Goal: Task Accomplishment & Management: Use online tool/utility

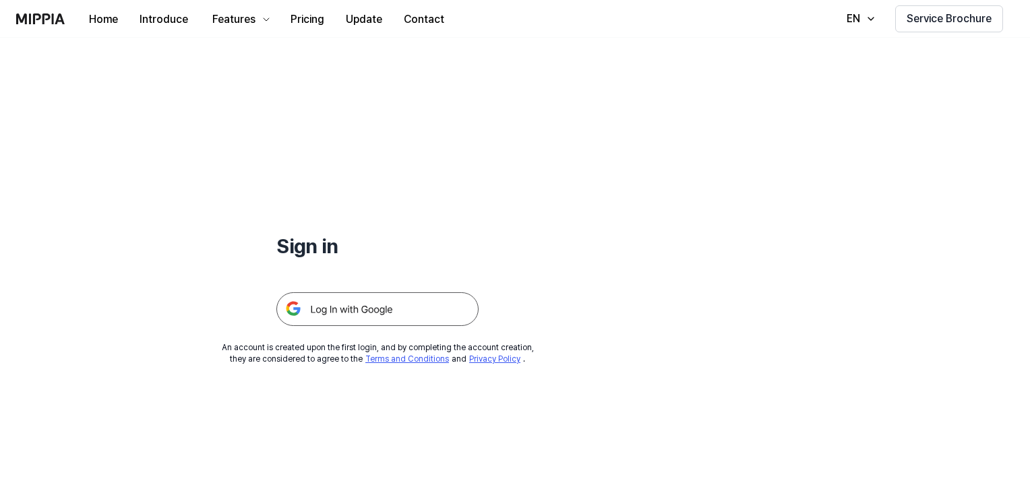
drag, startPoint x: 0, startPoint y: 0, endPoint x: 346, endPoint y: 319, distance: 470.7
click at [346, 319] on img at bounding box center [377, 309] width 202 height 34
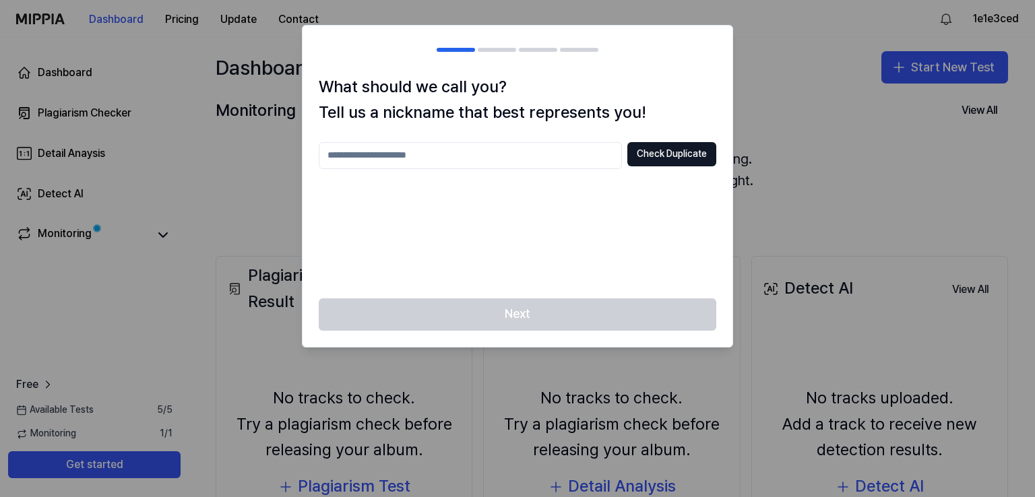
click at [548, 156] on input "text" at bounding box center [470, 155] width 303 height 27
type input "**********"
click at [659, 152] on button "Check Duplicate" at bounding box center [671, 154] width 89 height 24
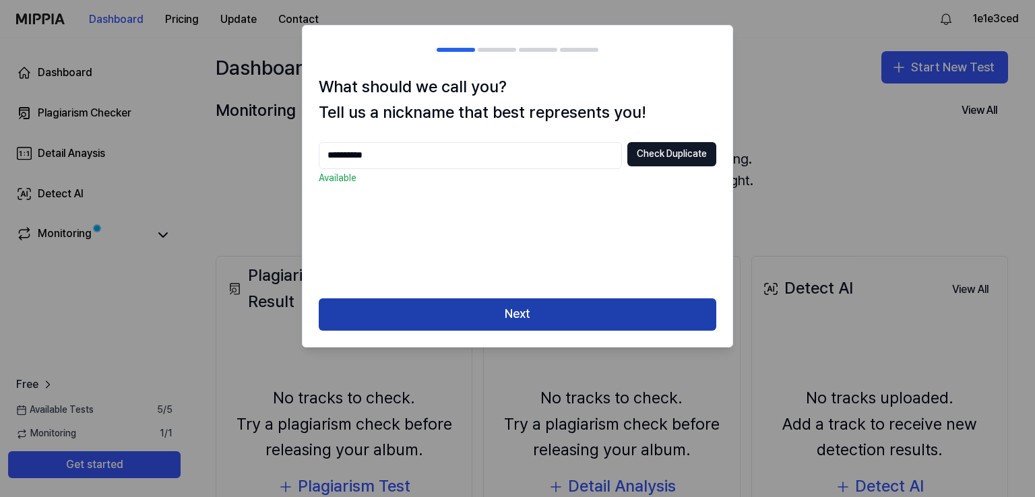
click at [575, 318] on button "Next" at bounding box center [518, 314] width 398 height 32
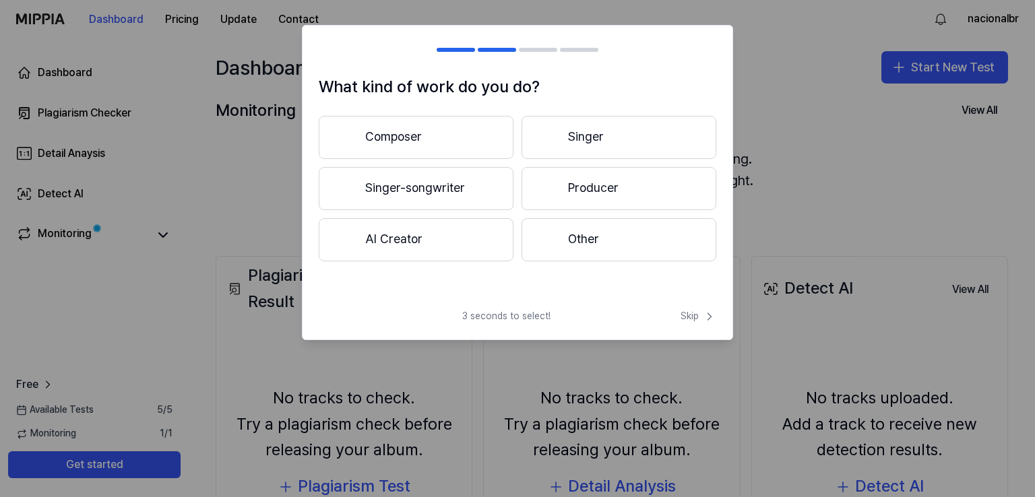
click at [606, 249] on button "Other" at bounding box center [619, 239] width 195 height 43
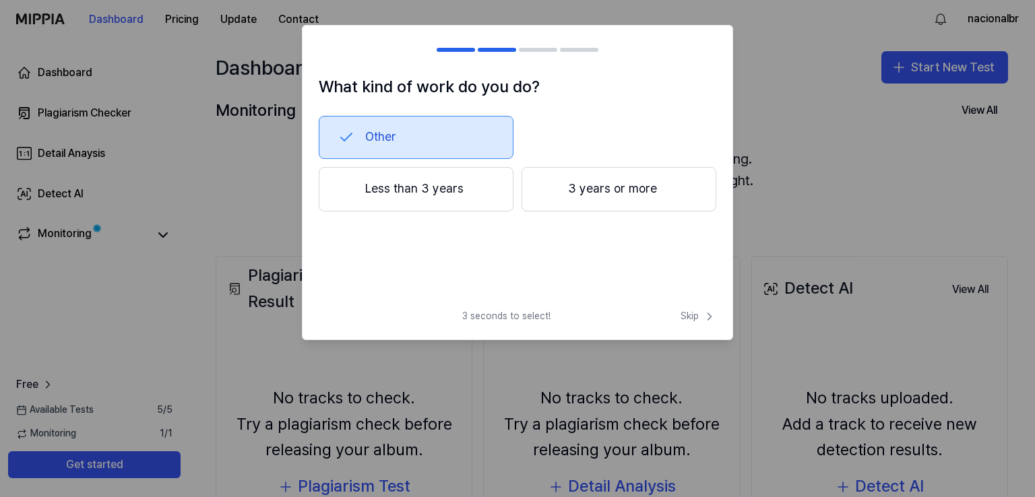
click at [487, 195] on button "Less than 3 years" at bounding box center [416, 189] width 195 height 44
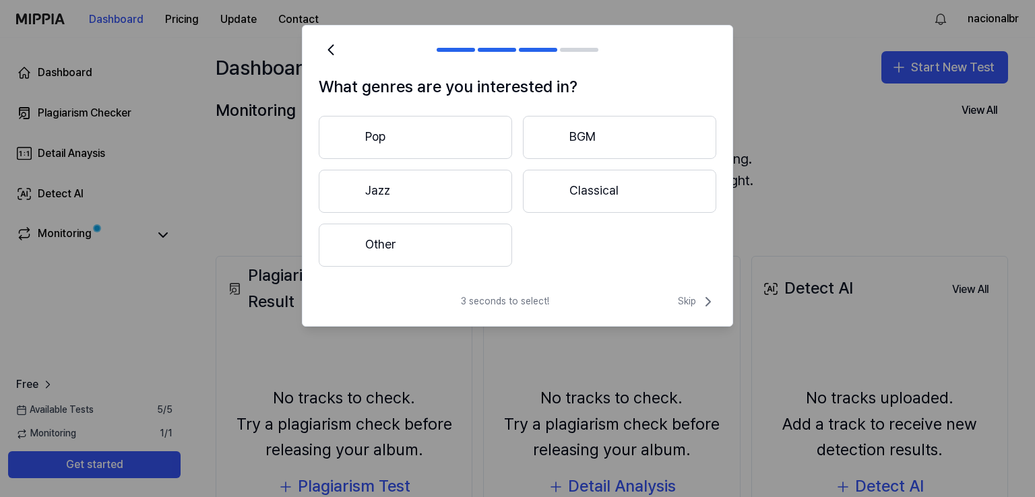
click at [442, 135] on button "Pop" at bounding box center [415, 137] width 193 height 43
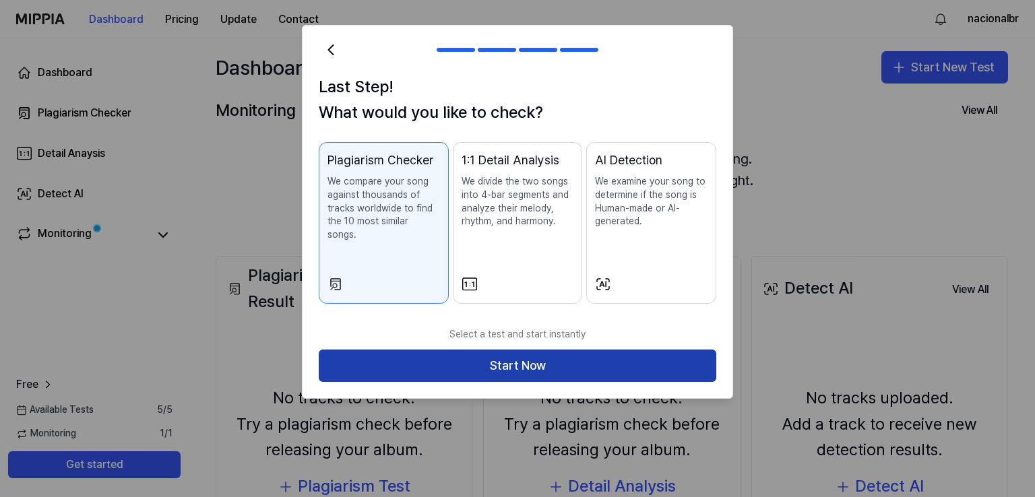
click at [483, 353] on button "Start Now" at bounding box center [518, 366] width 398 height 32
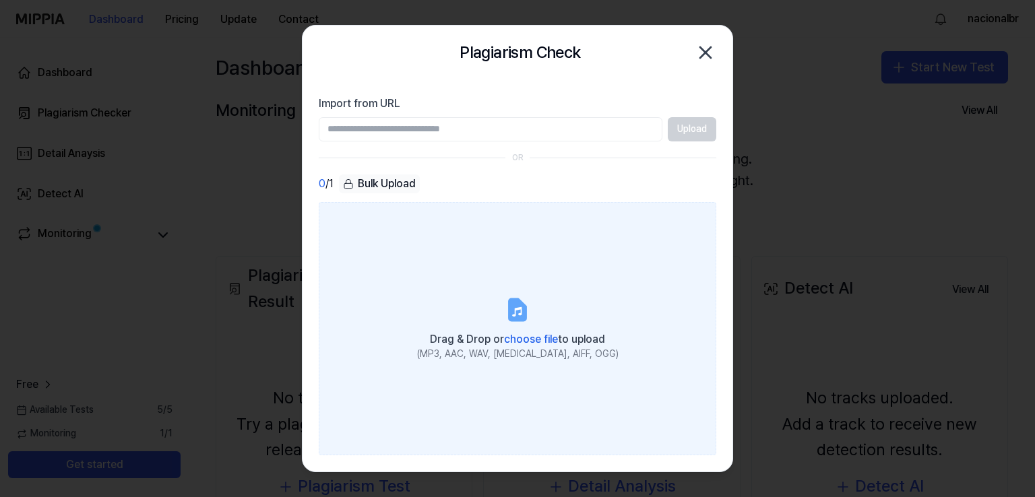
click at [515, 312] on icon at bounding box center [516, 311] width 9 height 9
click at [0, 0] on input "Drag & Drop or choose file to upload (MP3, AAC, WAV, [MEDICAL_DATA], AIFF, OGG)" at bounding box center [0, 0] width 0 height 0
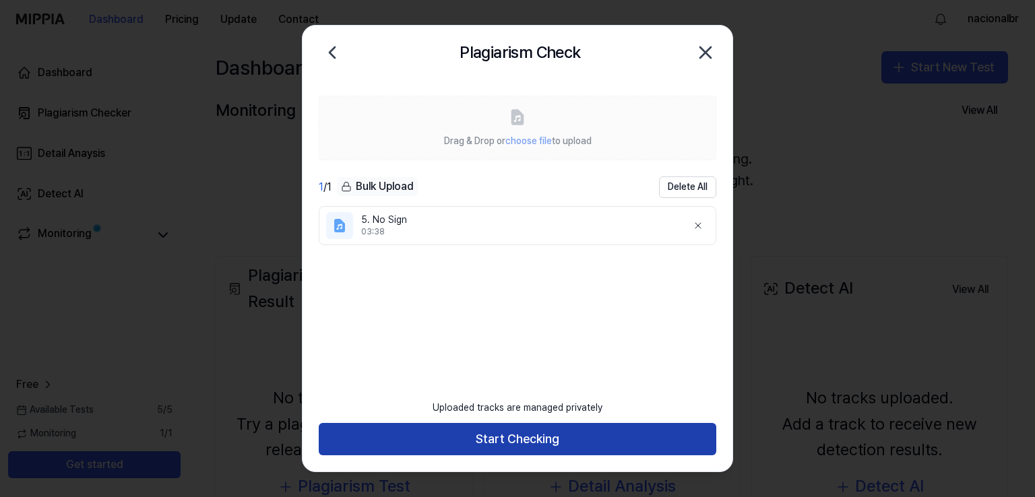
click at [483, 435] on button "Start Checking" at bounding box center [518, 439] width 398 height 32
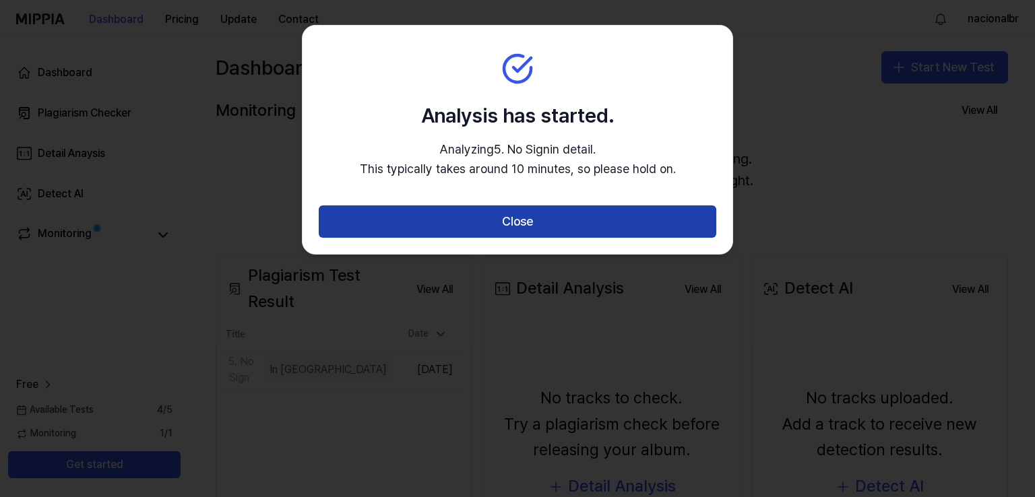
click at [524, 232] on button "Close" at bounding box center [518, 222] width 398 height 32
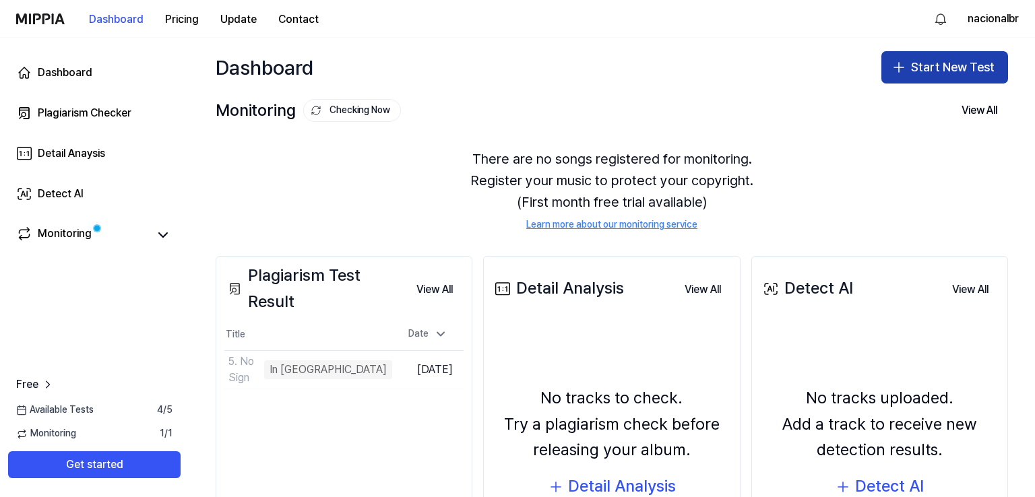
click at [914, 71] on button "Start New Test" at bounding box center [944, 67] width 127 height 32
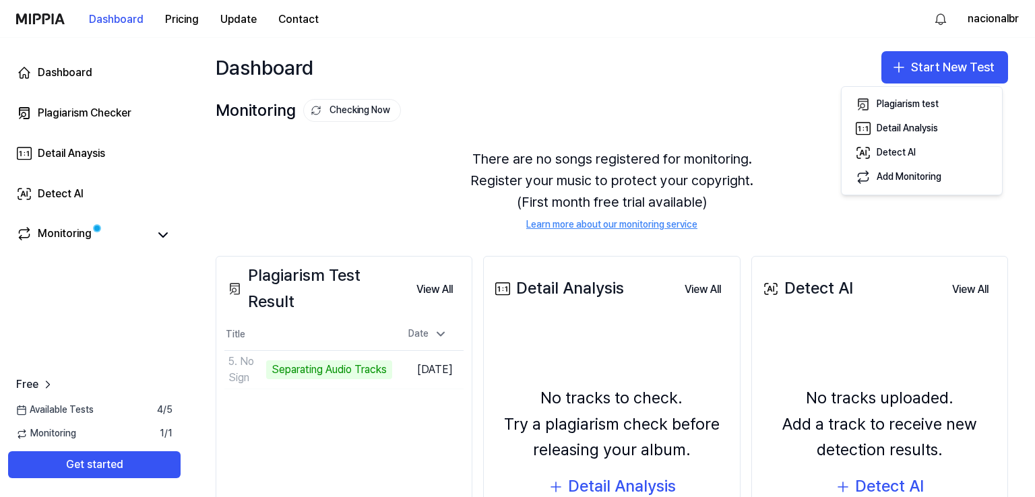
click at [811, 69] on div "Dashboard Start New Test" at bounding box center [612, 67] width 846 height 59
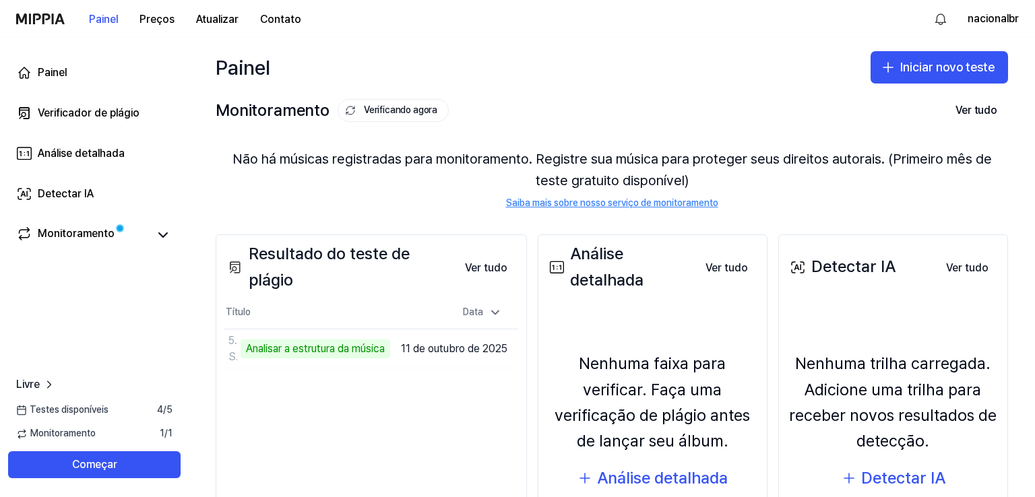
click at [623, 40] on div "Painel Iniciar novo teste" at bounding box center [612, 67] width 846 height 59
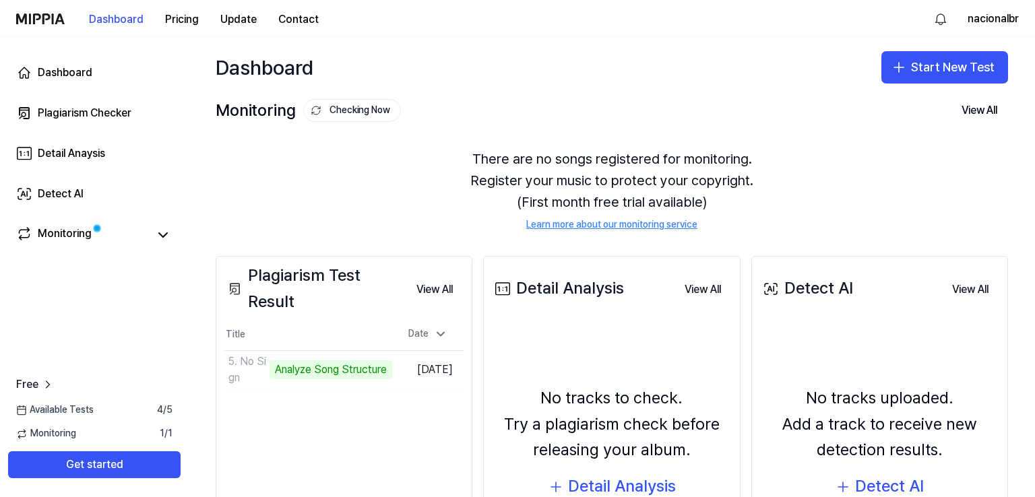
click at [549, 63] on div "Dashboard Start New Test" at bounding box center [612, 67] width 846 height 59
click at [918, 63] on button "Start New Test" at bounding box center [944, 67] width 127 height 32
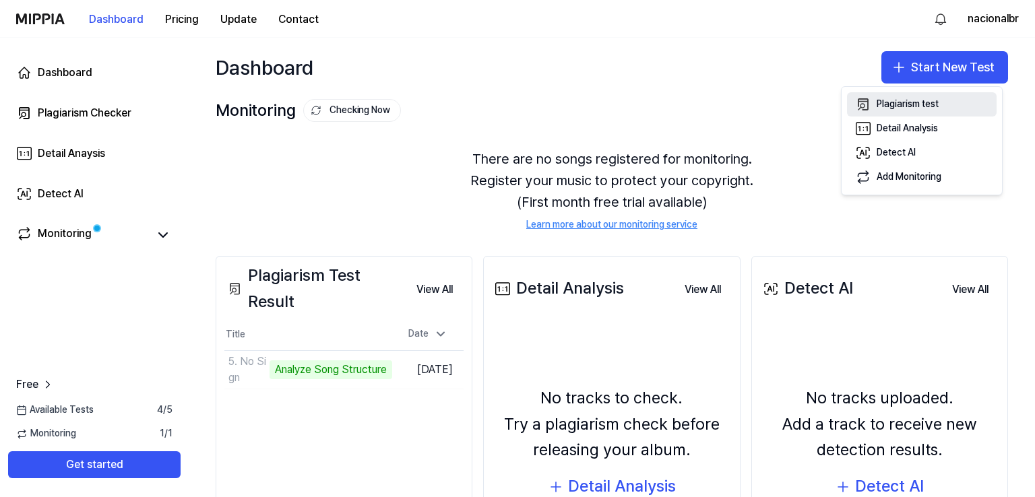
click at [892, 94] on button "Plagiarism test" at bounding box center [922, 104] width 150 height 24
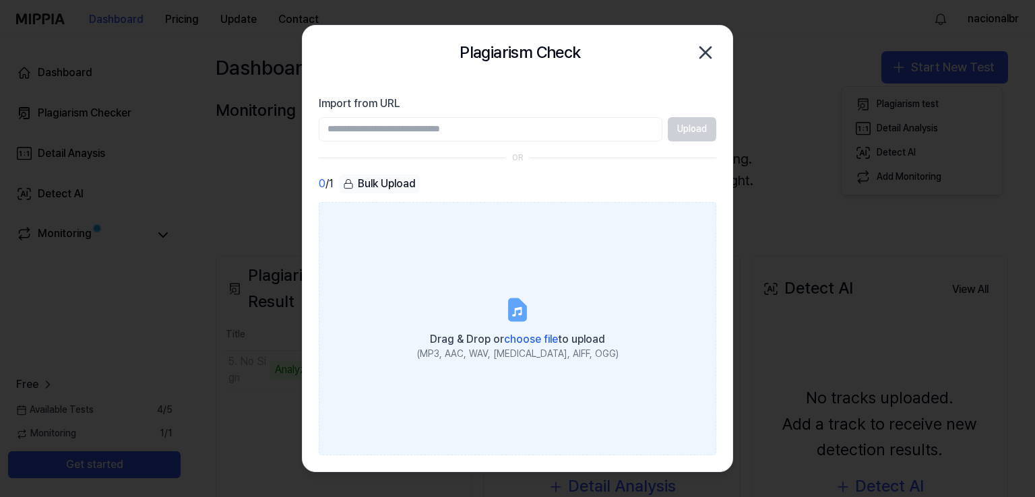
click at [514, 320] on icon at bounding box center [517, 309] width 16 height 21
click at [0, 0] on input "Drag & Drop or choose file to upload (MP3, AAC, WAV, [MEDICAL_DATA], AIFF, OGG)" at bounding box center [0, 0] width 0 height 0
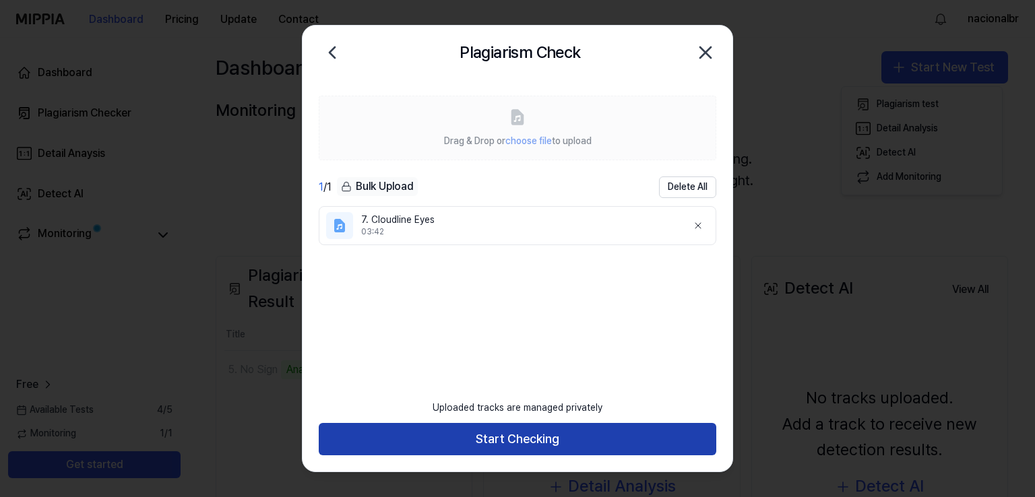
click at [469, 433] on button "Start Checking" at bounding box center [518, 439] width 398 height 32
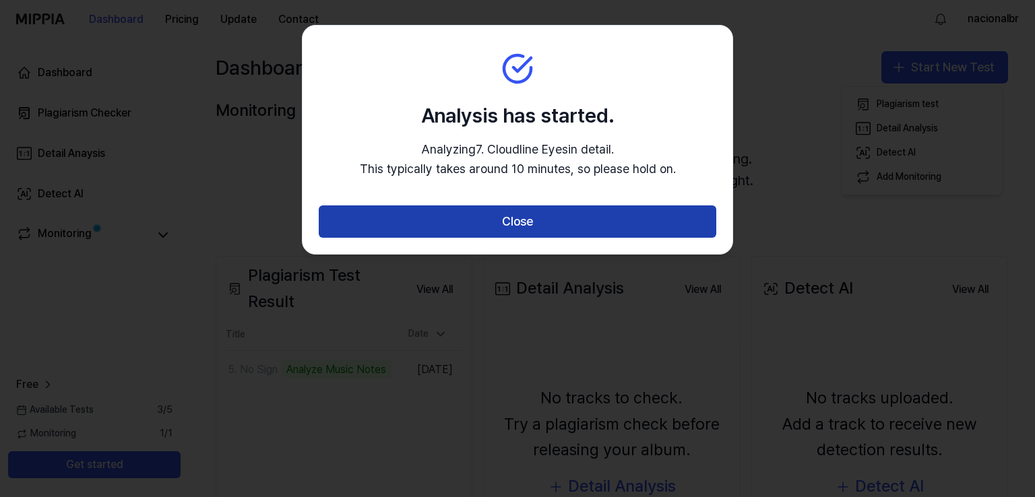
click at [497, 228] on button "Close" at bounding box center [518, 222] width 398 height 32
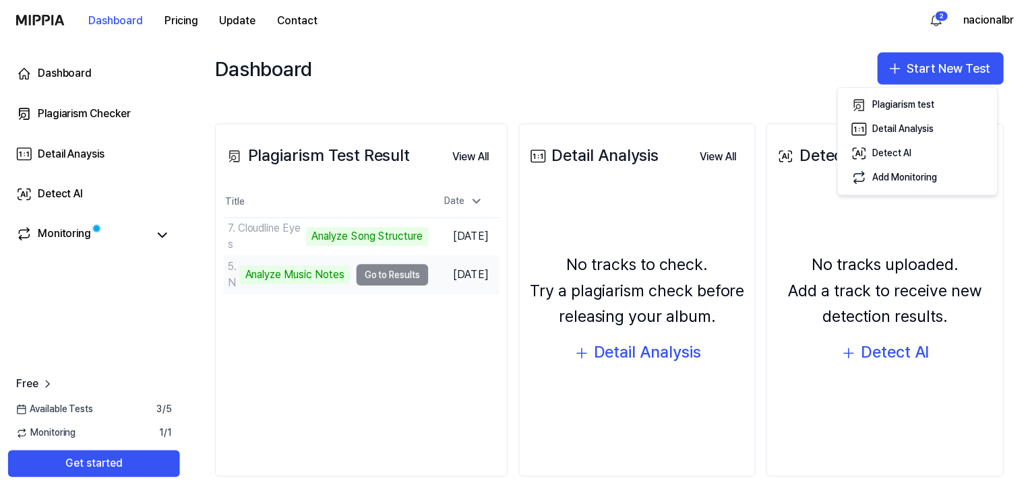
scroll to position [135, 0]
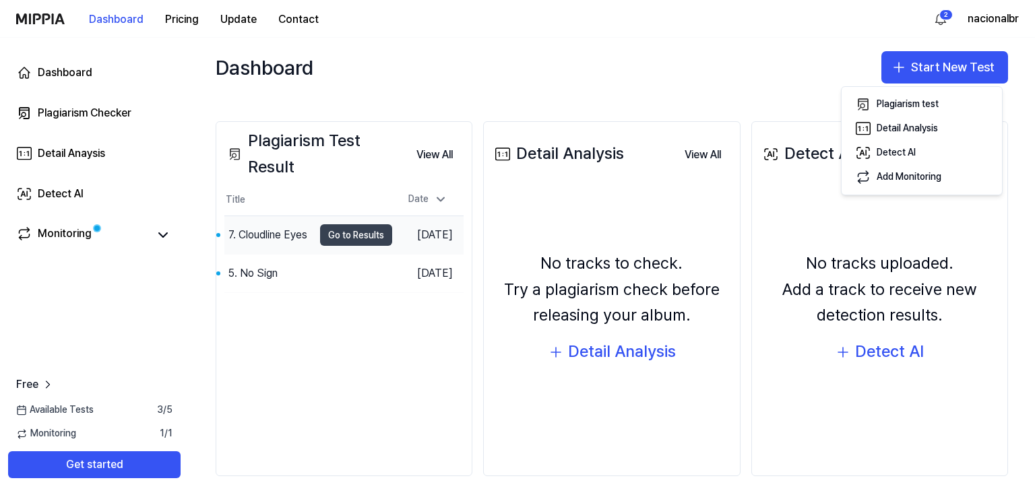
click at [334, 230] on button "Go to Results" at bounding box center [356, 235] width 72 height 22
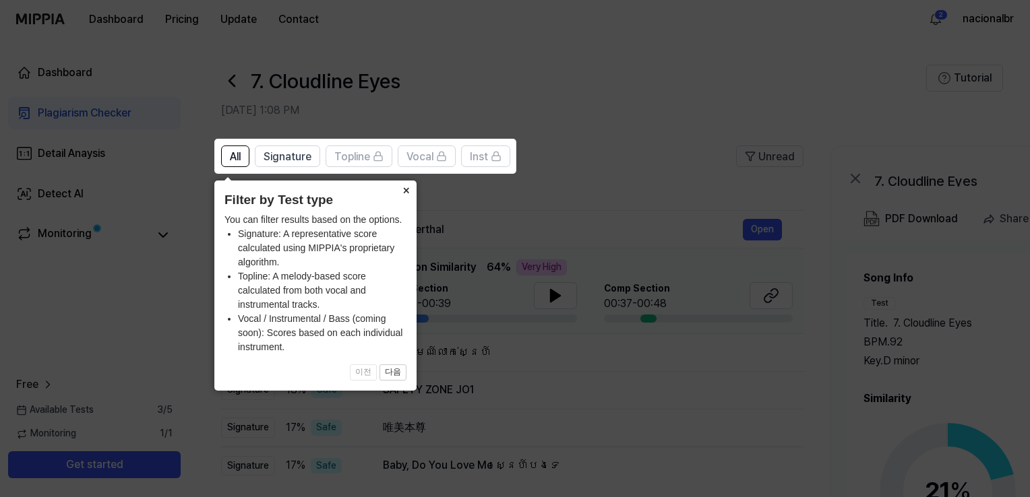
click at [404, 185] on button "×" at bounding box center [406, 190] width 22 height 19
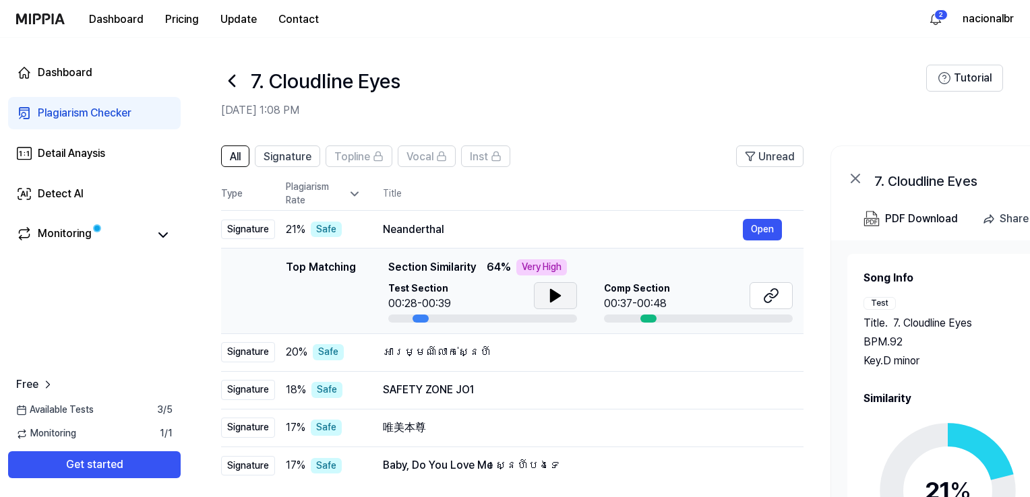
click at [545, 295] on button at bounding box center [555, 295] width 43 height 27
click at [761, 294] on button at bounding box center [770, 295] width 43 height 27
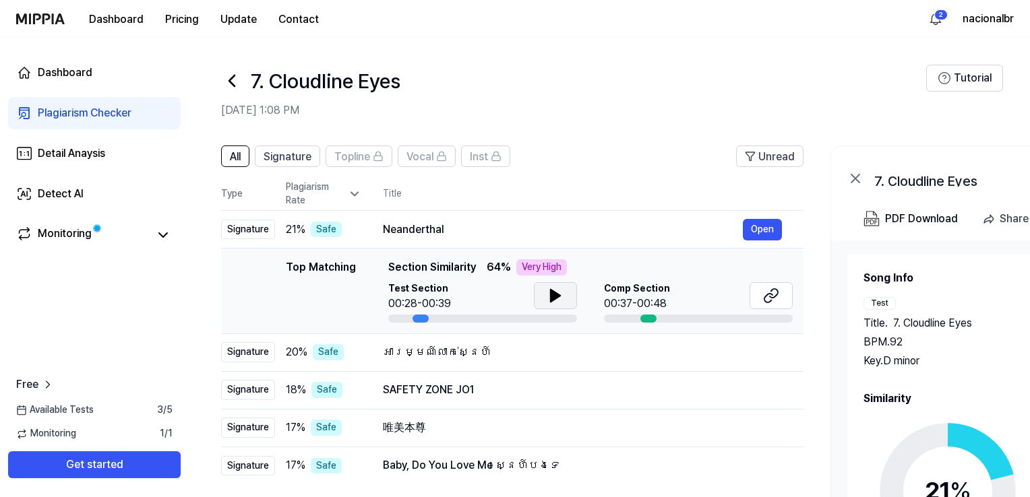
click at [569, 303] on button at bounding box center [555, 295] width 43 height 27
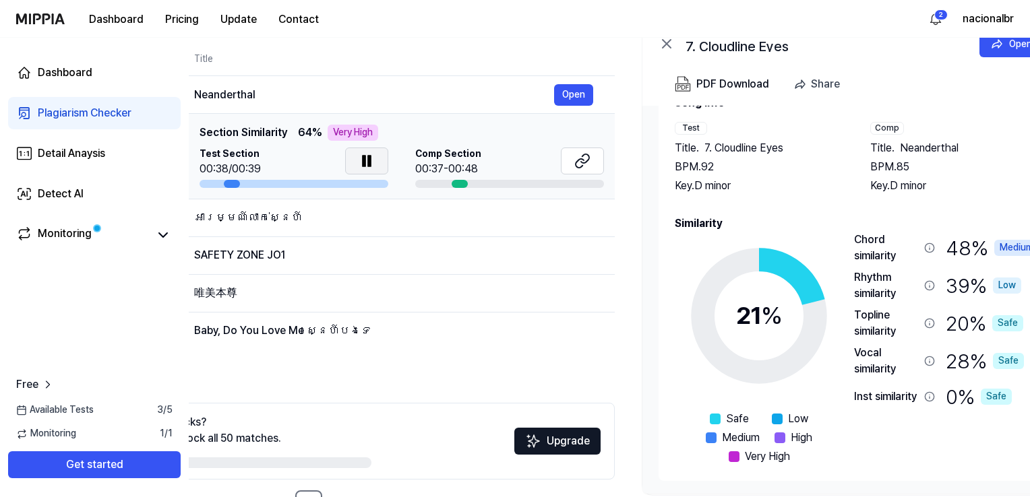
click at [375, 164] on button at bounding box center [366, 161] width 43 height 27
click at [276, 214] on div "អារម្មណ៍លាក់ស្នេហ៍" at bounding box center [374, 218] width 360 height 16
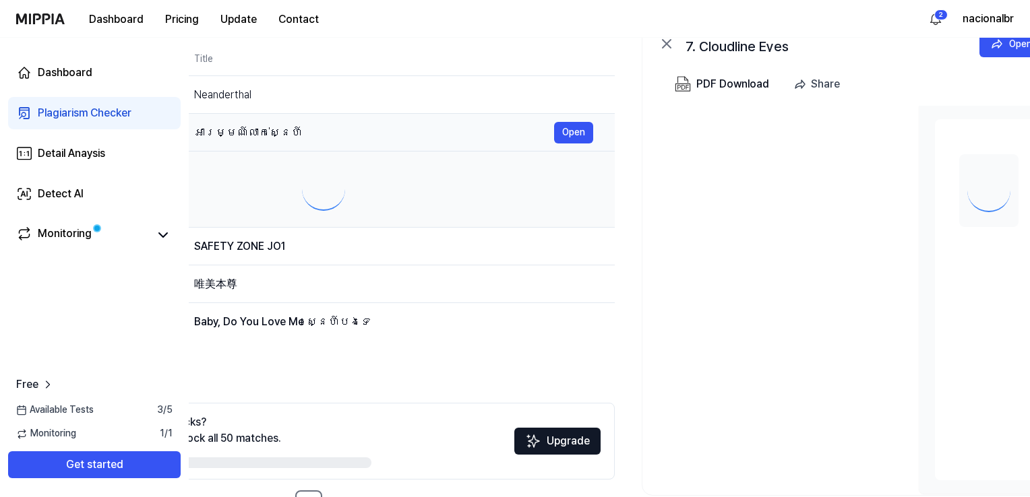
scroll to position [0, 0]
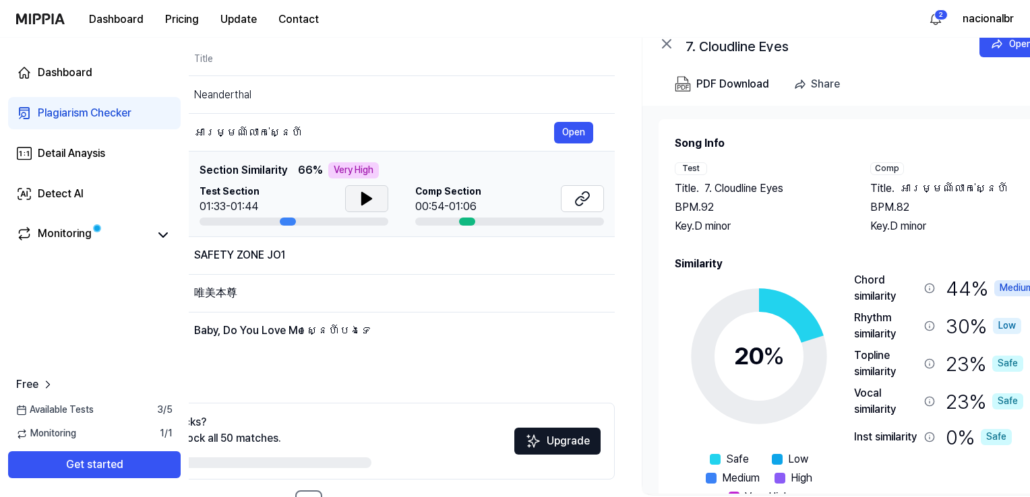
click at [369, 201] on icon at bounding box center [366, 199] width 16 height 16
click at [369, 201] on icon at bounding box center [369, 198] width 3 height 11
click at [588, 195] on icon at bounding box center [582, 199] width 16 height 16
click at [255, 259] on div "SAFETY ZONE JO1" at bounding box center [374, 255] width 360 height 16
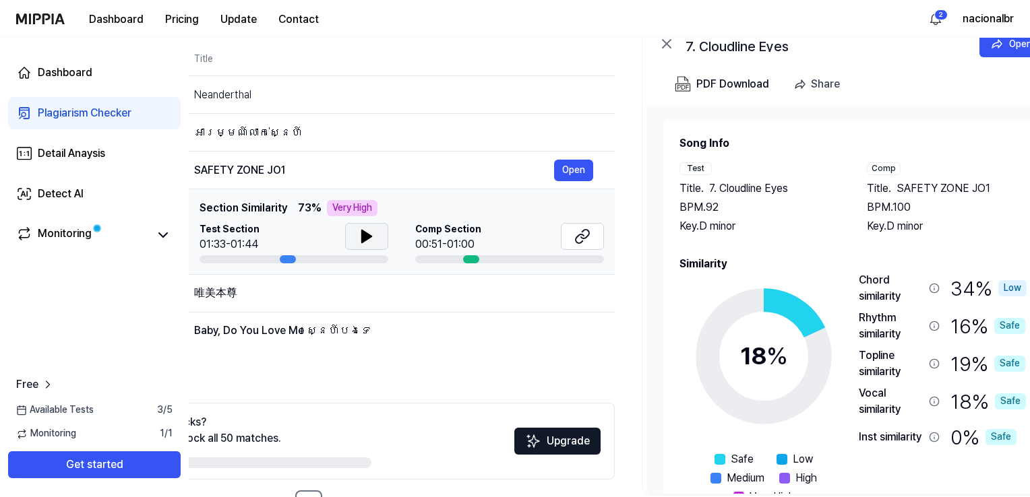
click at [362, 240] on icon at bounding box center [366, 236] width 9 height 12
click at [362, 240] on icon at bounding box center [363, 236] width 3 height 11
click at [574, 243] on icon at bounding box center [582, 236] width 16 height 16
click at [269, 296] on div "唯美本尊" at bounding box center [374, 293] width 360 height 16
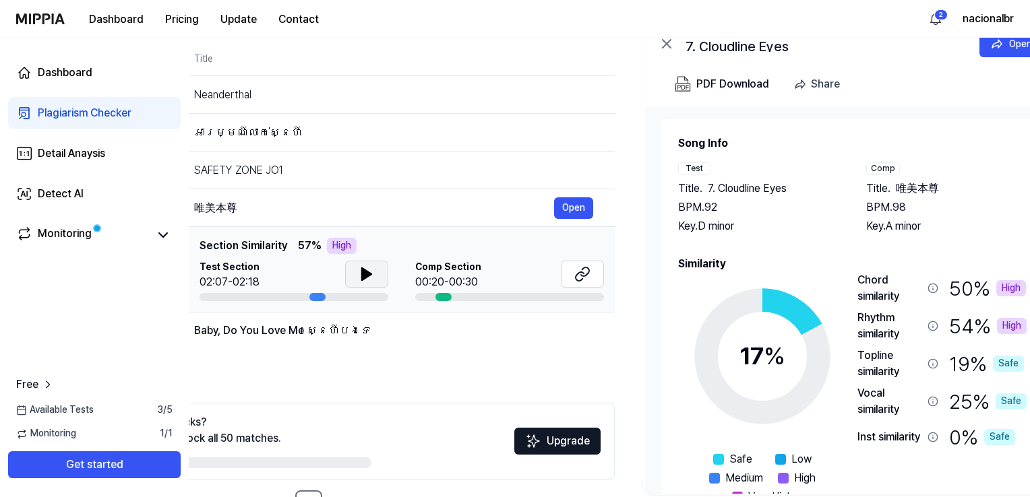
click at [365, 276] on icon at bounding box center [366, 274] width 9 height 12
click at [365, 270] on icon at bounding box center [366, 274] width 16 height 16
click at [585, 274] on icon at bounding box center [582, 274] width 16 height 16
click at [338, 335] on div "Baby, Do You Love Me ស្នេហ៍បងទេ" at bounding box center [374, 331] width 360 height 16
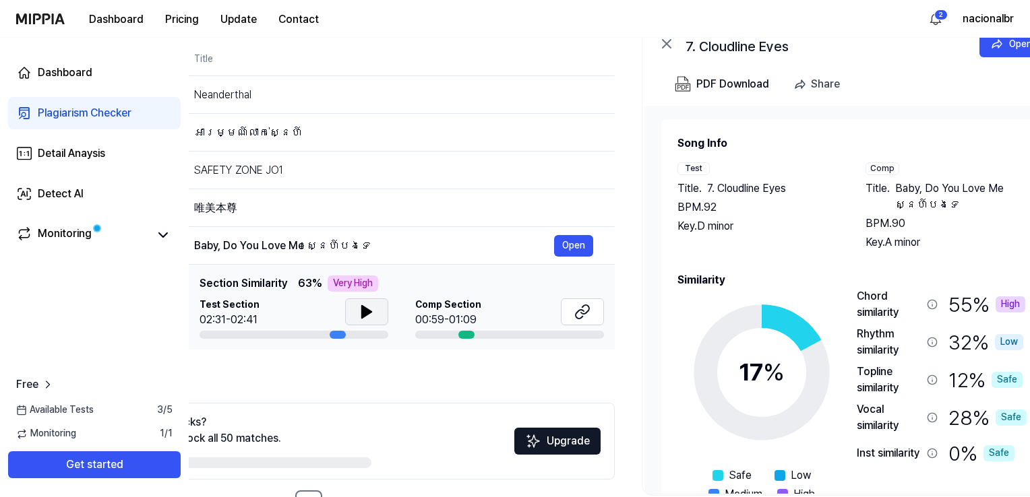
click at [358, 313] on icon at bounding box center [366, 312] width 16 height 16
click at [589, 310] on icon at bounding box center [585, 309] width 8 height 9
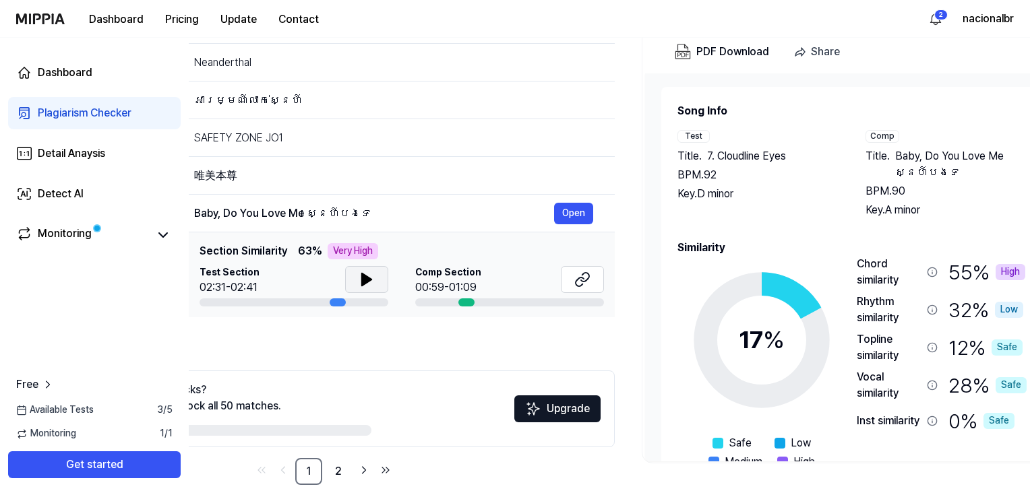
scroll to position [182, 0]
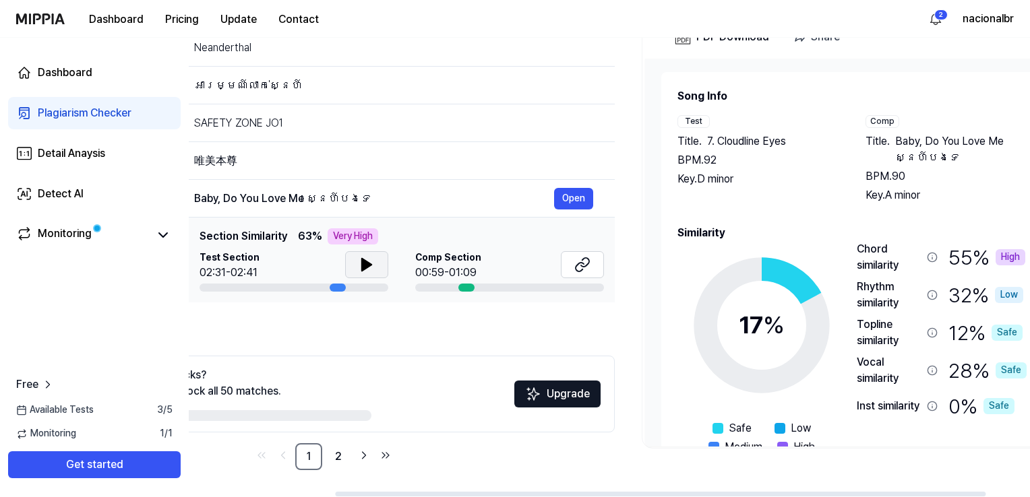
click at [315, 311] on div "All Signature Topline Vocal Inst Unread All Signature Topline Vocal Inst Type P…" at bounding box center [323, 217] width 582 height 507
click at [339, 460] on link "2" at bounding box center [338, 456] width 27 height 27
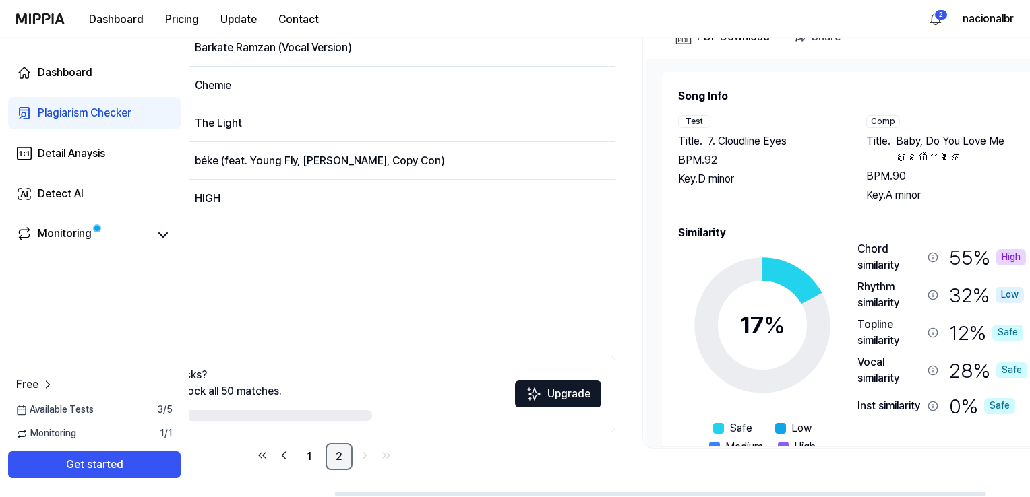
click at [339, 460] on link "2" at bounding box center [338, 456] width 27 height 27
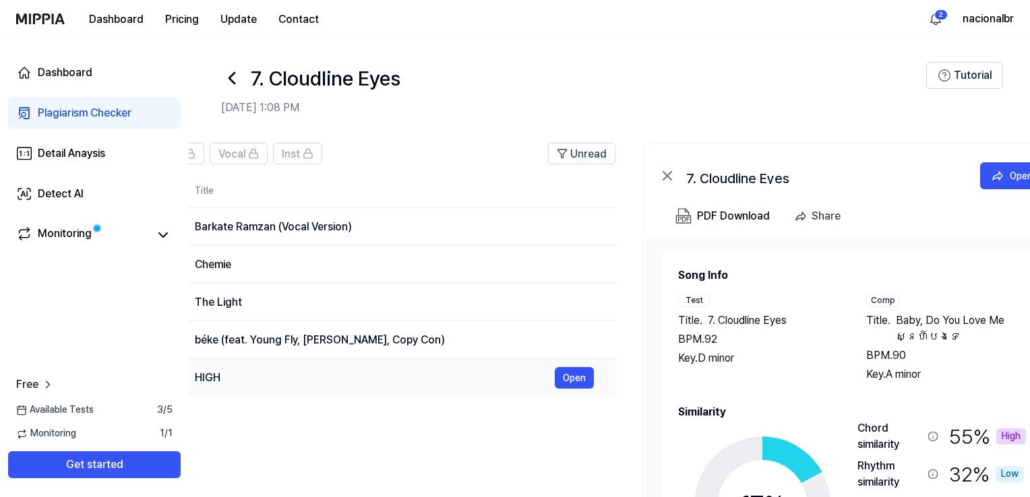
scroll to position [0, 0]
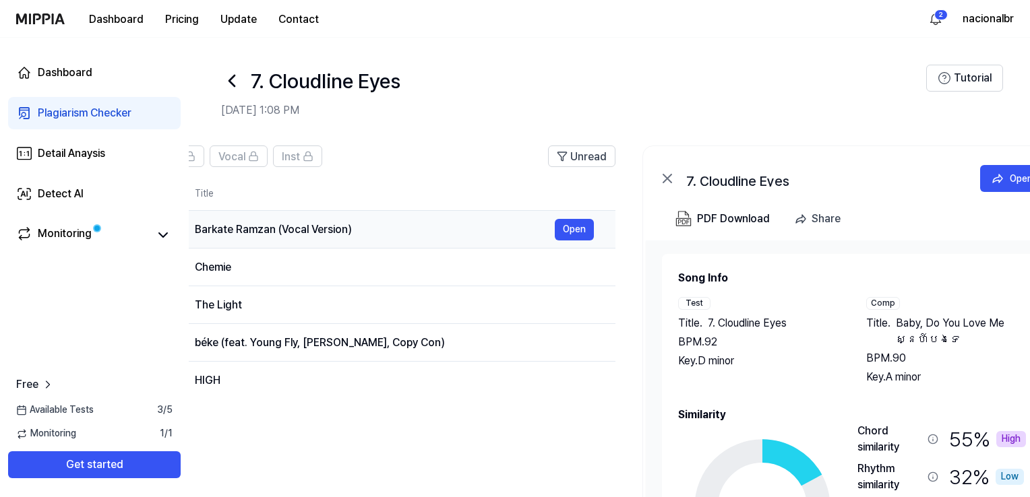
click at [296, 224] on div "Barkate Ramzan (Vocal Version)" at bounding box center [375, 230] width 360 height 16
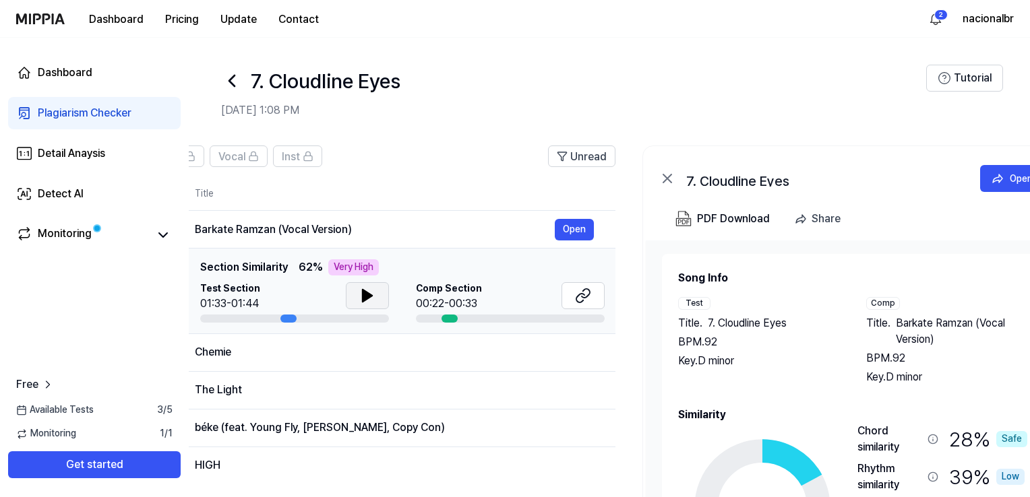
click at [379, 297] on button at bounding box center [367, 295] width 43 height 27
click at [581, 296] on icon at bounding box center [585, 293] width 8 height 9
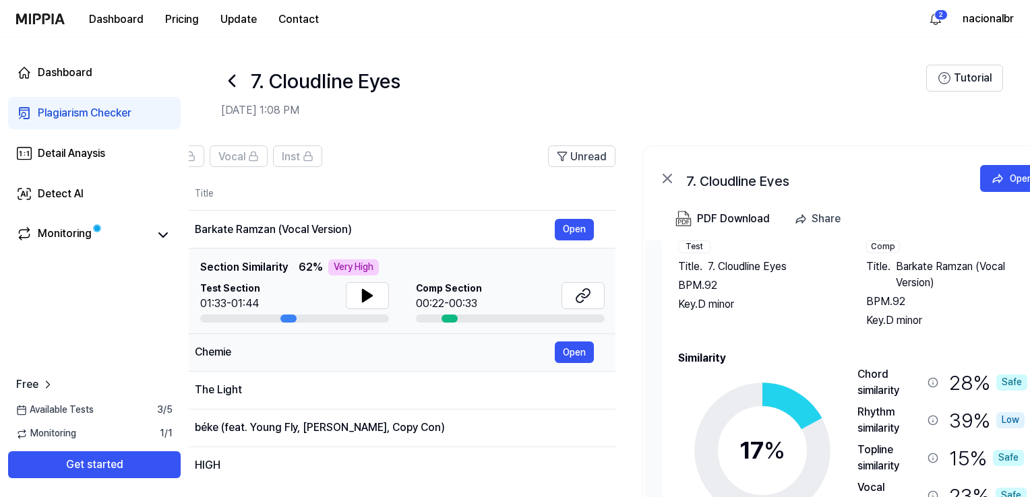
click at [302, 358] on div "Chemie" at bounding box center [375, 352] width 360 height 16
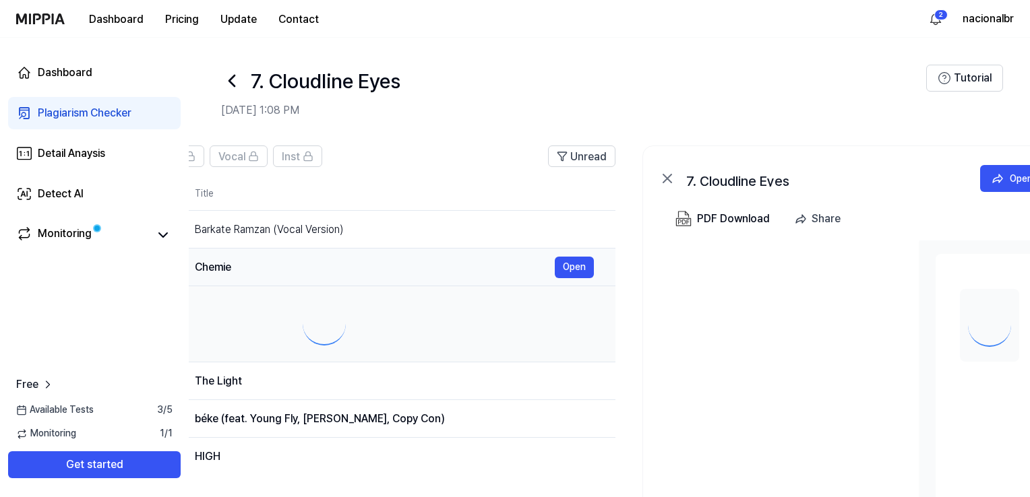
scroll to position [0, 0]
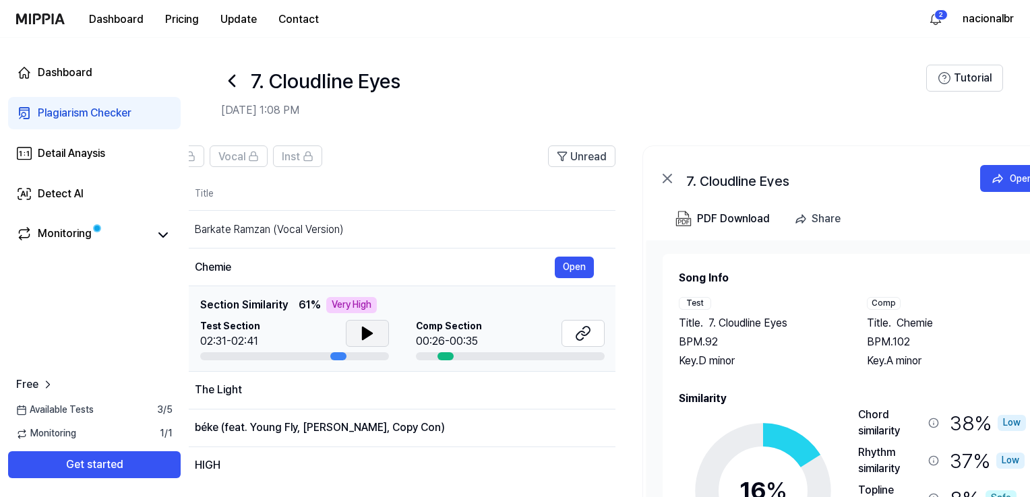
click at [379, 336] on button at bounding box center [367, 333] width 43 height 27
click at [584, 331] on icon at bounding box center [583, 333] width 16 height 16
click at [336, 389] on div "The Light" at bounding box center [375, 390] width 360 height 16
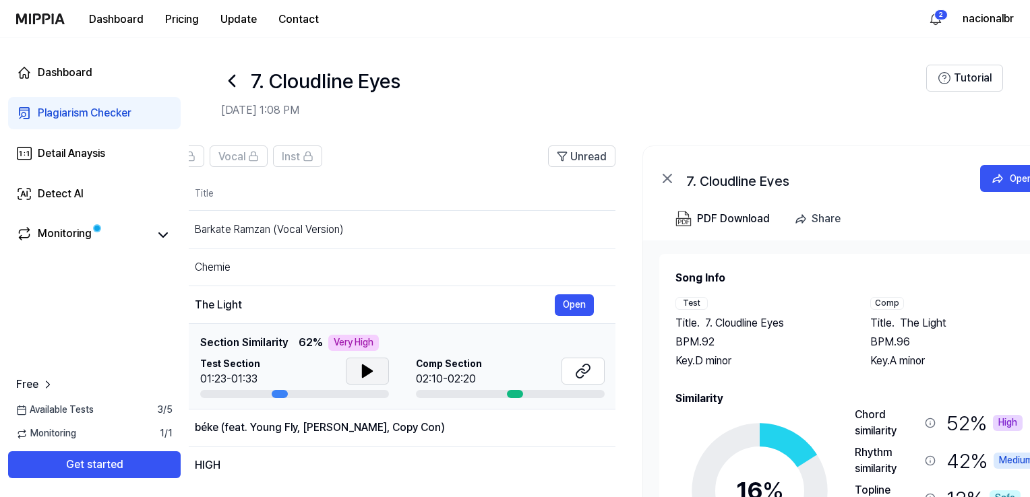
click at [353, 381] on button at bounding box center [367, 371] width 43 height 27
click at [595, 371] on button at bounding box center [582, 371] width 43 height 27
click at [352, 429] on div "béke (feat. Young Fly, [PERSON_NAME], Copy Con)" at bounding box center [375, 428] width 360 height 16
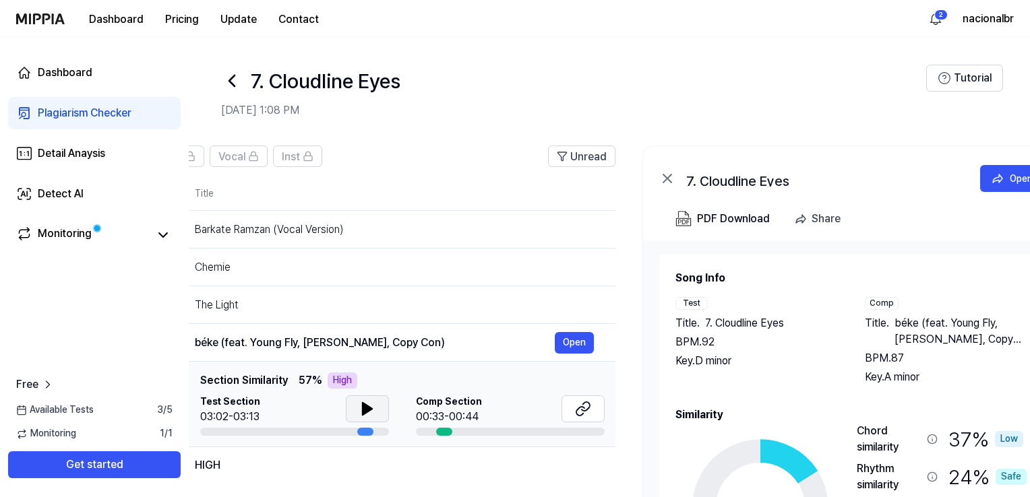
click at [359, 408] on icon at bounding box center [367, 409] width 16 height 16
click at [369, 416] on icon at bounding box center [367, 409] width 16 height 16
click at [601, 408] on button at bounding box center [582, 409] width 43 height 27
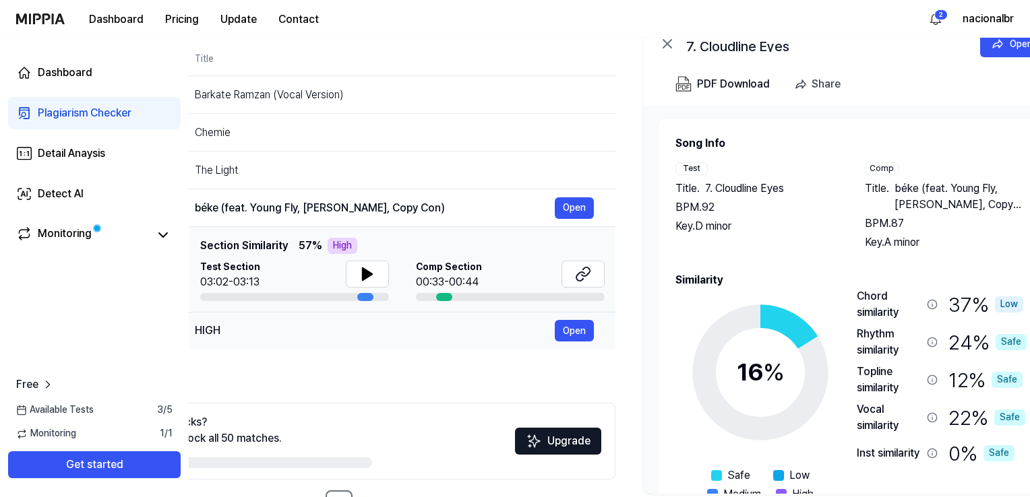
click at [345, 332] on div "HIGH" at bounding box center [375, 331] width 360 height 16
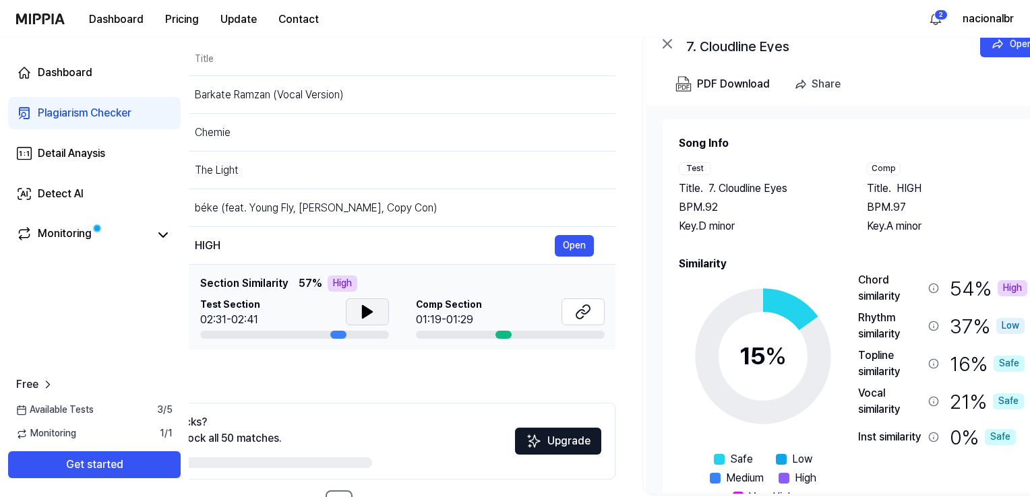
click at [373, 308] on icon at bounding box center [367, 312] width 16 height 16
click at [581, 311] on icon at bounding box center [583, 312] width 16 height 16
click at [362, 305] on icon at bounding box center [367, 312] width 16 height 16
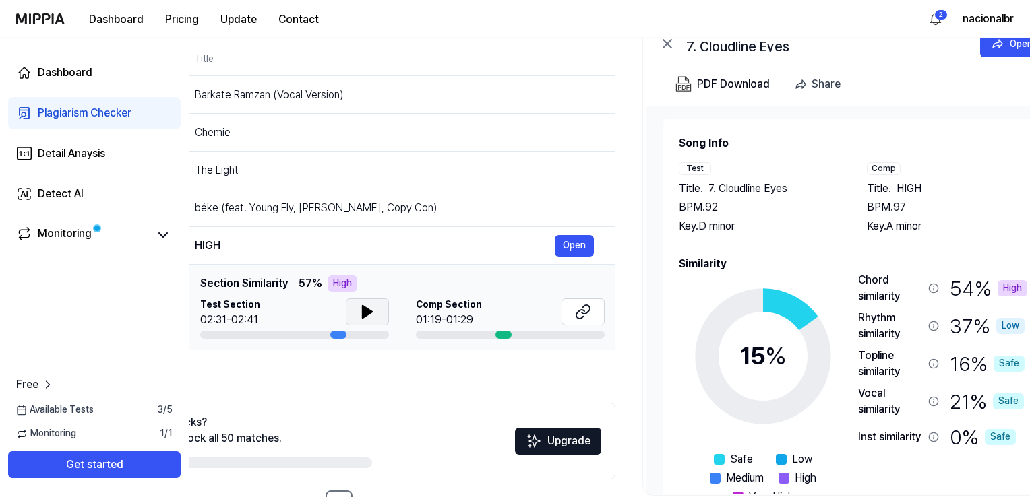
click at [53, 12] on div "Dashboard Pricing Update Contact" at bounding box center [172, 18] width 313 height 37
click at [54, 18] on img at bounding box center [40, 18] width 49 height 11
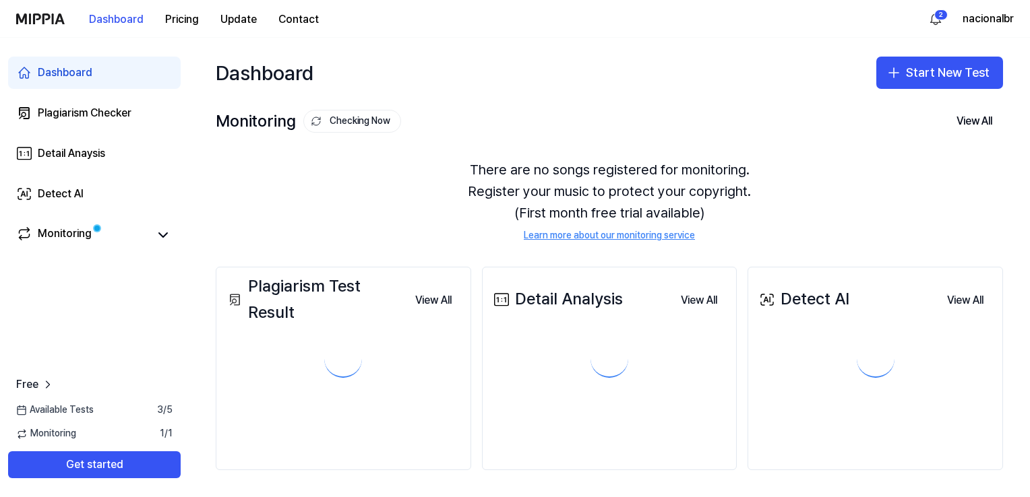
scroll to position [0, 0]
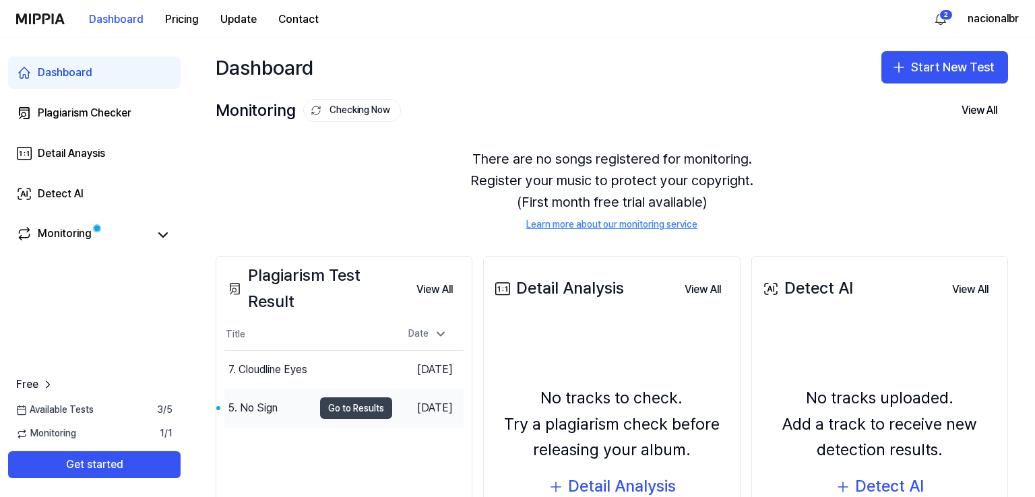
click at [336, 404] on button "Go to Results" at bounding box center [356, 409] width 72 height 22
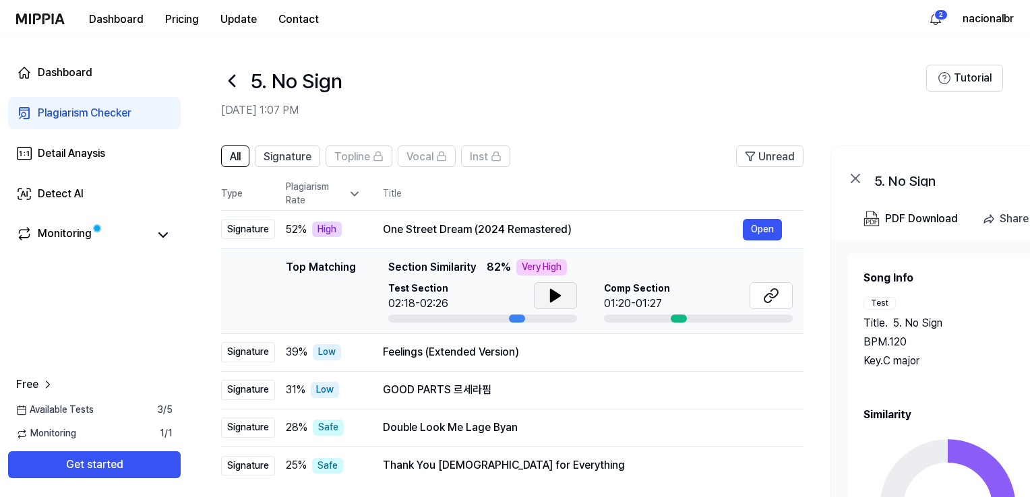
click at [559, 294] on icon at bounding box center [555, 296] width 16 height 16
click at [554, 294] on icon at bounding box center [555, 296] width 16 height 16
click at [769, 295] on icon at bounding box center [771, 296] width 16 height 16
click at [464, 360] on div "Feelings (Extended Version) Open" at bounding box center [582, 353] width 399 height 22
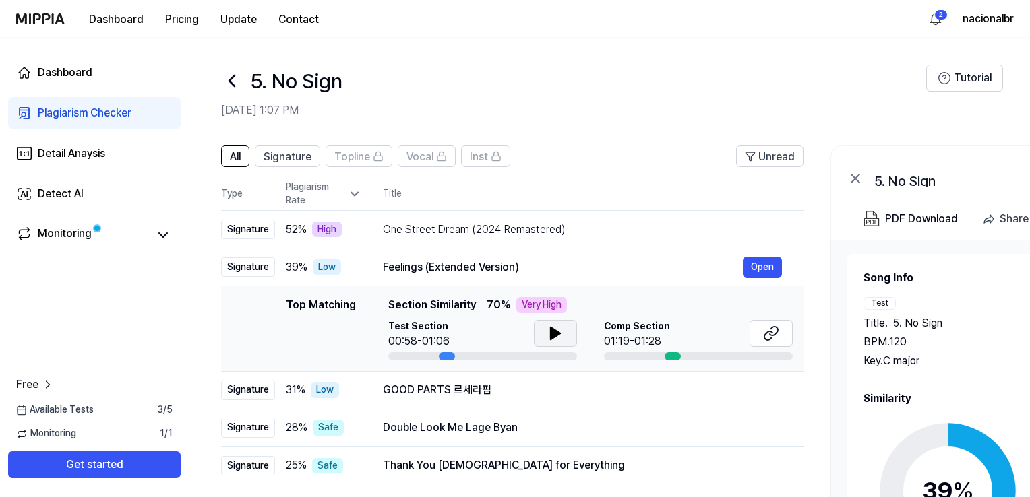
click at [547, 334] on icon at bounding box center [555, 333] width 16 height 16
click at [551, 333] on icon at bounding box center [552, 333] width 3 height 11
click at [778, 338] on icon at bounding box center [771, 333] width 16 height 16
click at [469, 391] on div "GOOD PARTS 르세라핌" at bounding box center [563, 390] width 360 height 16
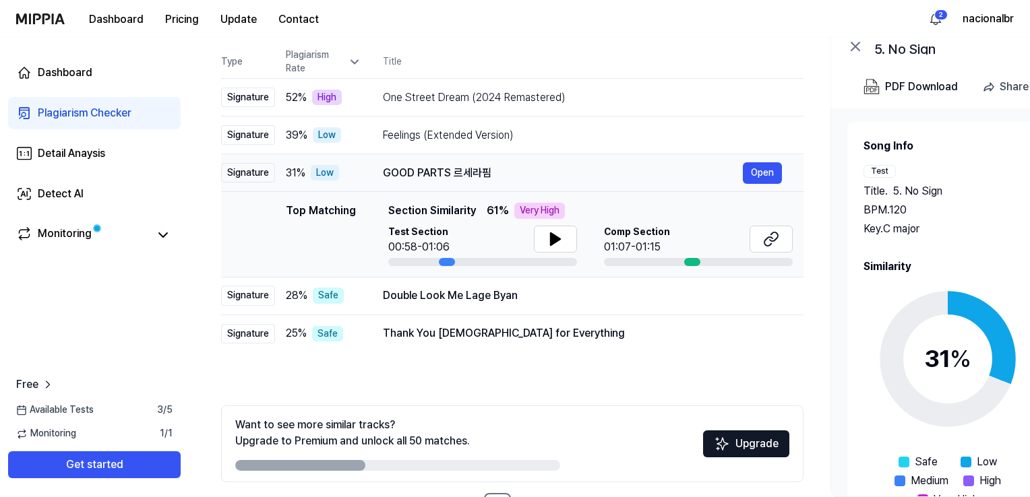
scroll to position [135, 0]
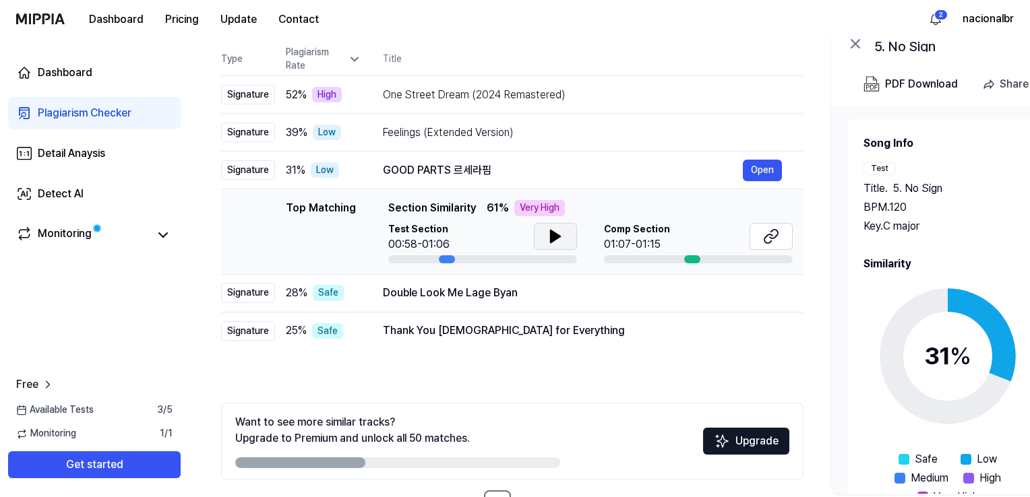
click at [547, 236] on icon at bounding box center [555, 236] width 16 height 16
click at [763, 238] on icon at bounding box center [771, 236] width 16 height 16
click at [443, 296] on div "Double Look Me Lage Byan" at bounding box center [563, 293] width 360 height 16
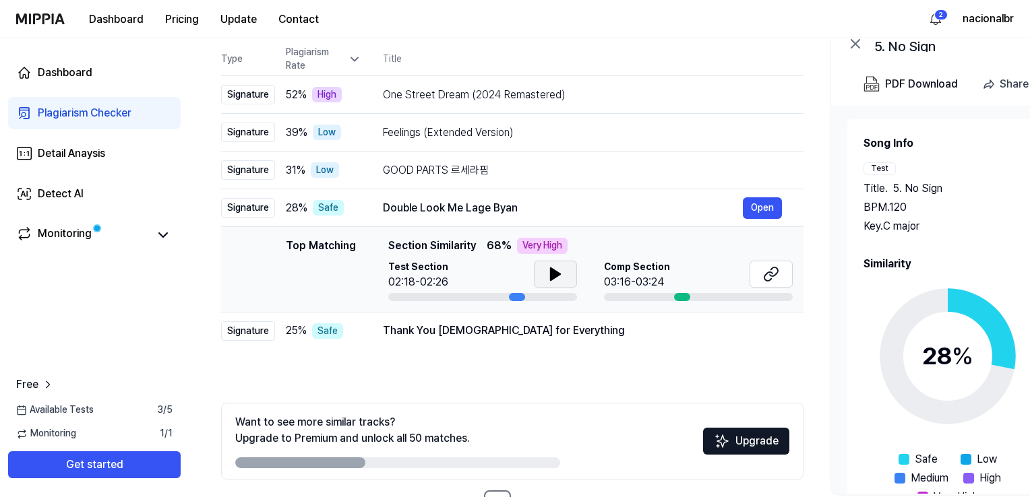
click at [557, 276] on icon at bounding box center [555, 274] width 16 height 16
click at [557, 276] on icon at bounding box center [558, 274] width 3 height 11
click at [760, 274] on button at bounding box center [770, 274] width 43 height 27
click at [447, 338] on div "Thank You [DEMOGRAPHIC_DATA] for Everything" at bounding box center [563, 331] width 360 height 16
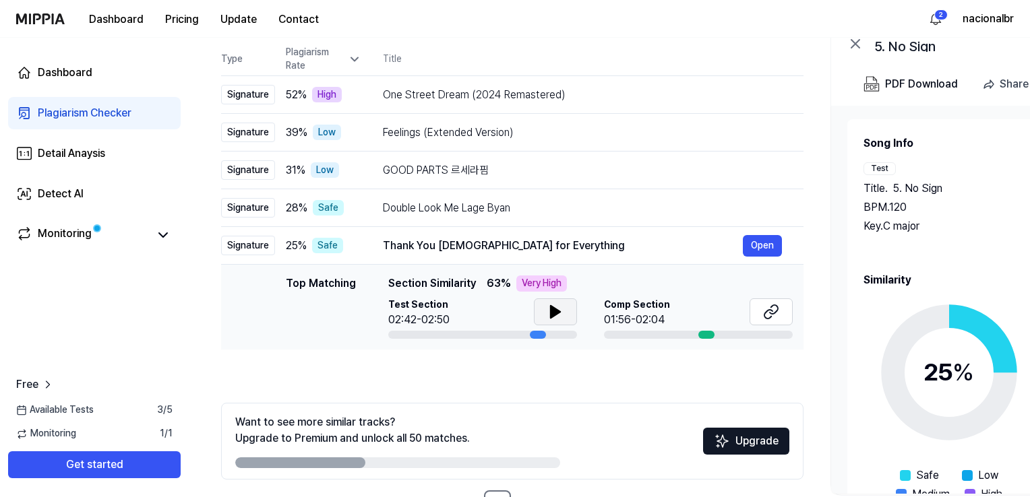
click at [571, 311] on button at bounding box center [555, 311] width 43 height 27
click at [763, 311] on icon at bounding box center [771, 312] width 16 height 16
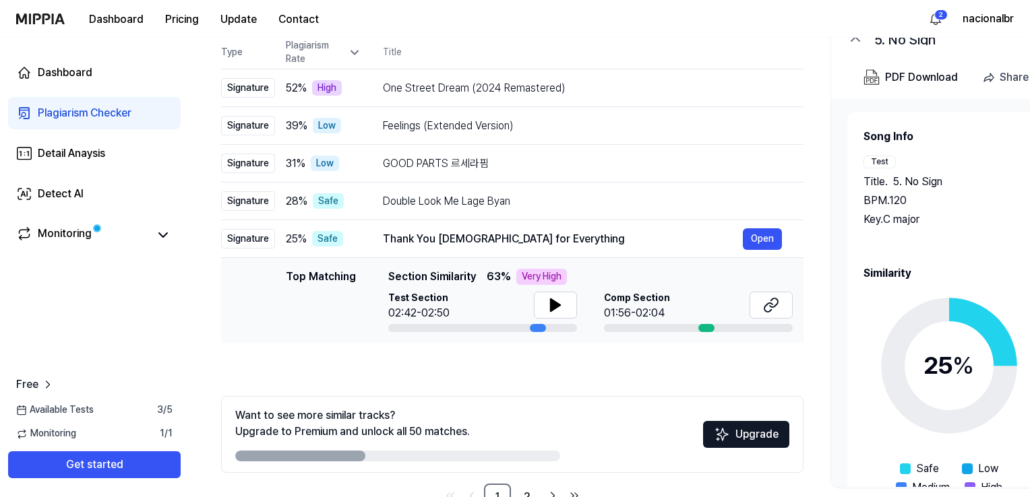
scroll to position [182, 0]
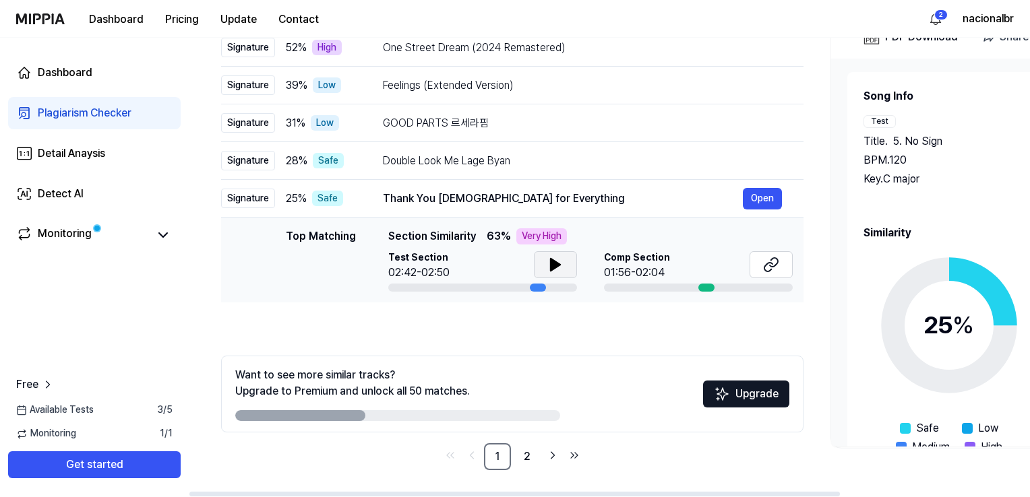
click at [567, 270] on button at bounding box center [555, 264] width 43 height 27
click at [532, 455] on link "2" at bounding box center [526, 456] width 27 height 27
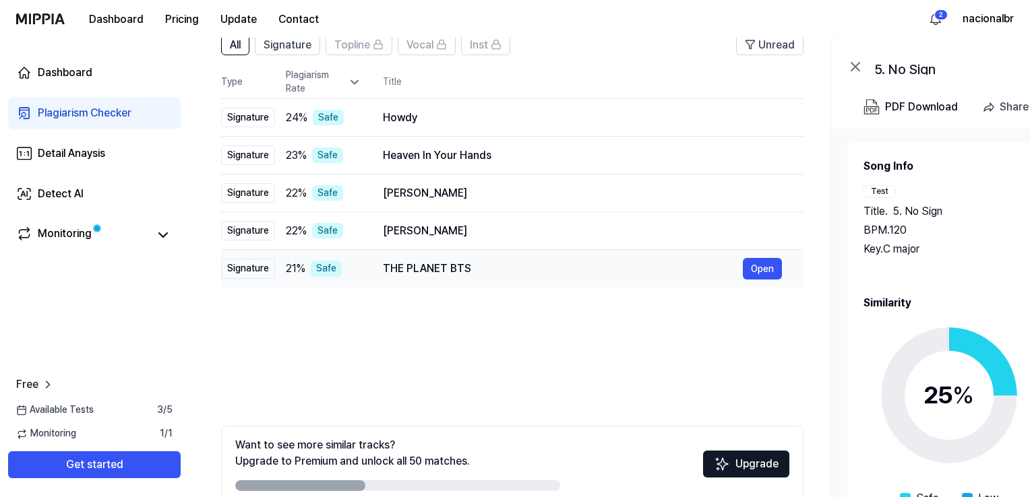
scroll to position [47, 0]
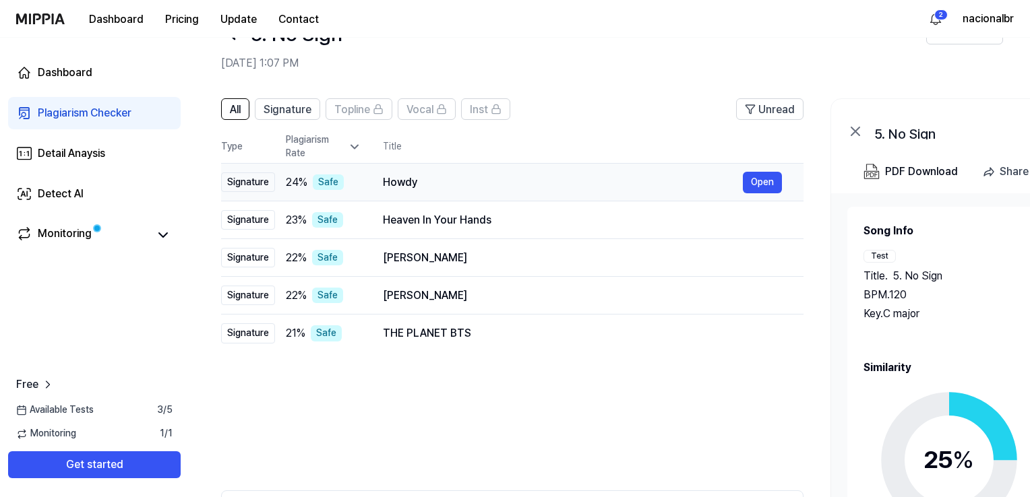
click at [415, 185] on div "Howdy" at bounding box center [563, 183] width 360 height 16
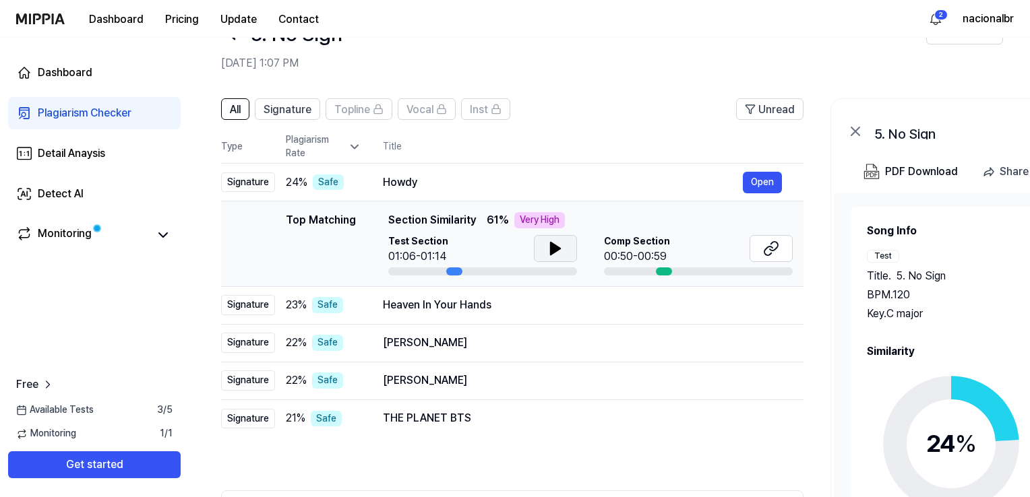
click at [561, 248] on icon at bounding box center [555, 249] width 16 height 16
click at [765, 248] on icon at bounding box center [771, 249] width 16 height 16
click at [505, 308] on div "Heaven In Your Hands" at bounding box center [563, 305] width 360 height 16
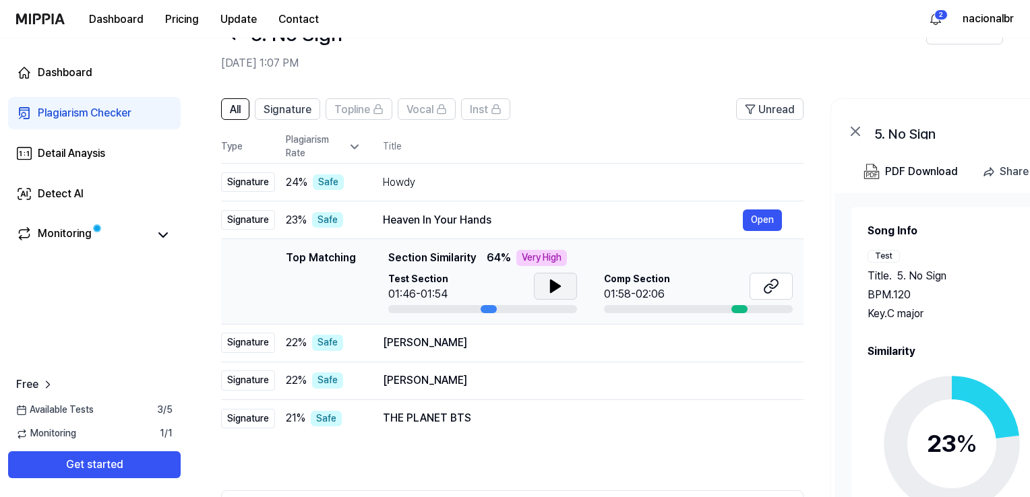
click at [557, 282] on icon at bounding box center [555, 286] width 16 height 16
click at [557, 282] on icon at bounding box center [558, 286] width 3 height 11
click at [763, 294] on button at bounding box center [770, 286] width 43 height 27
click at [519, 349] on div "[PERSON_NAME]" at bounding box center [563, 343] width 360 height 16
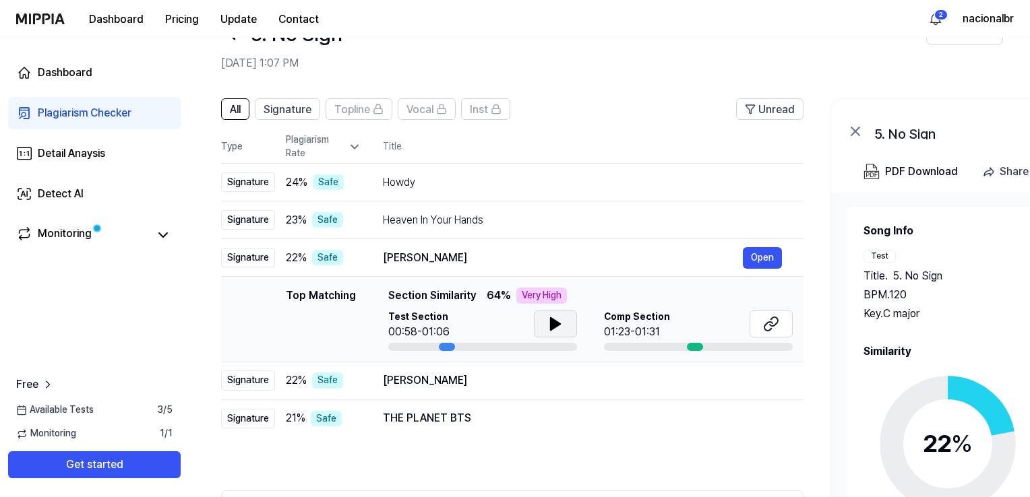
click at [565, 325] on button at bounding box center [555, 324] width 43 height 27
click at [551, 319] on icon at bounding box center [552, 324] width 3 height 11
click at [761, 327] on button at bounding box center [770, 324] width 43 height 27
click at [466, 389] on div "[PERSON_NAME] Open" at bounding box center [582, 381] width 399 height 22
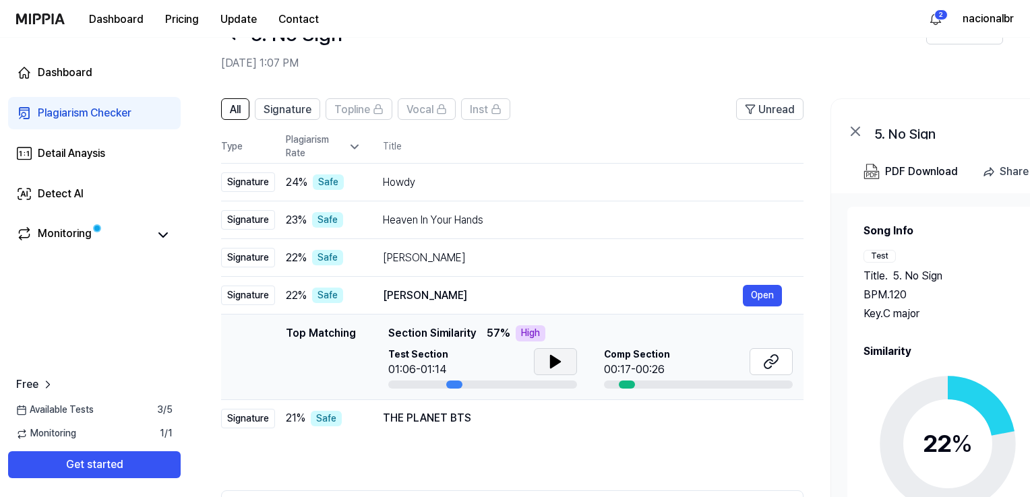
click at [536, 364] on button at bounding box center [555, 361] width 43 height 27
click at [757, 367] on button at bounding box center [770, 361] width 43 height 27
click at [520, 427] on div "THE PLANET BTS Open" at bounding box center [582, 419] width 399 height 22
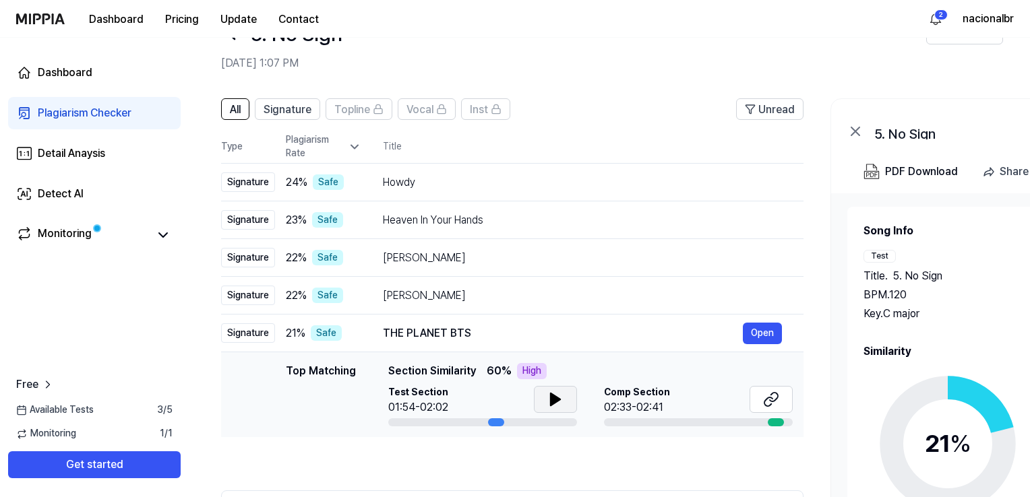
click at [565, 398] on button at bounding box center [555, 399] width 43 height 27
click at [782, 402] on button at bounding box center [770, 399] width 43 height 27
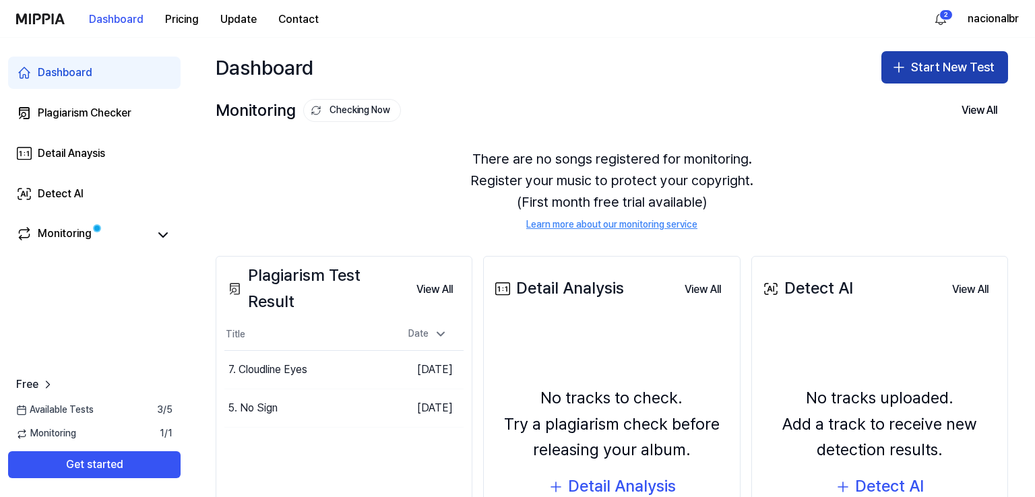
click at [906, 69] on button "Start New Test" at bounding box center [944, 67] width 127 height 32
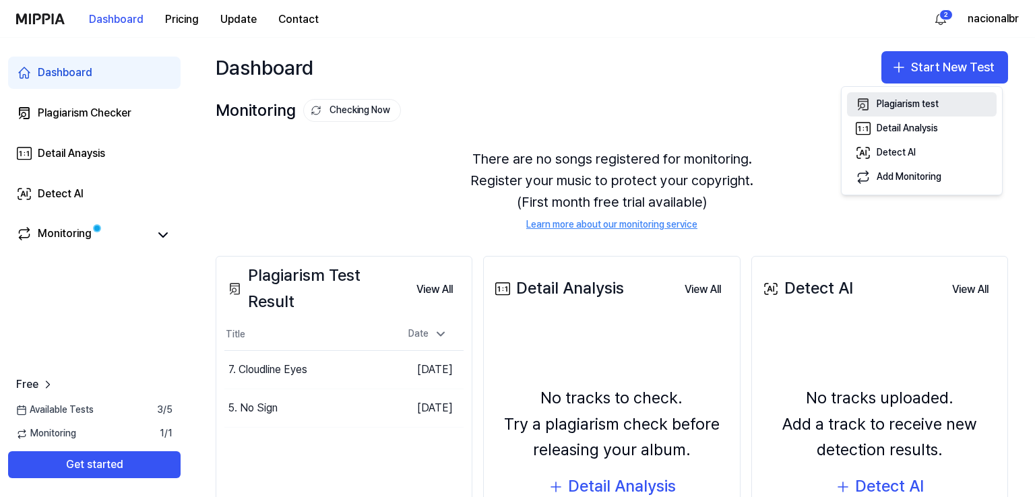
click at [879, 106] on div "Plagiarism test" at bounding box center [908, 104] width 62 height 13
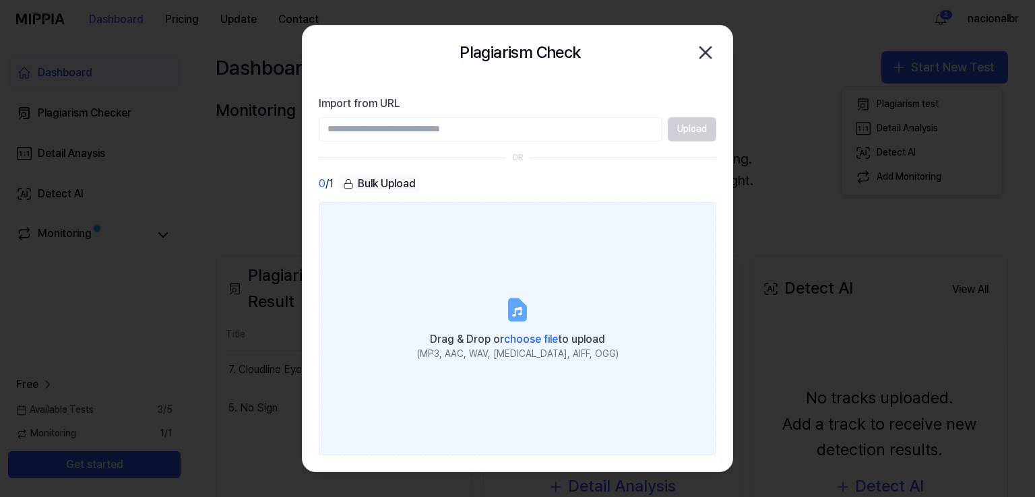
click at [513, 327] on label "Drag & Drop or choose file to upload (MP3, AAC, WAV, [MEDICAL_DATA], AIFF, OGG)" at bounding box center [518, 328] width 398 height 253
click at [0, 0] on input "Drag & Drop or choose file to upload (MP3, AAC, WAV, [MEDICAL_DATA], AIFF, OGG)" at bounding box center [0, 0] width 0 height 0
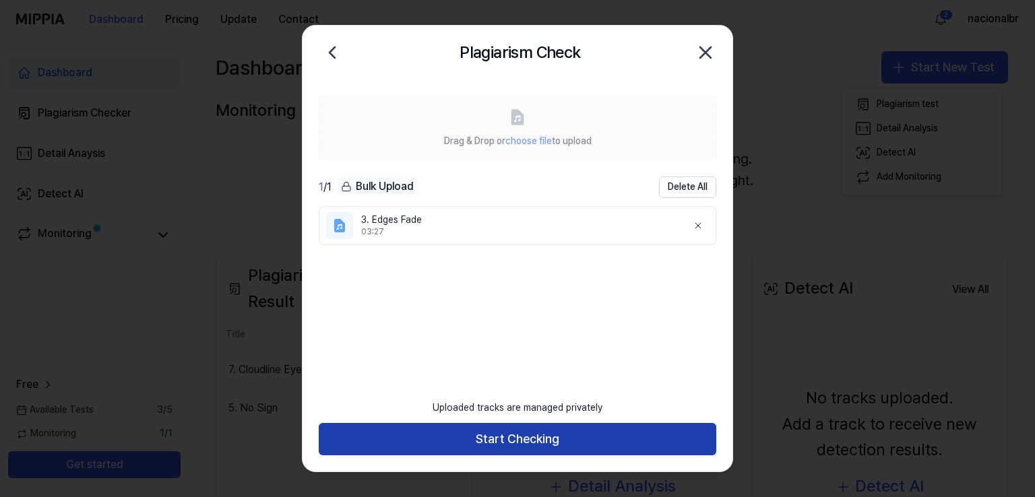
click at [542, 437] on button "Start Checking" at bounding box center [518, 439] width 398 height 32
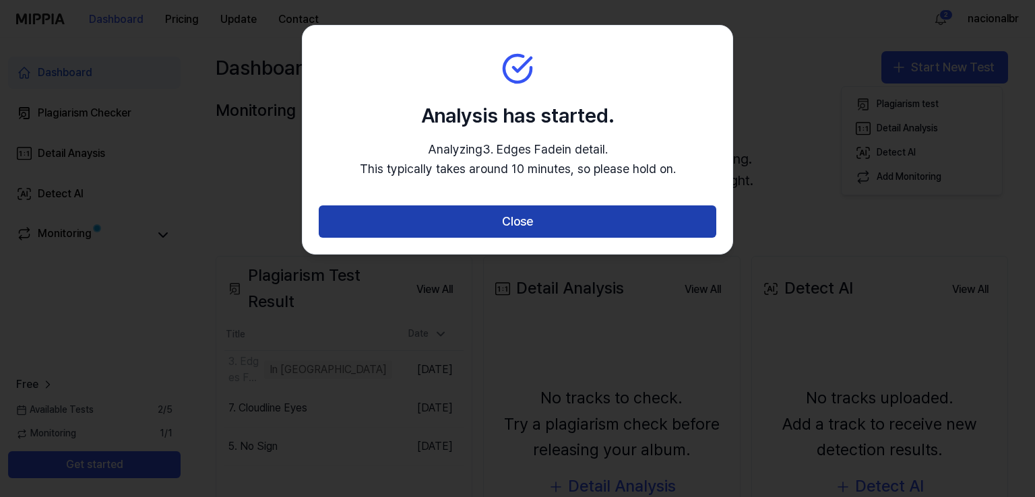
click at [520, 218] on button "Close" at bounding box center [518, 222] width 398 height 32
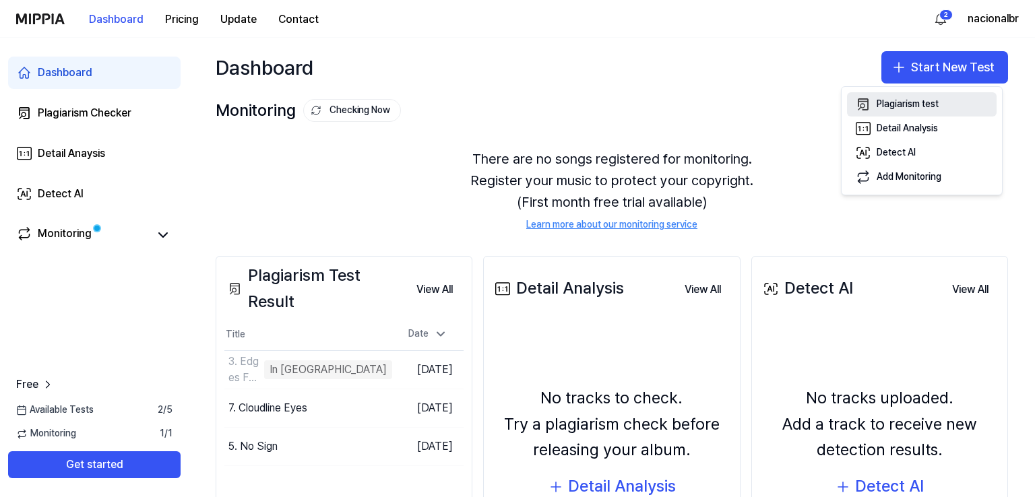
click at [901, 100] on div "Plagiarism test" at bounding box center [908, 104] width 62 height 13
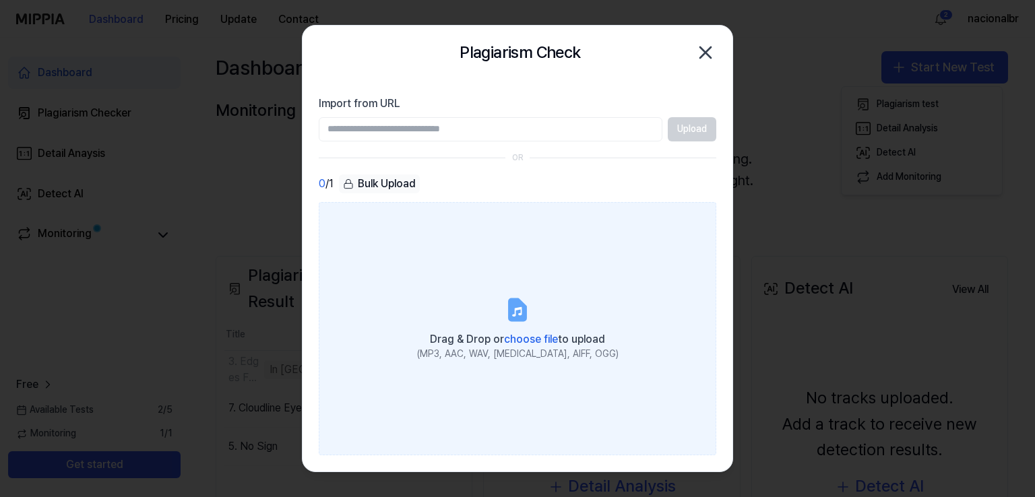
click at [515, 308] on icon at bounding box center [516, 311] width 9 height 9
click at [0, 0] on input "Drag & Drop or choose file to upload (MP3, AAC, WAV, [MEDICAL_DATA], AIFF, OGG)" at bounding box center [0, 0] width 0 height 0
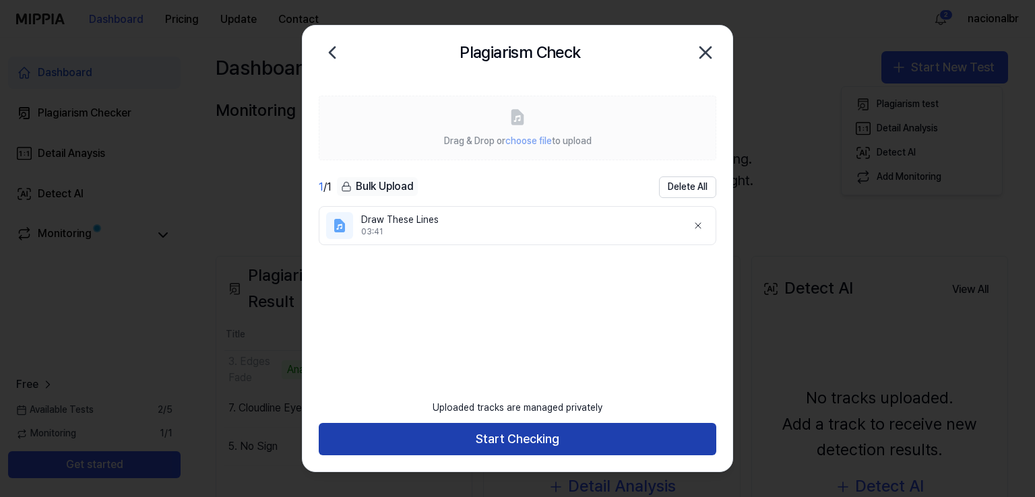
click at [523, 447] on button "Start Checking" at bounding box center [518, 439] width 398 height 32
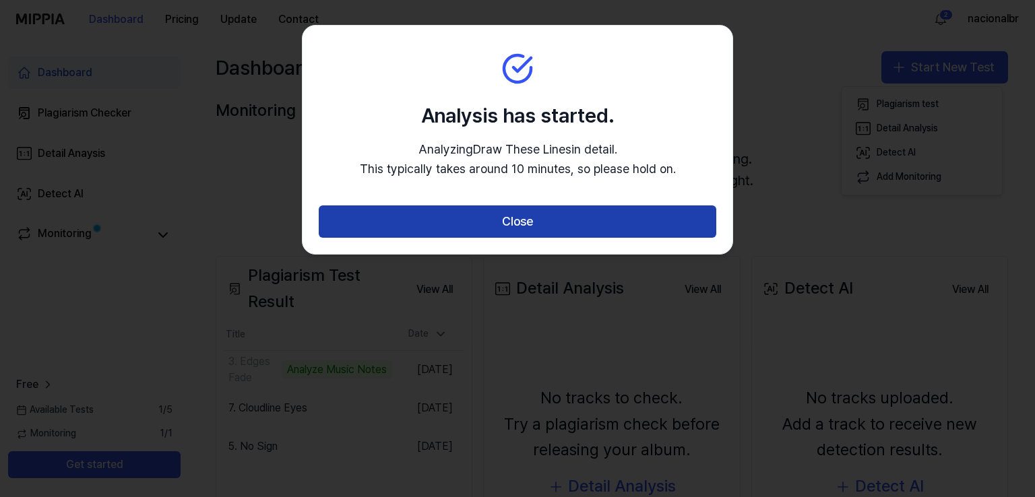
click at [473, 227] on button "Close" at bounding box center [518, 222] width 398 height 32
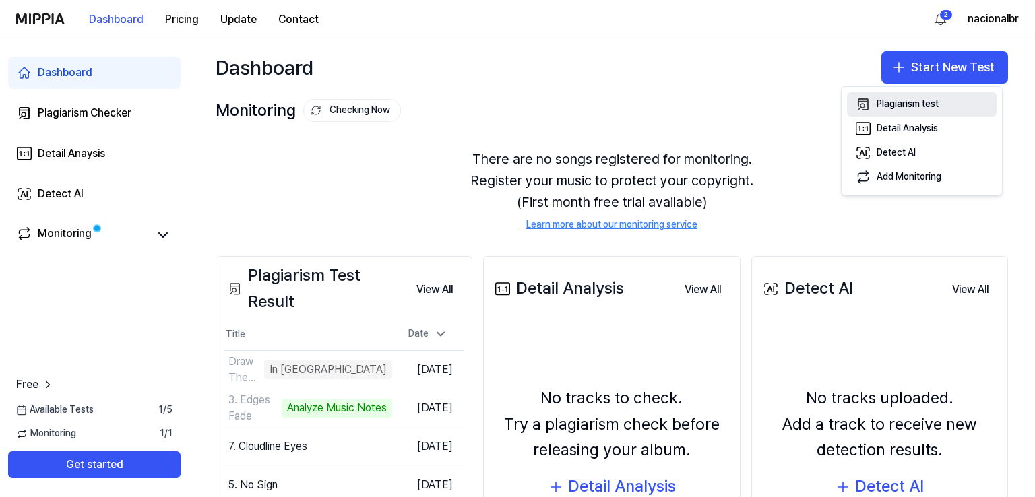
click at [912, 98] on button "Plagiarism test" at bounding box center [922, 104] width 150 height 24
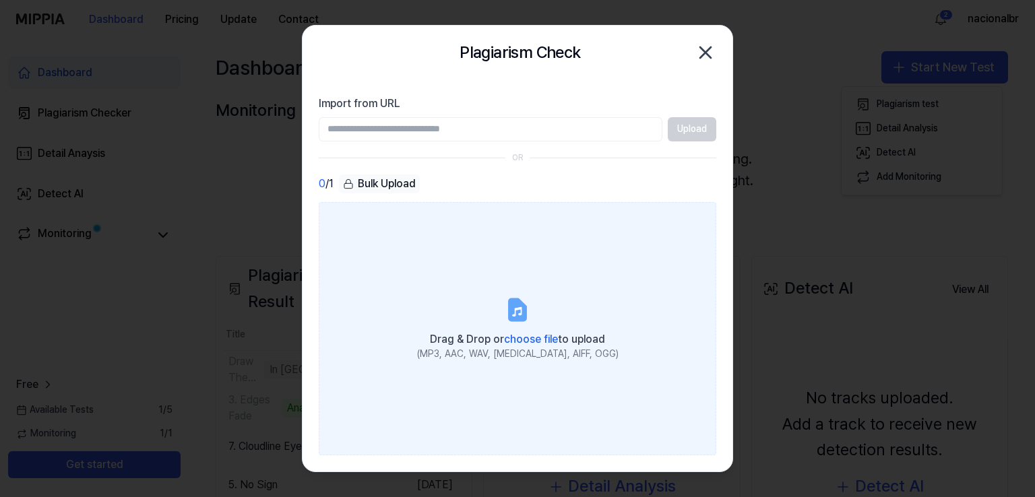
click at [515, 313] on icon at bounding box center [517, 309] width 16 height 21
click at [0, 0] on input "Drag & Drop or choose file to upload (MP3, AAC, WAV, [MEDICAL_DATA], AIFF, OGG)" at bounding box center [0, 0] width 0 height 0
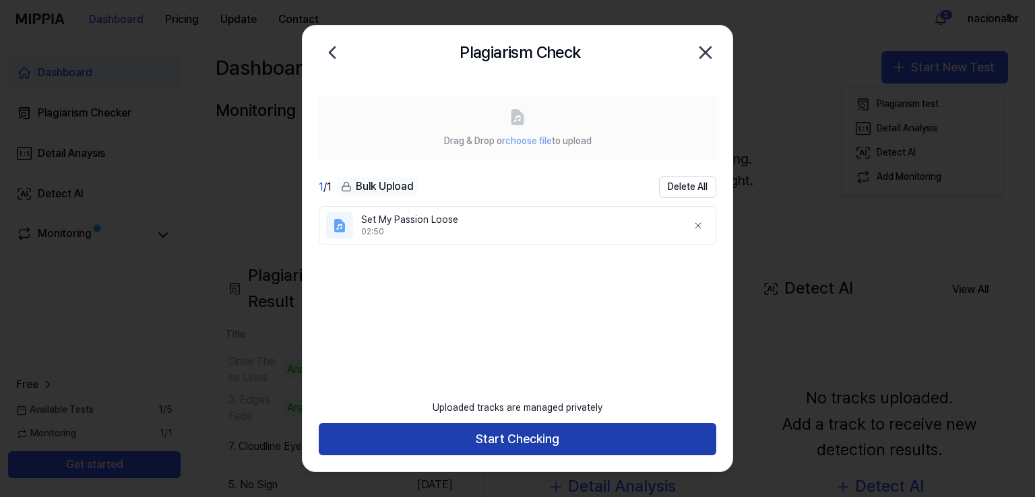
click at [496, 446] on button "Start Checking" at bounding box center [518, 439] width 398 height 32
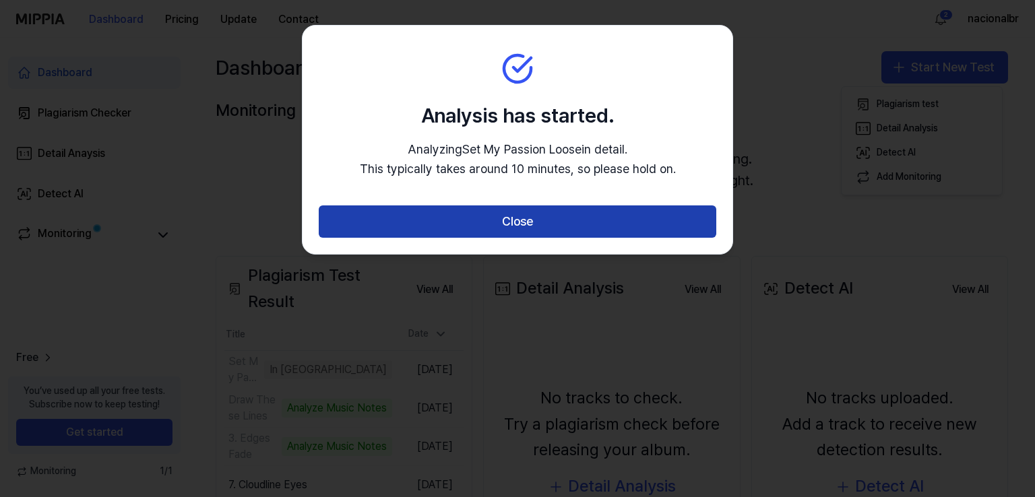
click at [446, 224] on button "Close" at bounding box center [518, 222] width 398 height 32
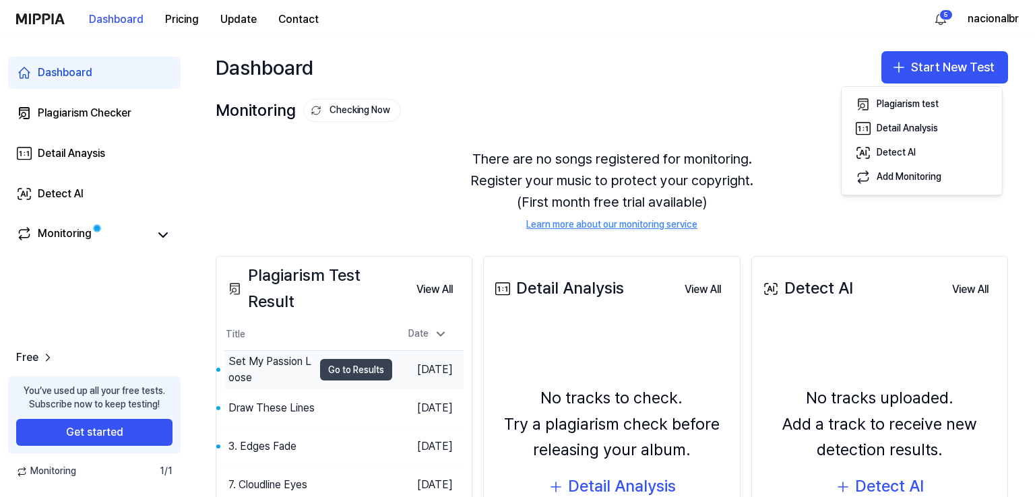
click at [345, 367] on button "Go to Results" at bounding box center [356, 370] width 72 height 22
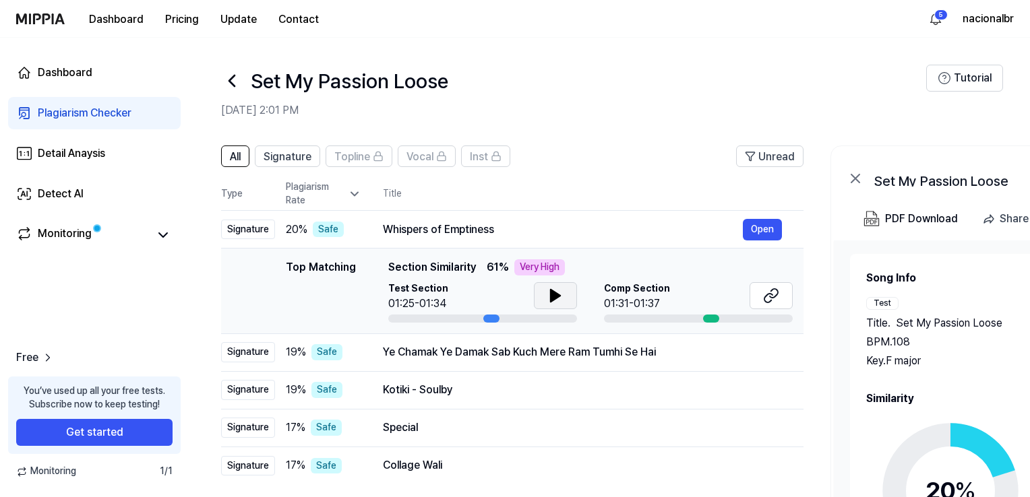
click at [557, 296] on icon at bounding box center [554, 296] width 9 height 12
click at [557, 296] on icon at bounding box center [558, 295] width 3 height 11
click at [767, 294] on icon at bounding box center [768, 298] width 8 height 9
click at [450, 348] on div "Ye Chamak Ye Damak Sab Kuch Mere Ram Tumhi Se Hai" at bounding box center [563, 352] width 360 height 16
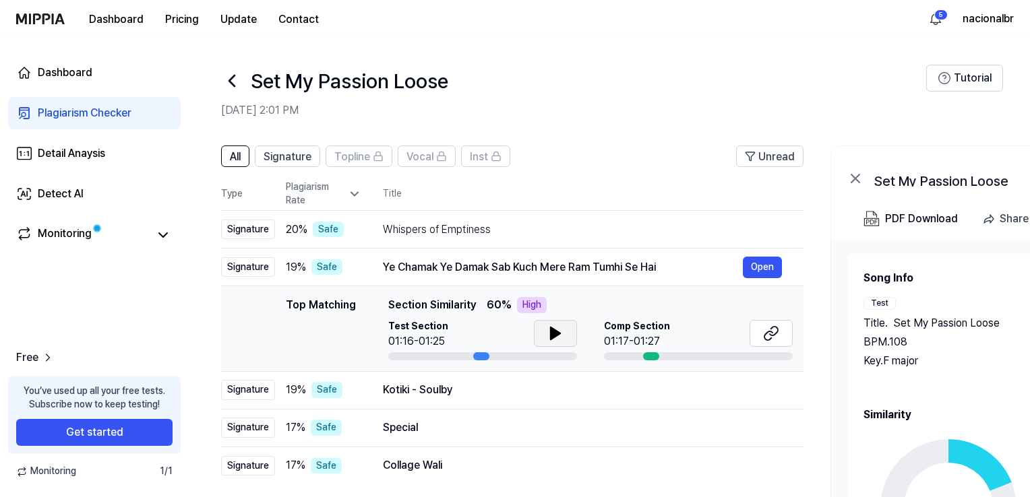
click at [562, 338] on icon at bounding box center [555, 333] width 16 height 16
click at [769, 329] on icon at bounding box center [771, 333] width 16 height 16
click at [475, 393] on div "Kotiki - Soulby" at bounding box center [563, 390] width 360 height 16
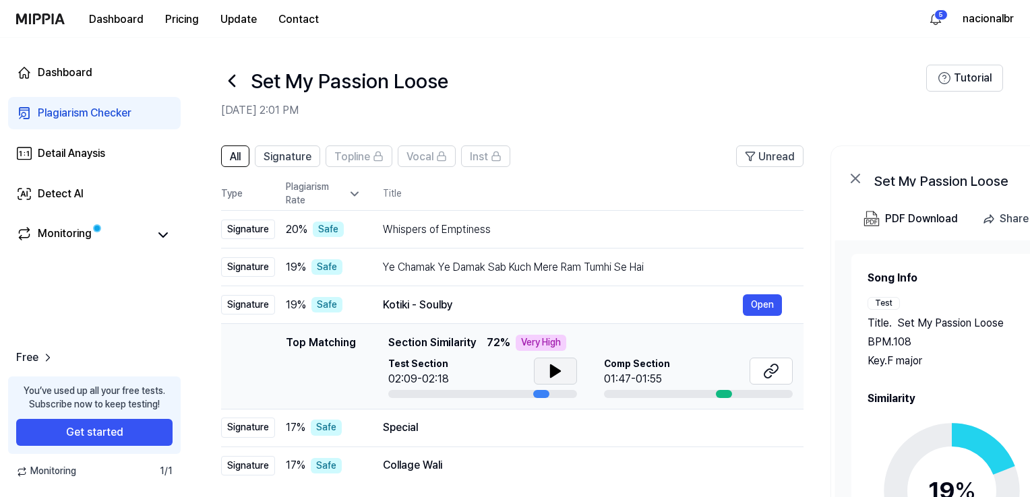
click at [555, 369] on icon at bounding box center [554, 371] width 9 height 12
click at [555, 369] on icon at bounding box center [555, 371] width 16 height 16
click at [767, 381] on button at bounding box center [770, 371] width 43 height 27
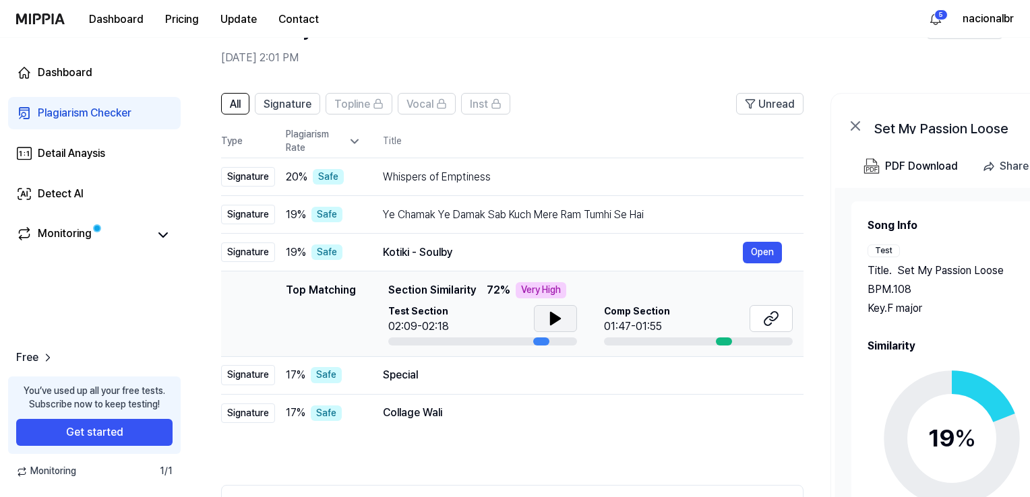
scroll to position [67, 0]
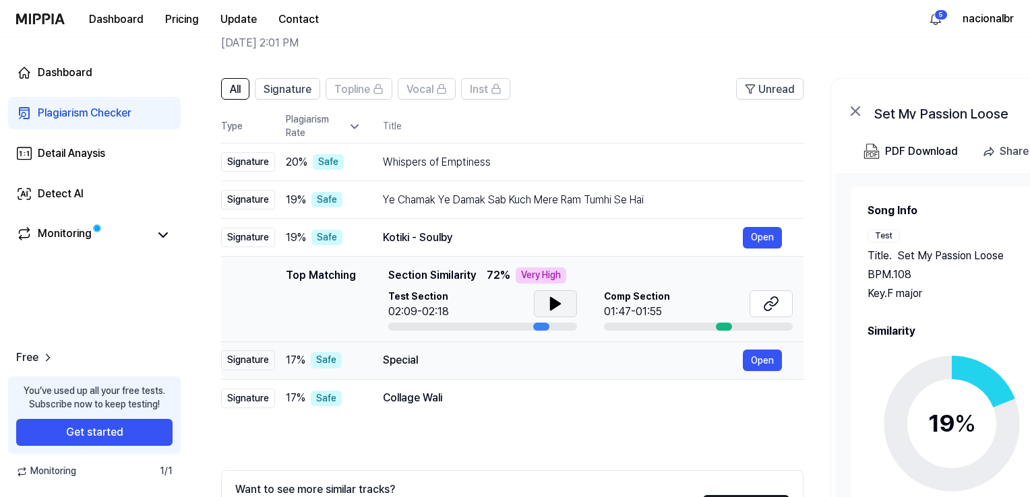
click at [482, 353] on div "Special" at bounding box center [563, 360] width 360 height 16
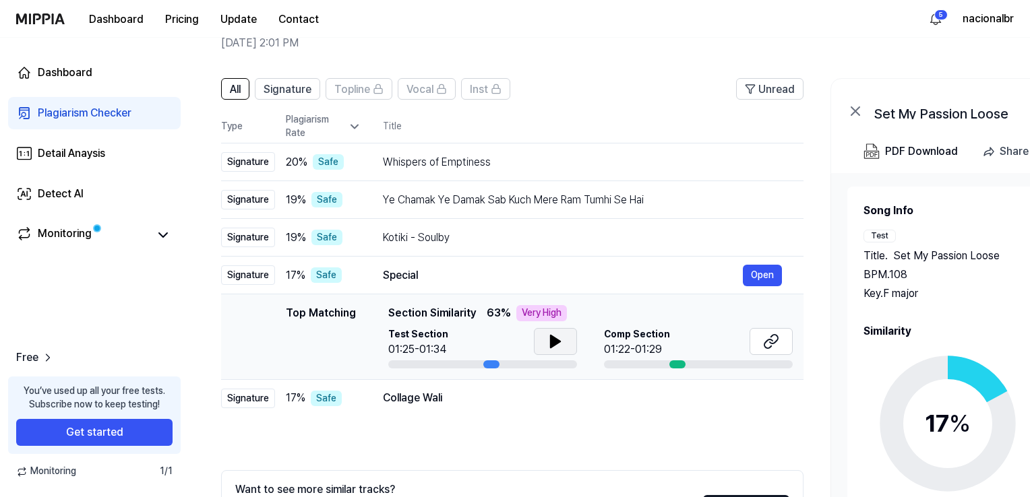
click at [556, 350] on button at bounding box center [555, 341] width 43 height 27
click at [784, 348] on button at bounding box center [770, 341] width 43 height 27
click at [460, 407] on div "Collage Wali Open" at bounding box center [582, 398] width 399 height 22
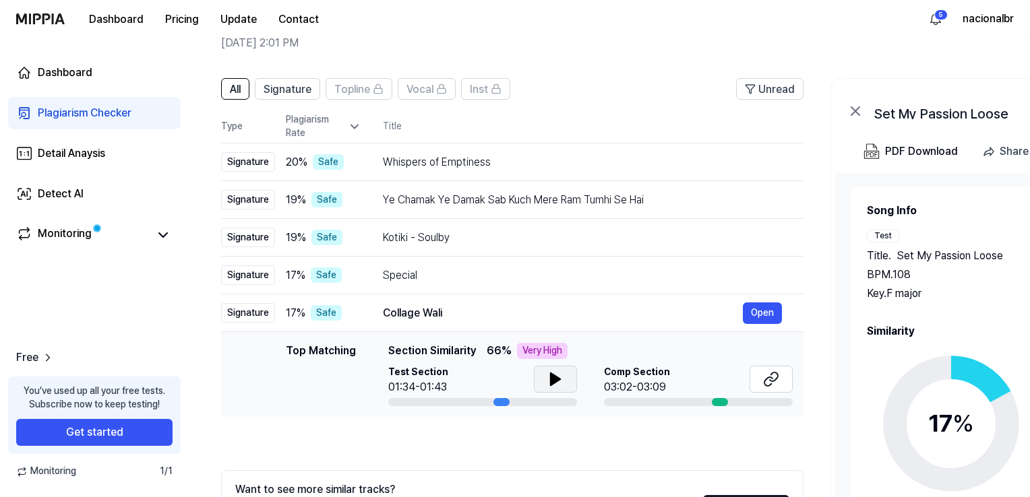
click at [547, 377] on icon at bounding box center [555, 379] width 16 height 16
click at [759, 383] on button at bounding box center [770, 379] width 43 height 27
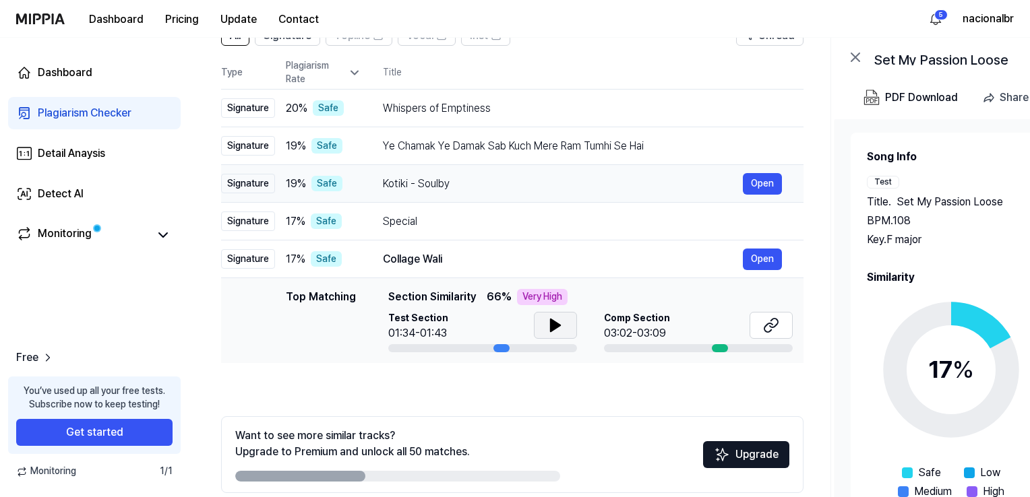
scroll to position [182, 0]
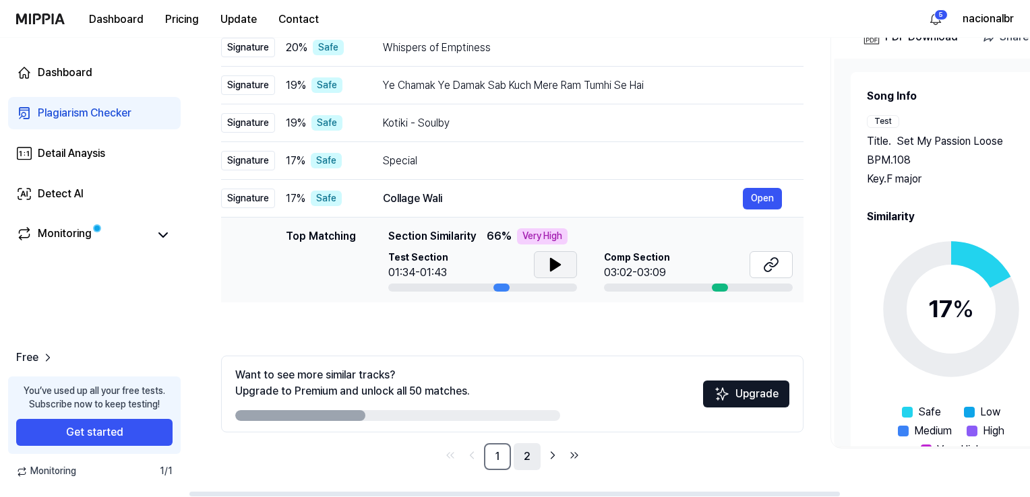
click at [520, 459] on link "2" at bounding box center [526, 456] width 27 height 27
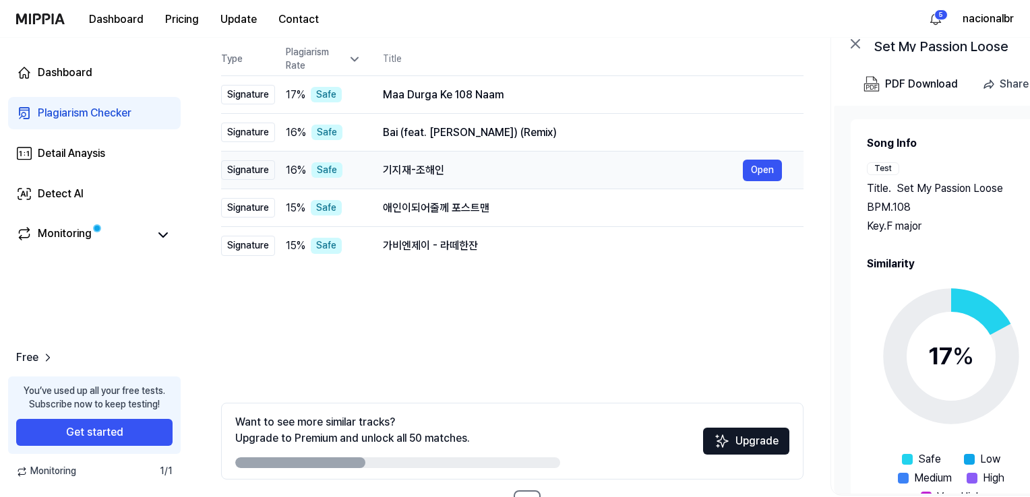
scroll to position [115, 0]
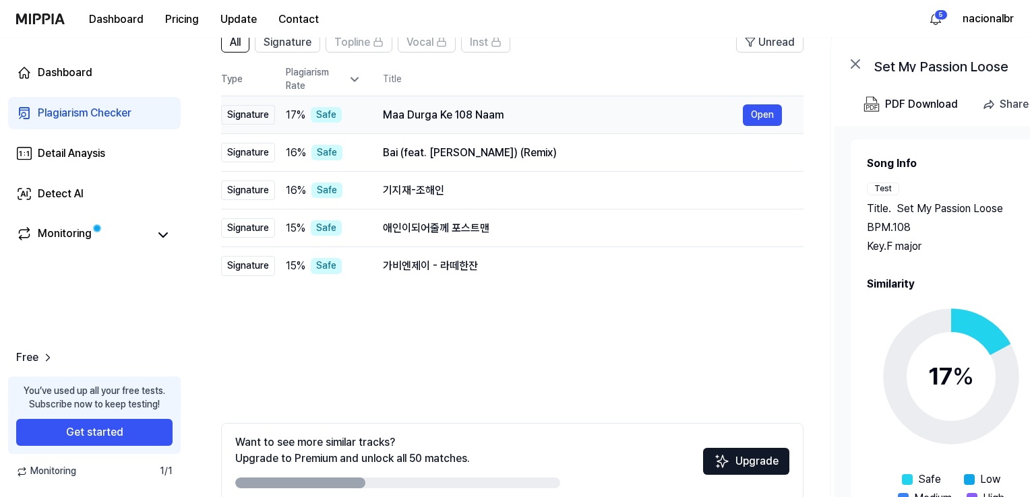
click at [431, 109] on div "Maa Durga Ke 108 Naam" at bounding box center [563, 115] width 360 height 16
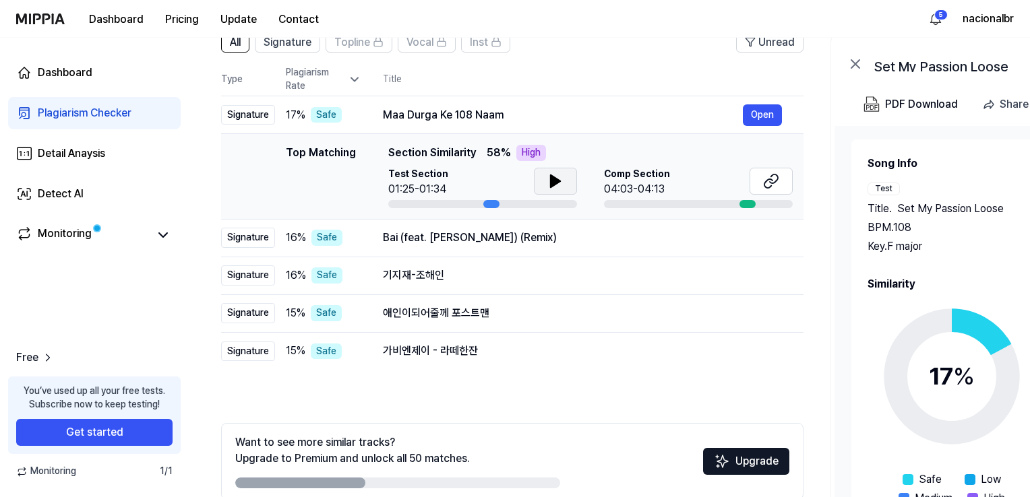
click at [548, 187] on icon at bounding box center [555, 181] width 16 height 16
click at [765, 181] on icon at bounding box center [768, 183] width 8 height 9
click at [498, 241] on div "Bai (feat. Lisandro) (Remix)" at bounding box center [563, 238] width 360 height 16
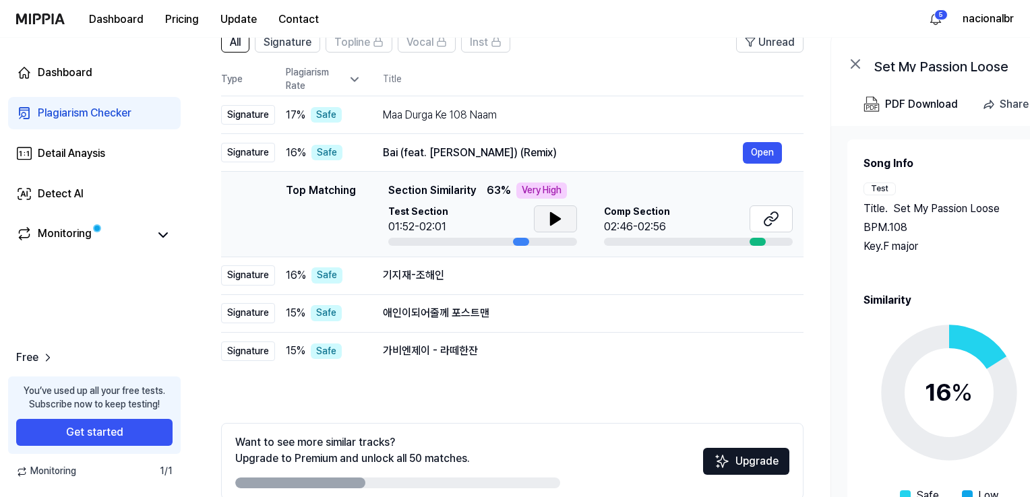
click at [564, 219] on button at bounding box center [555, 219] width 43 height 27
click at [761, 224] on button at bounding box center [770, 219] width 43 height 27
click at [499, 277] on div "기지재-조해인" at bounding box center [563, 275] width 360 height 16
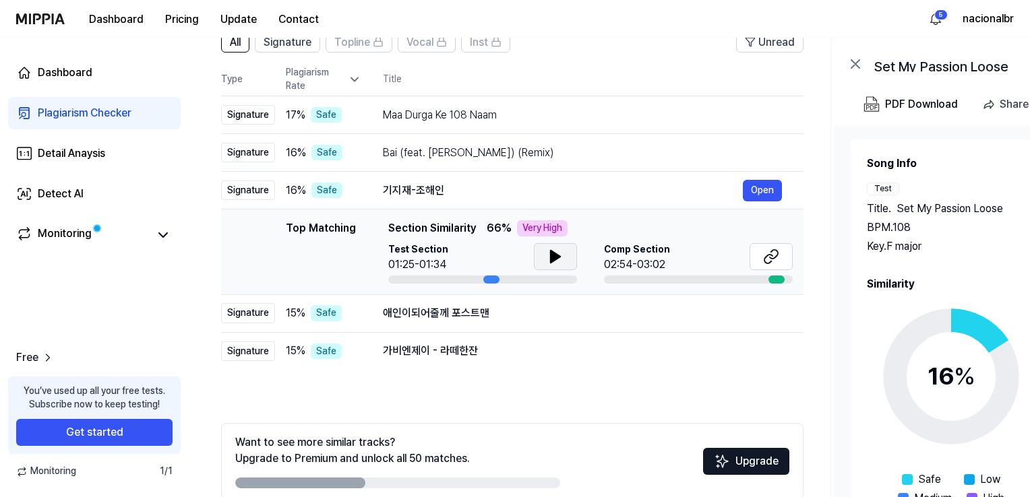
click at [551, 260] on icon at bounding box center [554, 257] width 9 height 12
click at [551, 260] on icon at bounding box center [552, 256] width 3 height 11
click at [765, 253] on icon at bounding box center [771, 257] width 16 height 16
click at [513, 307] on div "애인이되어줄께 포스트맨" at bounding box center [563, 313] width 360 height 16
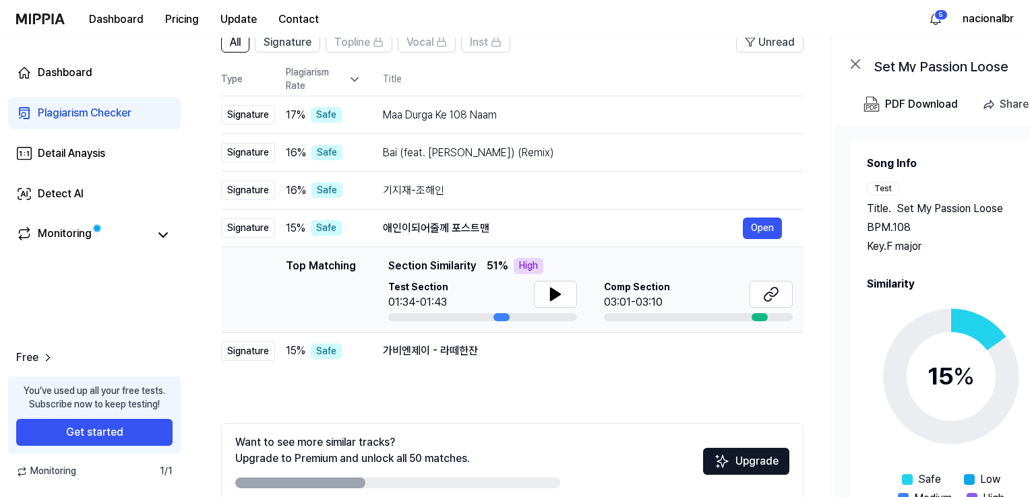
click at [577, 296] on div "Test Section 01:34-01:43 Comp Section 03:01-03:10" at bounding box center [590, 301] width 404 height 40
click at [561, 297] on icon at bounding box center [555, 294] width 16 height 16
click at [774, 298] on icon at bounding box center [771, 294] width 16 height 16
click at [493, 346] on div "가비엔제이 - 라떼한잔" at bounding box center [563, 351] width 360 height 16
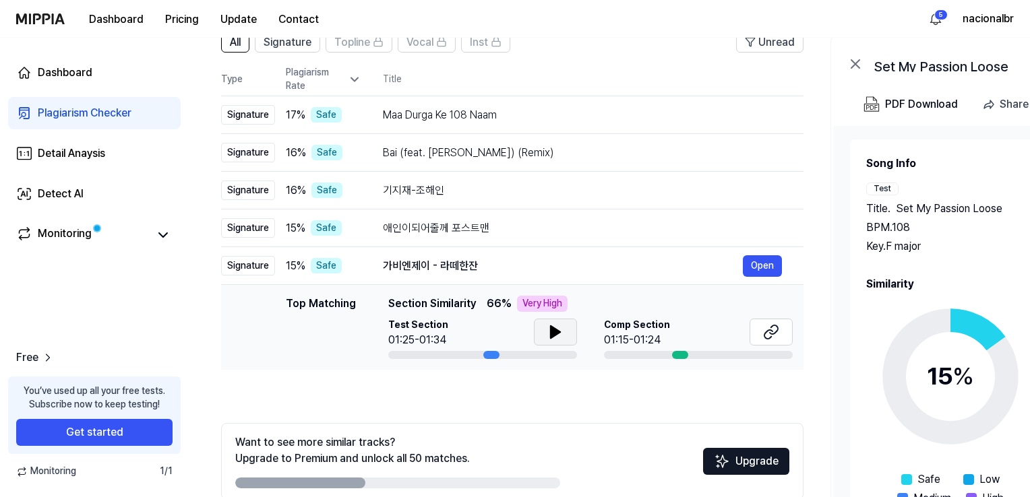
click at [550, 329] on icon at bounding box center [554, 332] width 9 height 12
click at [548, 329] on icon at bounding box center [555, 332] width 16 height 16
click at [765, 334] on icon at bounding box center [771, 332] width 16 height 16
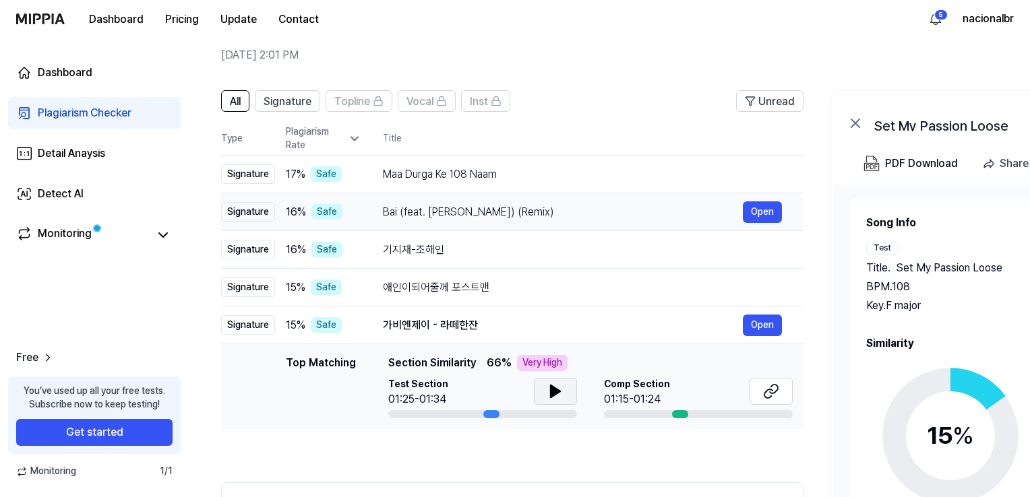
scroll to position [47, 0]
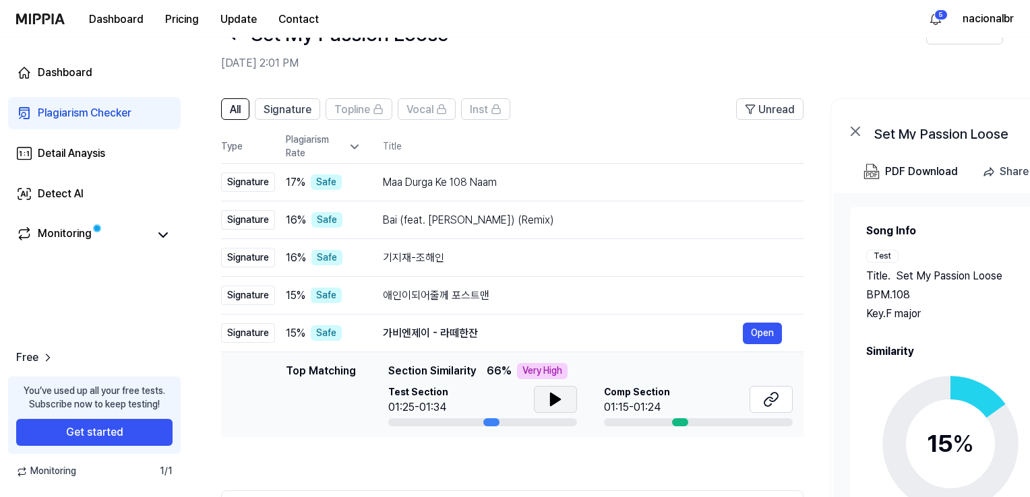
click at [52, 16] on img at bounding box center [40, 18] width 49 height 11
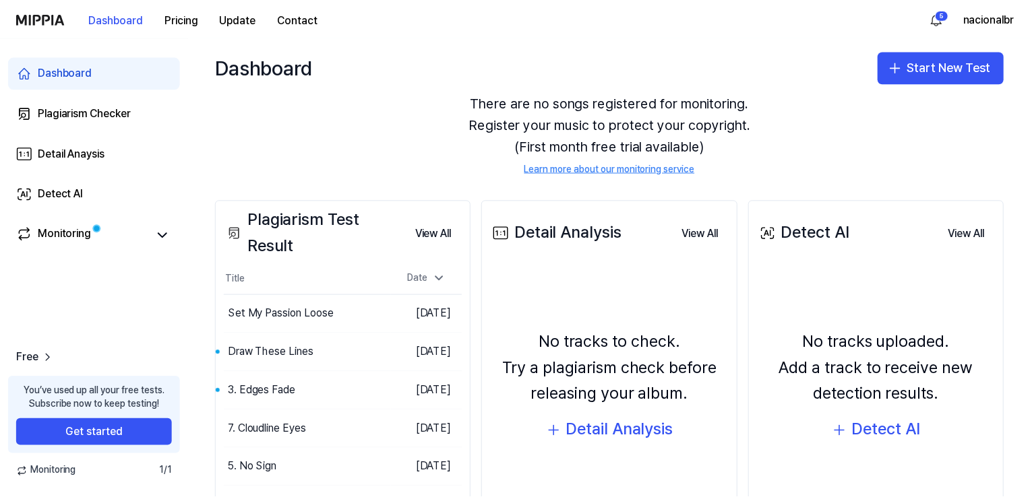
scroll to position [135, 0]
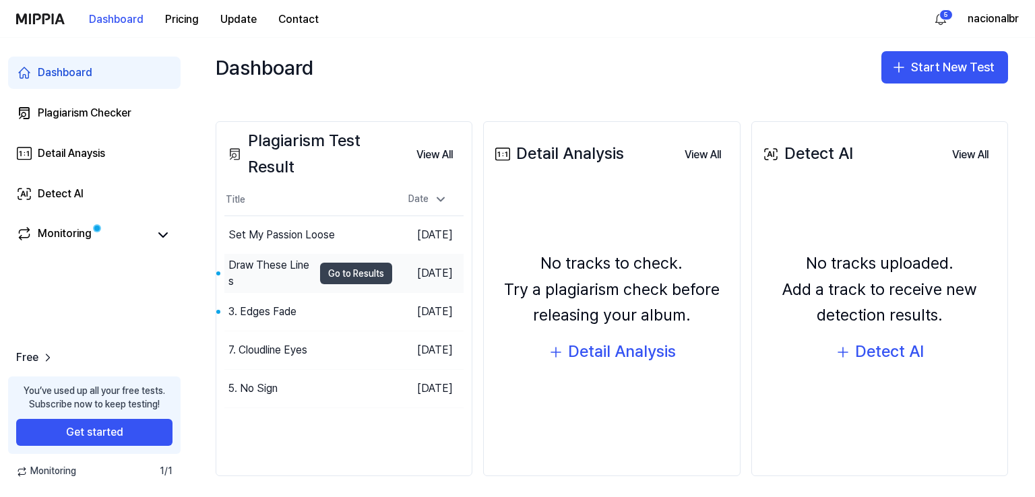
click at [324, 277] on button "Go to Results" at bounding box center [356, 274] width 72 height 22
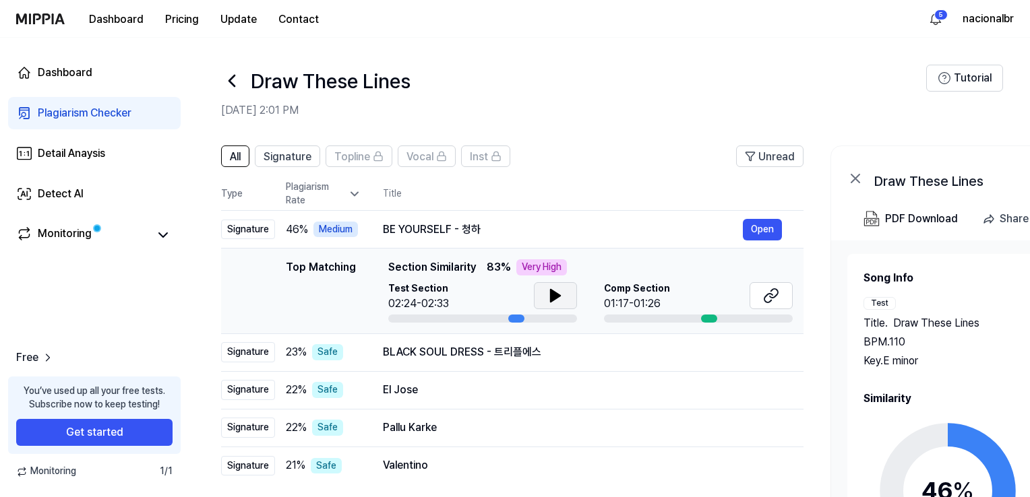
click at [551, 292] on icon at bounding box center [554, 296] width 9 height 12
click at [553, 296] on icon at bounding box center [552, 295] width 3 height 11
click at [776, 297] on icon at bounding box center [771, 296] width 16 height 16
click at [563, 348] on div "BLACK SOUL DRESS - 트리플에스" at bounding box center [563, 352] width 360 height 16
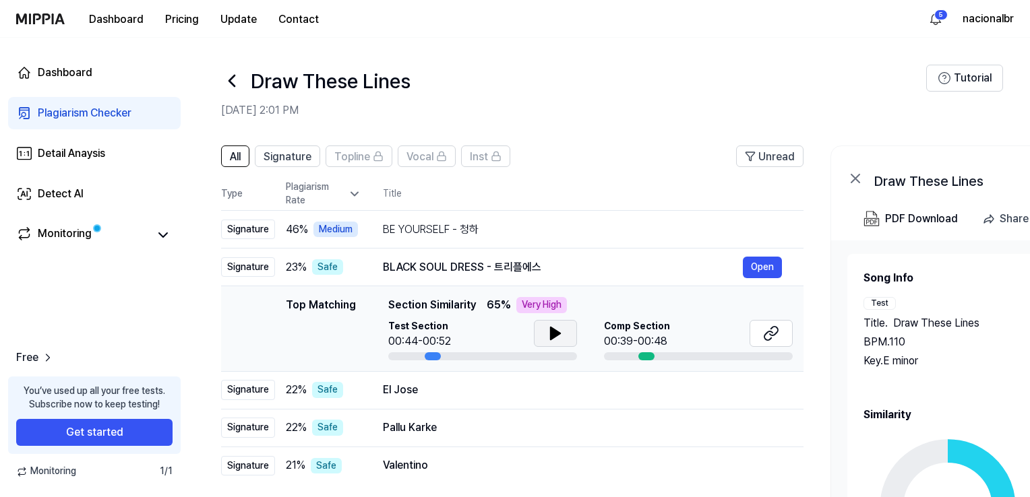
click at [565, 336] on button at bounding box center [555, 333] width 43 height 27
click at [783, 332] on button at bounding box center [770, 333] width 43 height 27
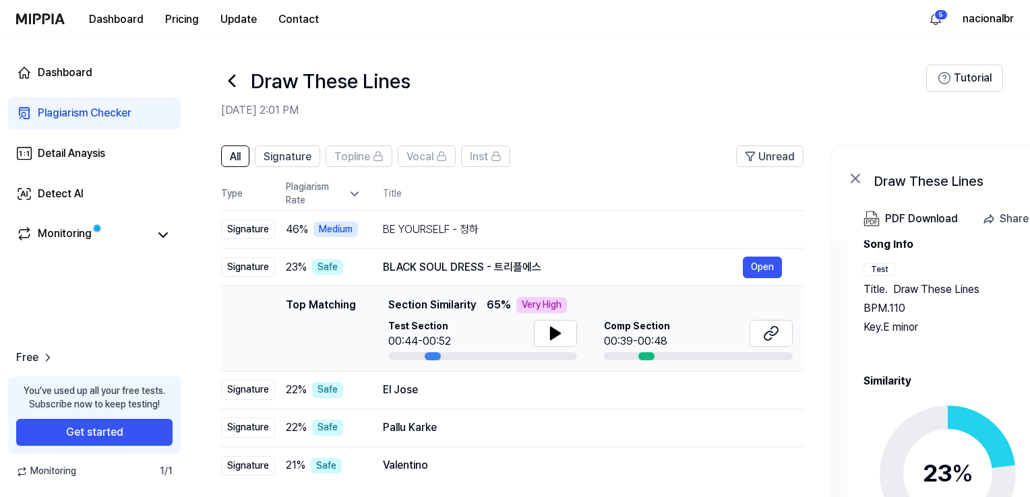
scroll to position [57, 0]
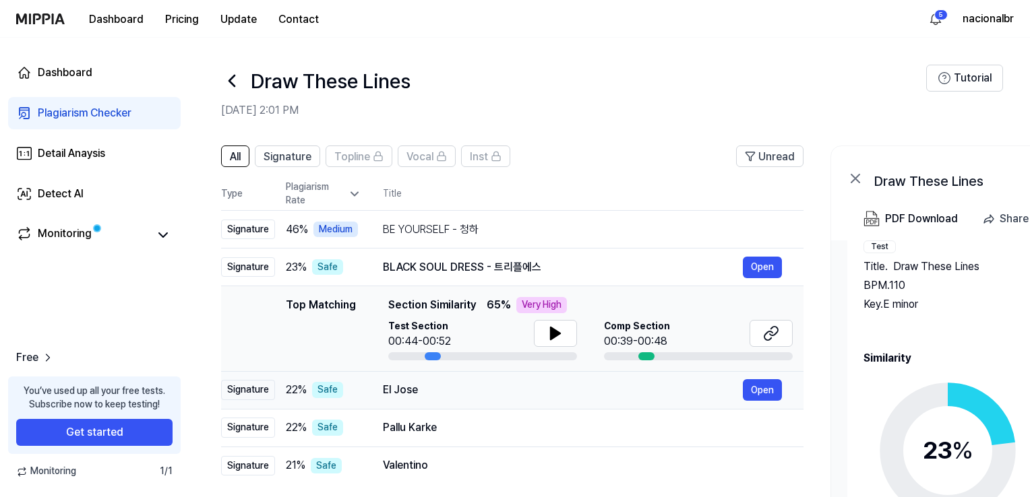
click at [422, 391] on div "El Jose" at bounding box center [563, 390] width 360 height 16
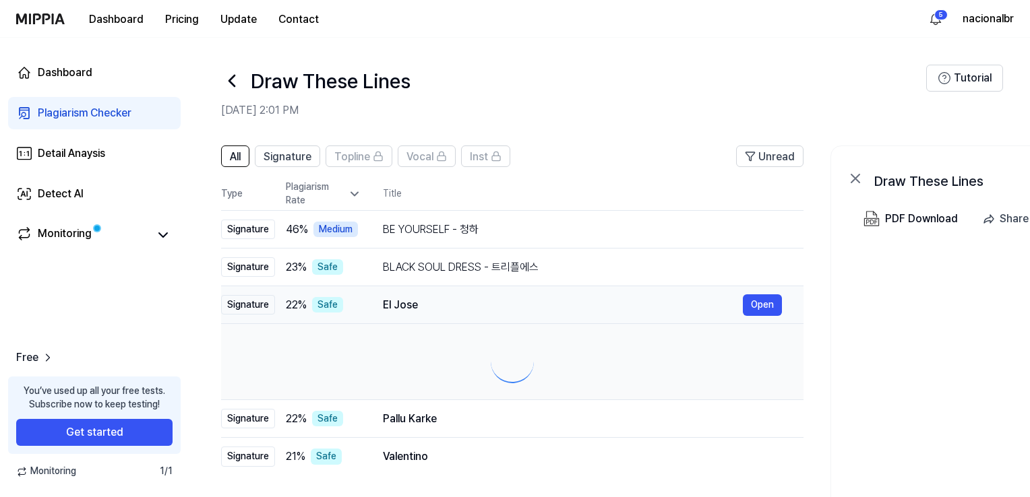
scroll to position [0, 0]
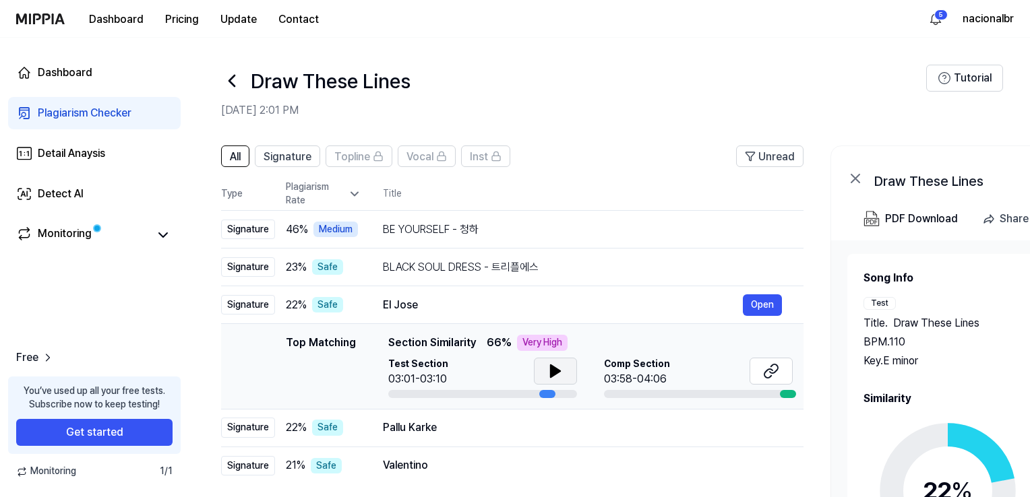
click at [561, 369] on icon at bounding box center [555, 371] width 16 height 16
click at [765, 372] on icon at bounding box center [768, 373] width 8 height 9
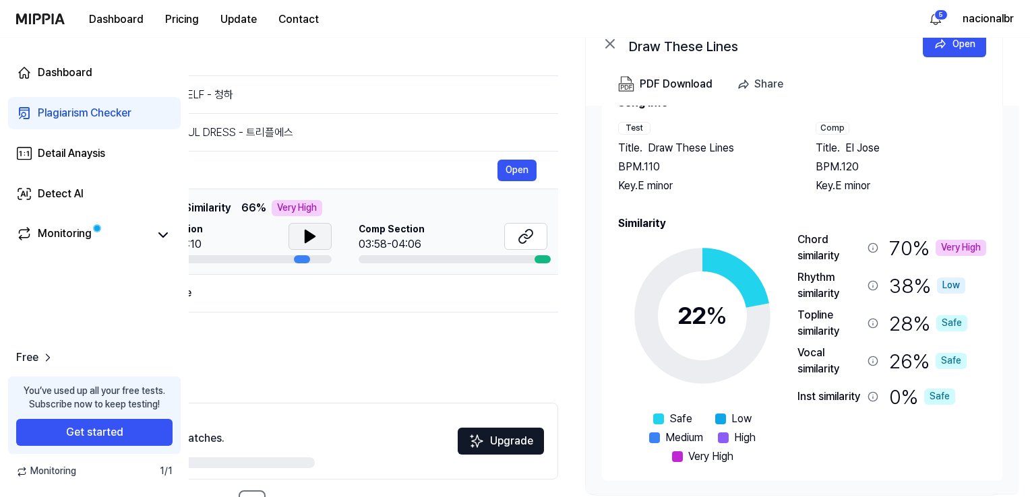
scroll to position [182, 0]
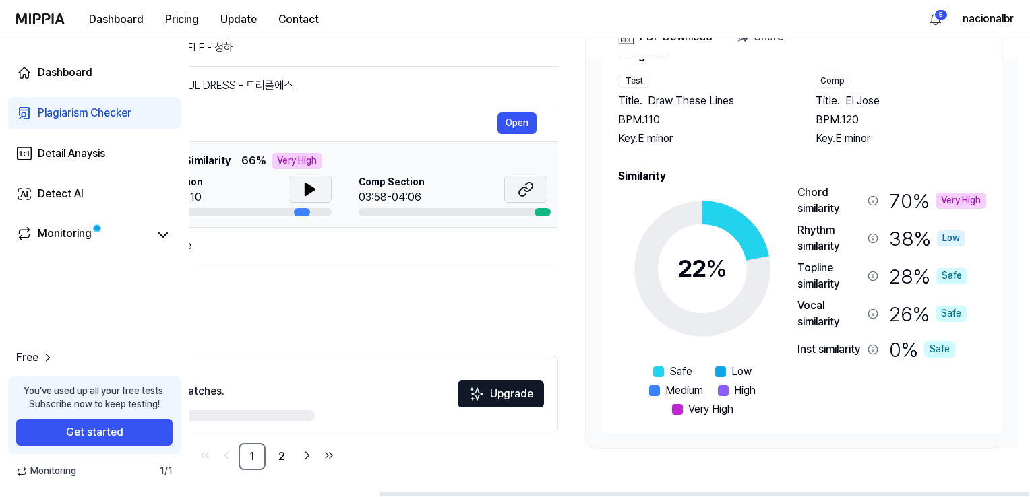
click at [528, 195] on icon at bounding box center [525, 189] width 16 height 16
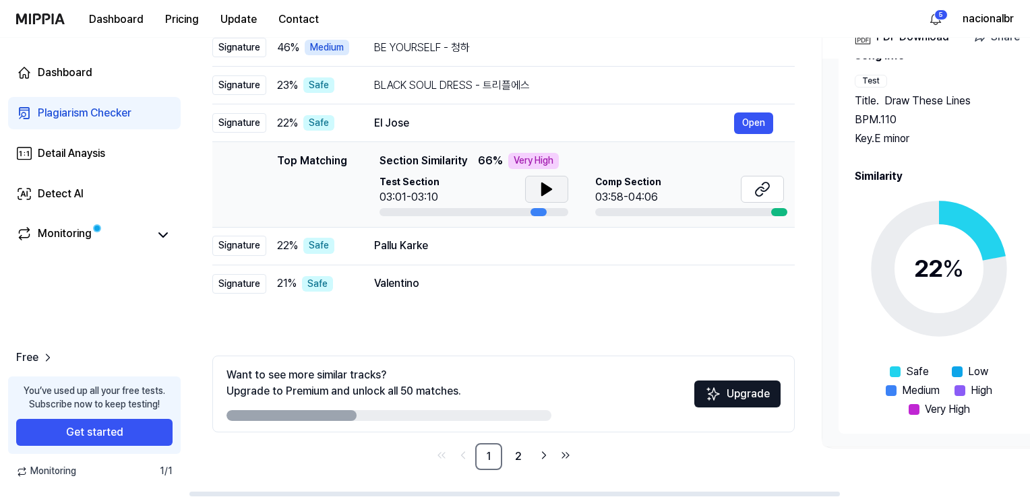
scroll to position [0, 0]
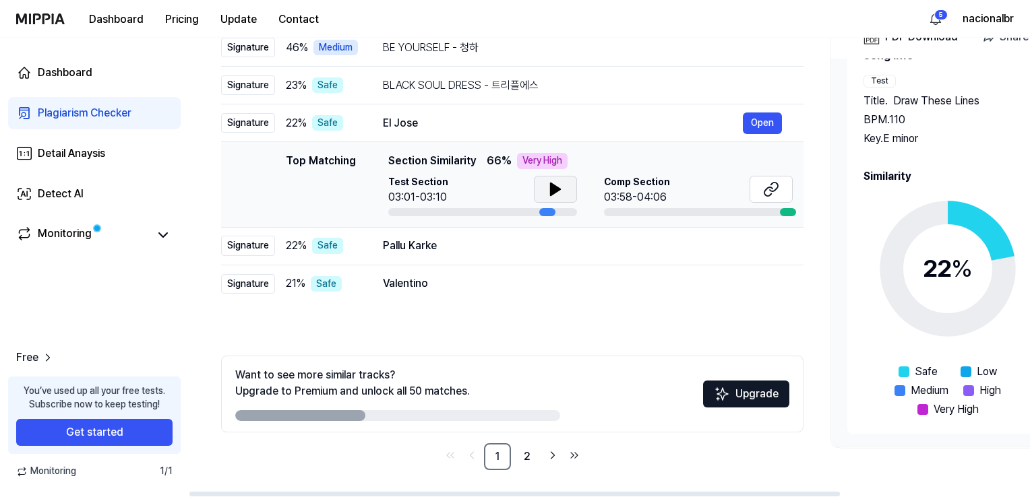
drag, startPoint x: 595, startPoint y: 491, endPoint x: 352, endPoint y: 474, distance: 243.8
click at [352, 491] on div at bounding box center [609, 494] width 841 height 7
click at [403, 257] on td "Pallu Karke Open" at bounding box center [582, 246] width 442 height 38
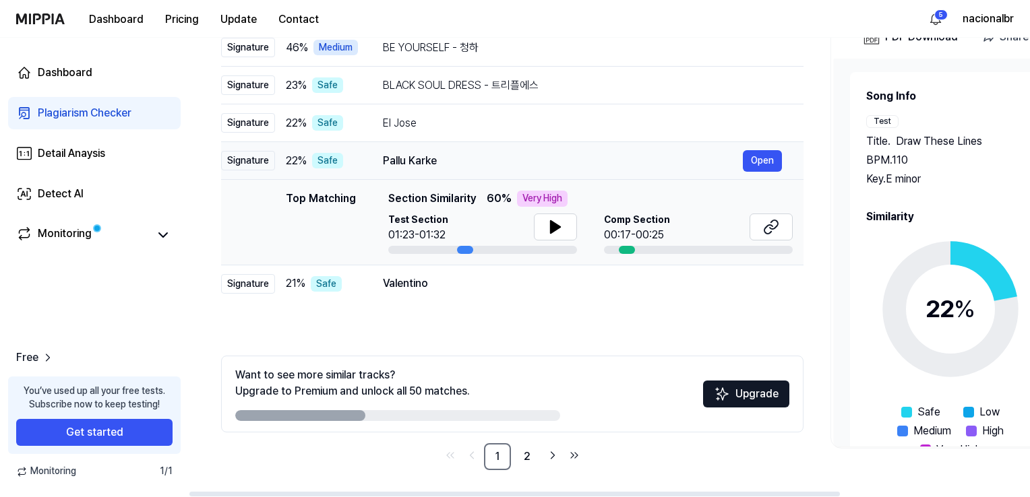
click at [433, 162] on div "Pallu Karke" at bounding box center [563, 161] width 360 height 16
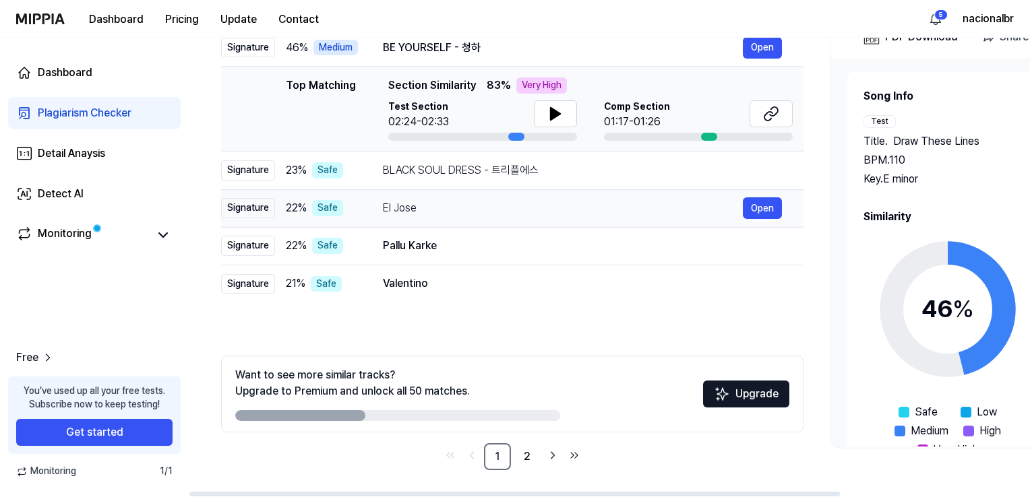
click at [434, 211] on div "El Jose" at bounding box center [563, 208] width 360 height 16
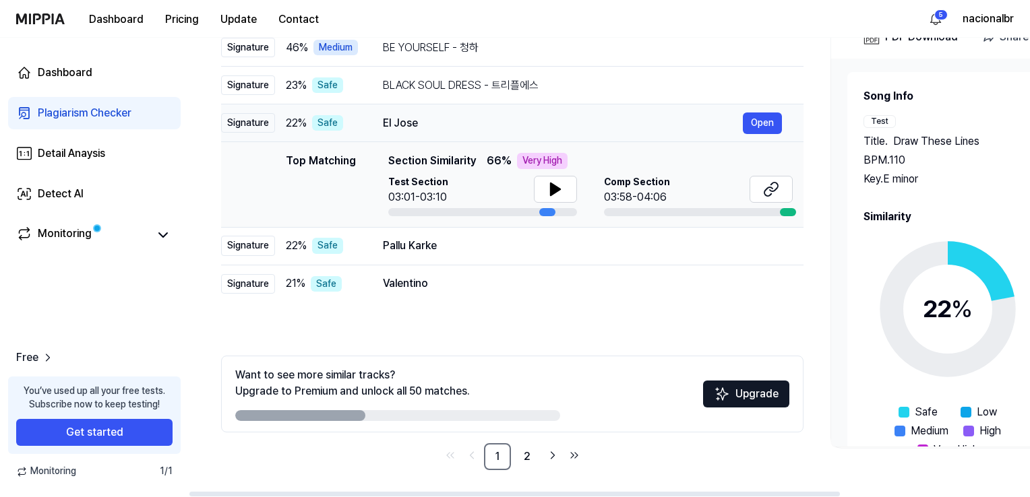
click at [442, 134] on td "El Jose Open" at bounding box center [582, 123] width 442 height 38
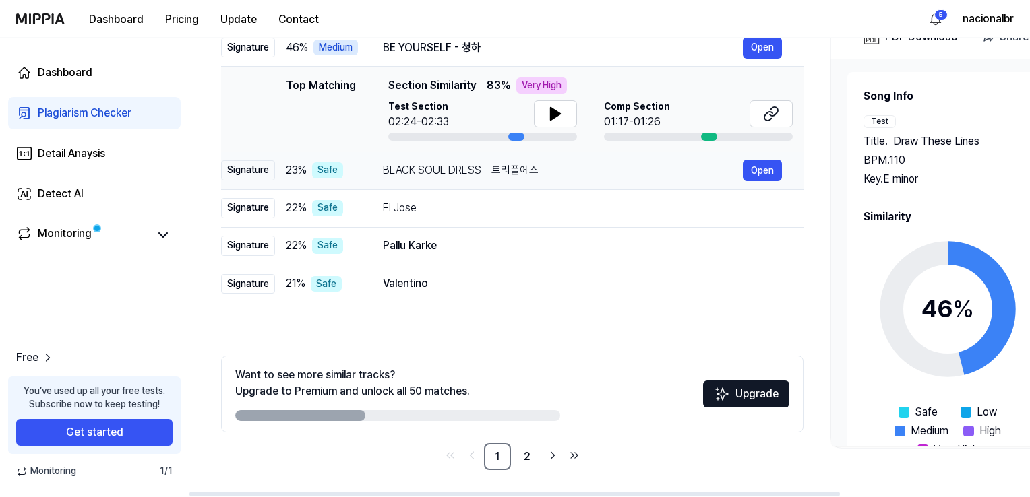
click at [457, 173] on div "BLACK SOUL DRESS - 트리플에스" at bounding box center [563, 170] width 360 height 16
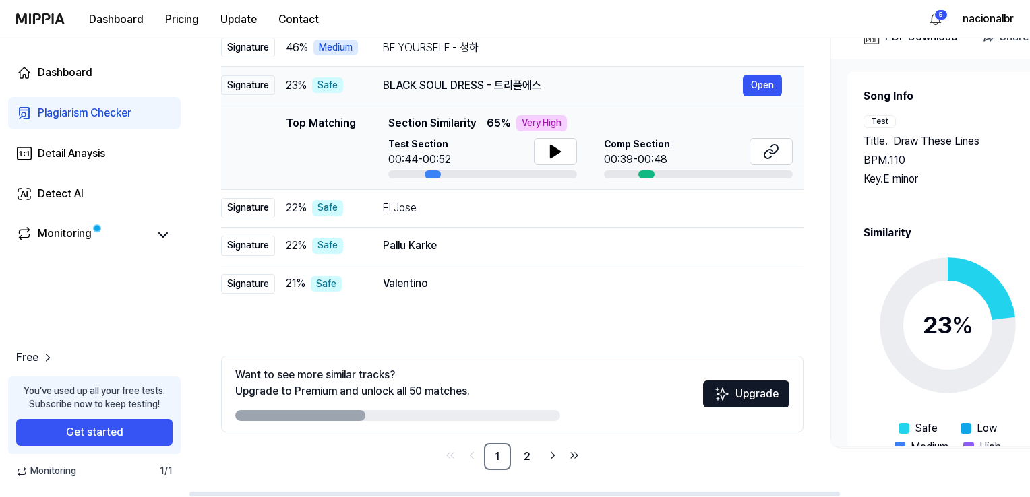
click at [462, 90] on div "BLACK SOUL DRESS - 트리플에스" at bounding box center [563, 85] width 360 height 16
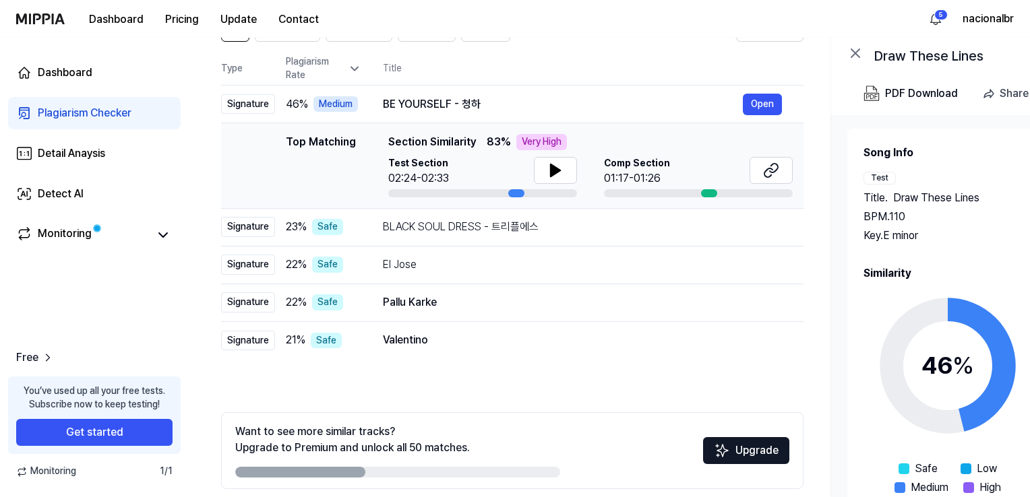
scroll to position [47, 0]
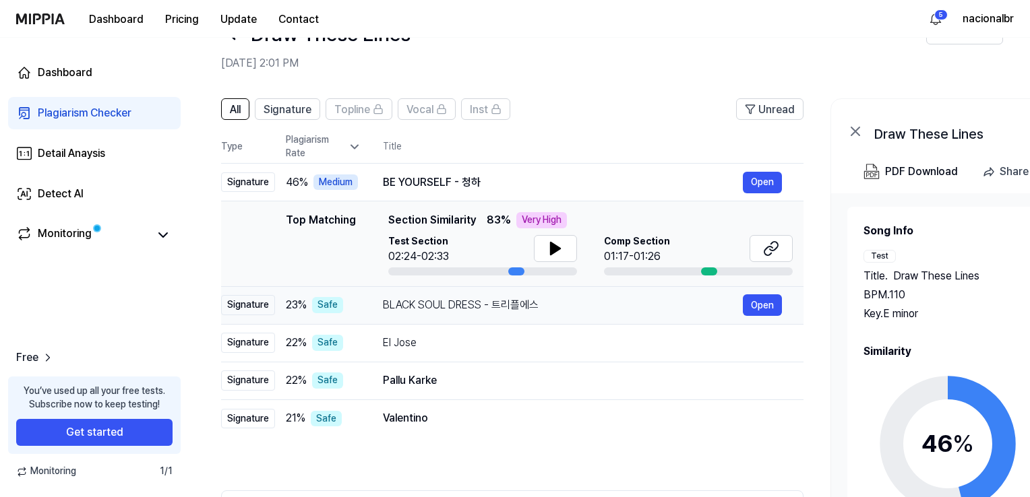
click at [466, 307] on div "BLACK SOUL DRESS - 트리플에스" at bounding box center [563, 305] width 360 height 16
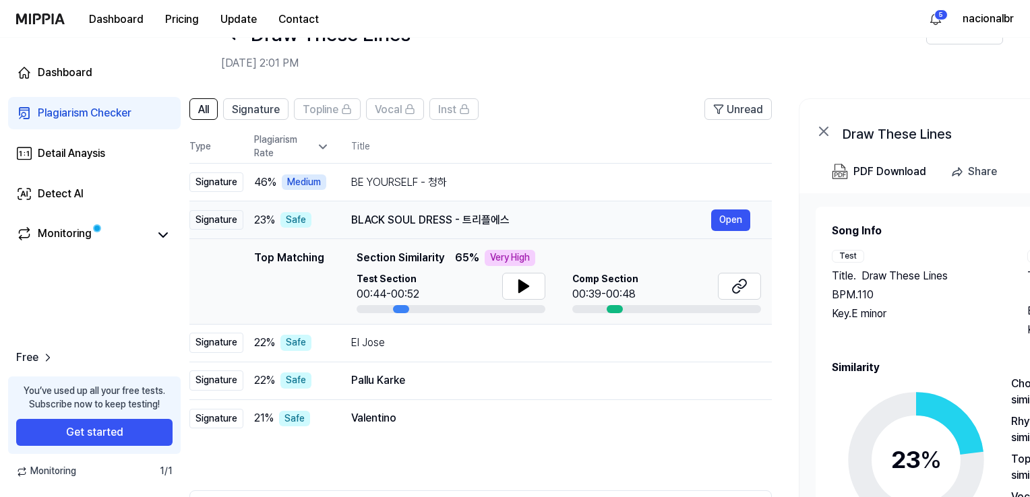
scroll to position [0, 37]
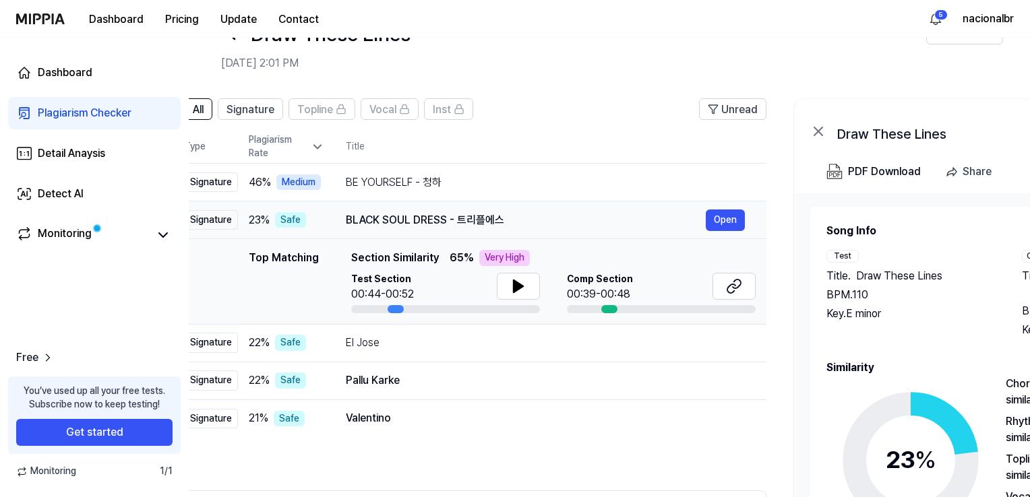
drag, startPoint x: 551, startPoint y: 218, endPoint x: 514, endPoint y: 214, distance: 37.2
click at [514, 214] on div "BLACK SOUL DRESS - 트리플에스" at bounding box center [526, 220] width 360 height 16
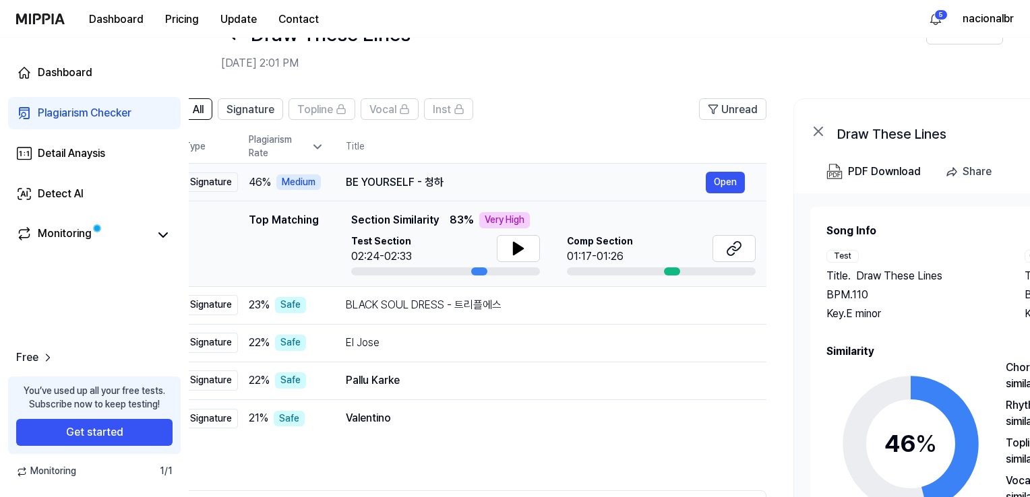
click at [363, 185] on div "BE YOURSELF - 청하" at bounding box center [526, 183] width 360 height 16
click at [366, 305] on div "BLACK SOUL DRESS - 트리플에스" at bounding box center [526, 305] width 360 height 16
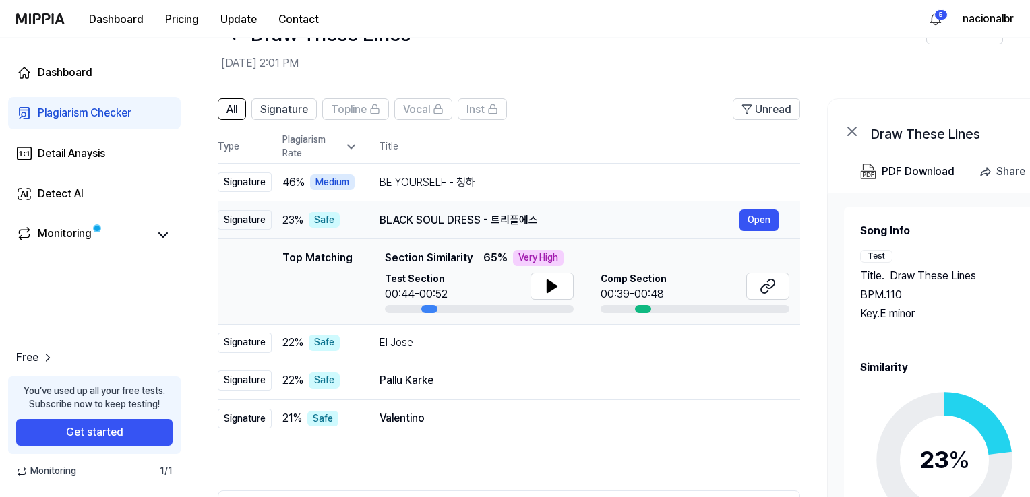
scroll to position [0, 1]
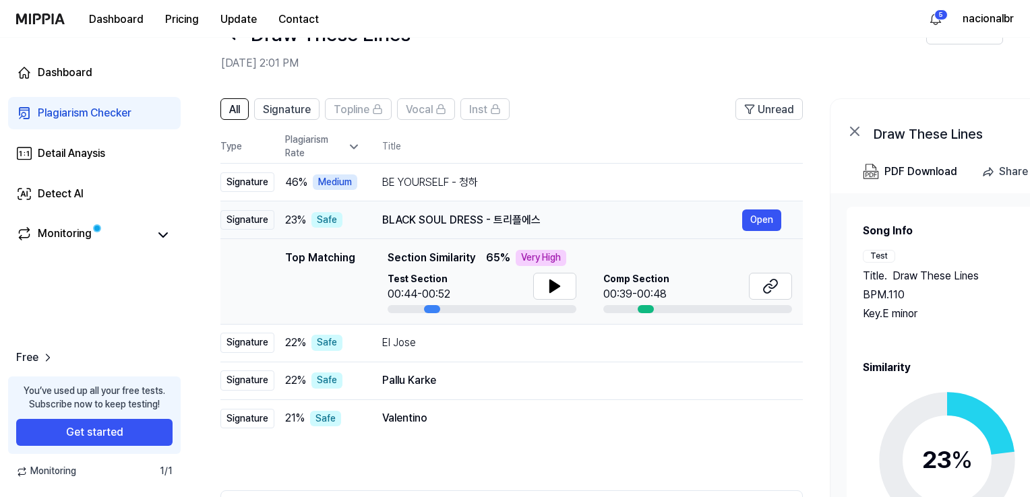
drag, startPoint x: 348, startPoint y: 219, endPoint x: 385, endPoint y: 214, distance: 36.7
click at [385, 214] on div "BLACK SOUL DRESS - 트리플에스" at bounding box center [562, 220] width 360 height 16
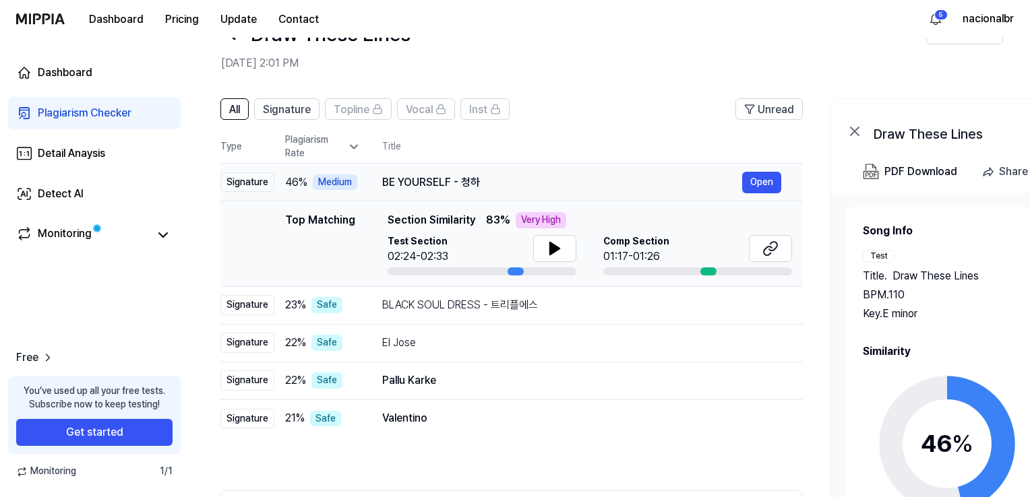
click at [413, 186] on div "BE YOURSELF - 청하" at bounding box center [562, 183] width 360 height 16
click at [434, 308] on div "BLACK SOUL DRESS - 트리플에스" at bounding box center [562, 305] width 360 height 16
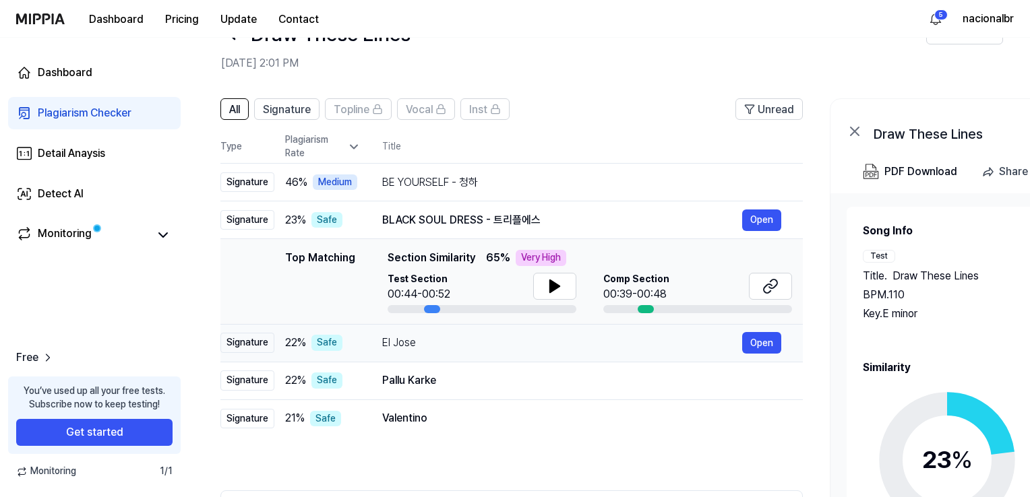
click at [445, 348] on div "El Jose" at bounding box center [562, 343] width 360 height 16
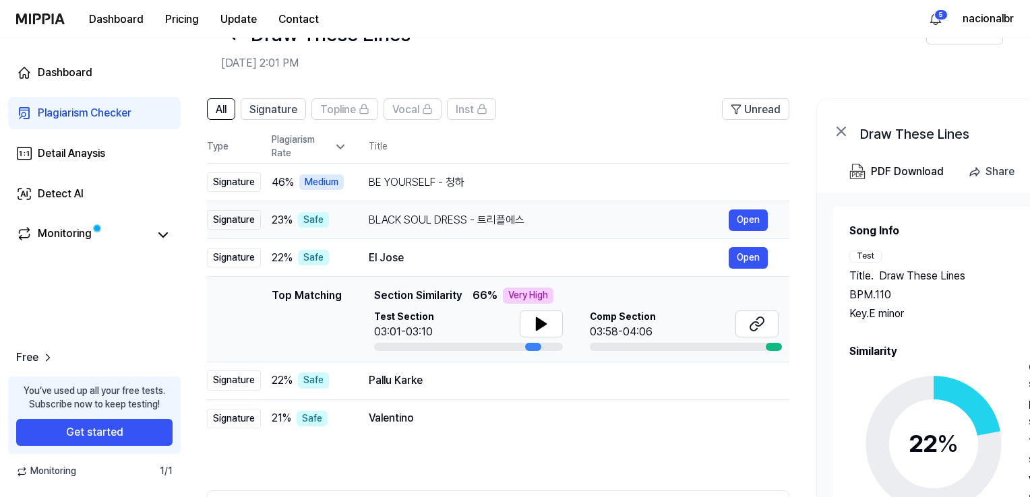
scroll to position [0, 20]
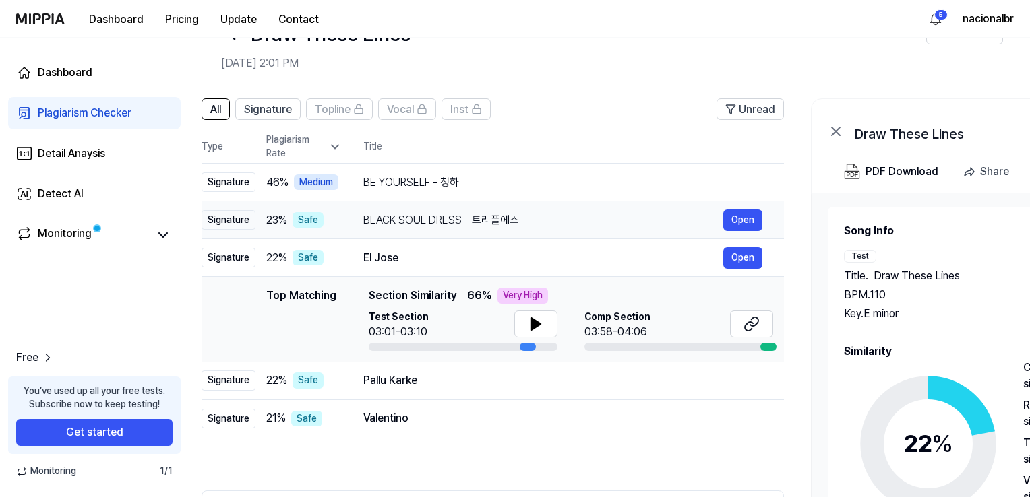
drag, startPoint x: 544, startPoint y: 222, endPoint x: 525, endPoint y: 224, distance: 19.0
click at [525, 224] on div "BLACK SOUL DRESS - 트리플에스" at bounding box center [543, 220] width 360 height 16
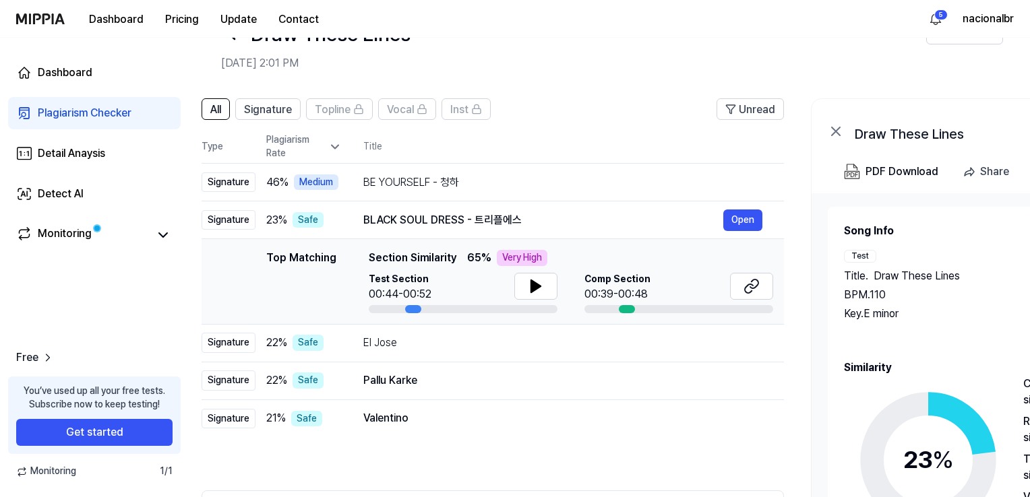
scroll to position [0, 0]
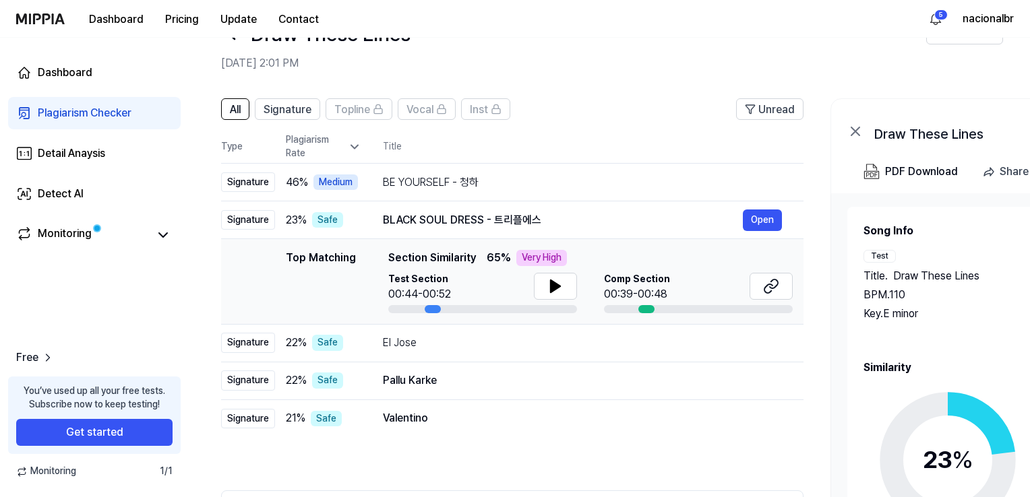
drag, startPoint x: 598, startPoint y: 489, endPoint x: 688, endPoint y: 491, distance: 89.6
click at [688, 491] on div "All Signature Topline Vocal Inst Unread All Signature Topline Vocal Inst Type P…" at bounding box center [512, 351] width 582 height 507
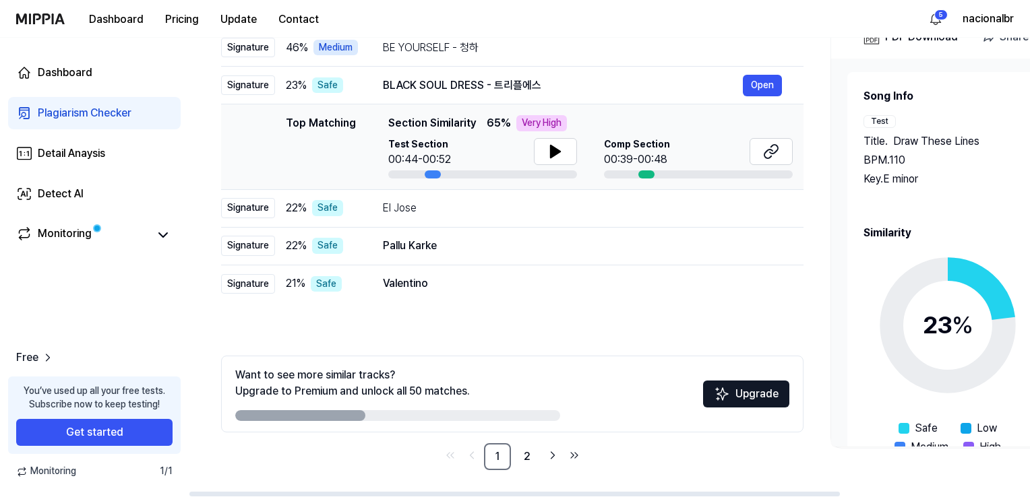
drag, startPoint x: 660, startPoint y: 491, endPoint x: 649, endPoint y: 491, distance: 11.5
click at [649, 492] on div at bounding box center [514, 494] width 650 height 5
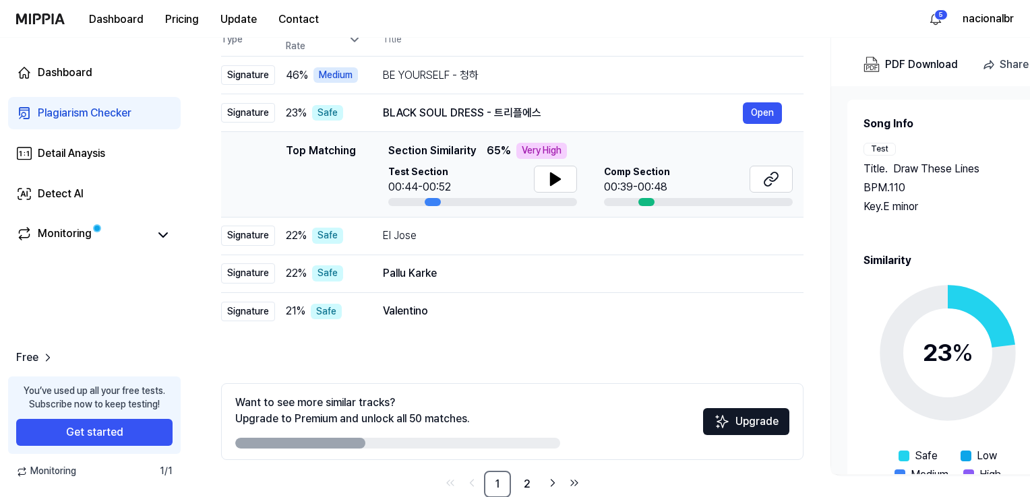
scroll to position [115, 0]
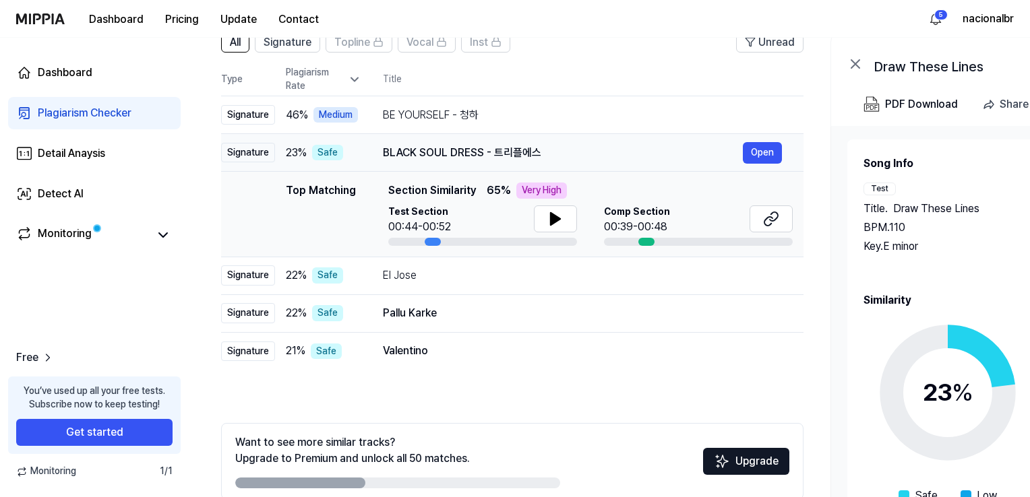
click at [448, 154] on div "BLACK SOUL DRESS - 트리플에스" at bounding box center [563, 153] width 360 height 16
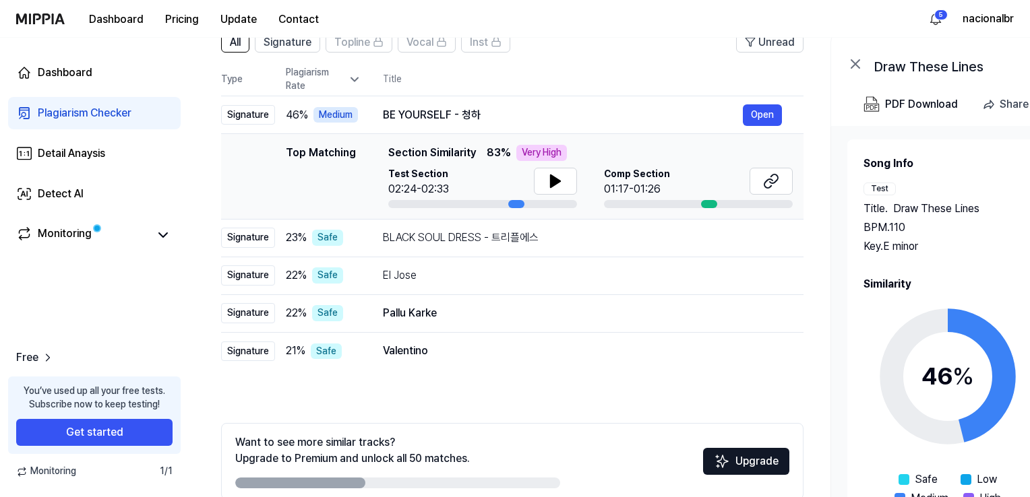
drag, startPoint x: 544, startPoint y: 486, endPoint x: 593, endPoint y: 488, distance: 49.2
click at [593, 488] on div "Want to see more similar tracks? Upgrade to Premium and unlock all 50 matches. …" at bounding box center [512, 461] width 582 height 77
drag, startPoint x: 535, startPoint y: 482, endPoint x: 548, endPoint y: 484, distance: 13.5
click at [548, 484] on div at bounding box center [397, 483] width 325 height 11
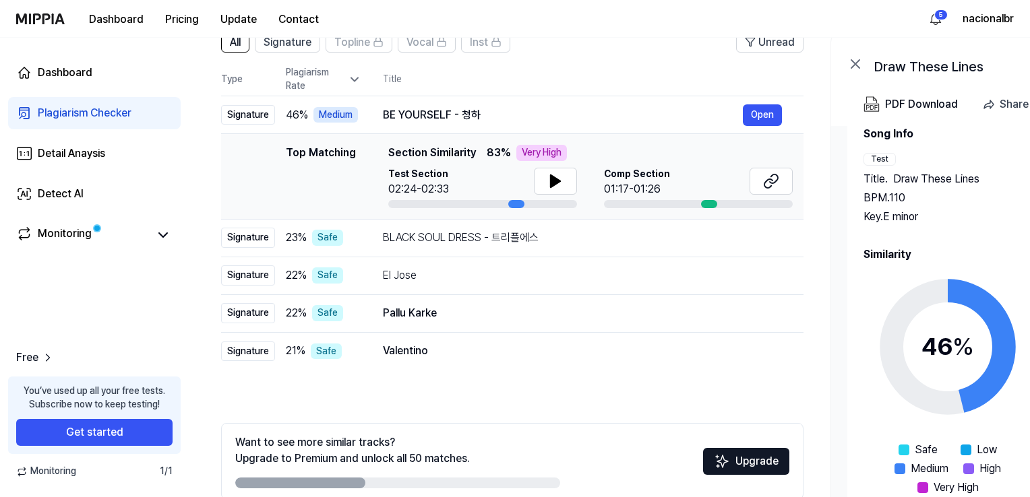
scroll to position [40, 0]
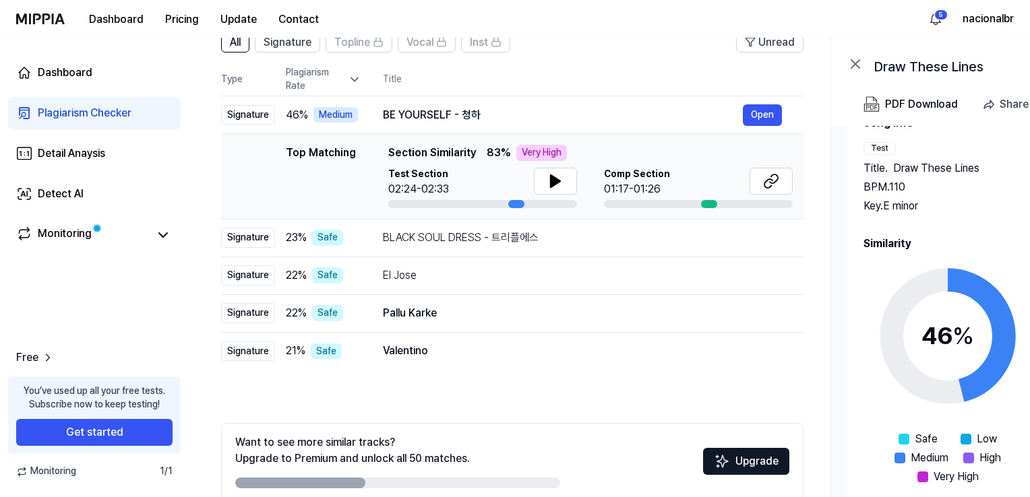
drag, startPoint x: 344, startPoint y: 484, endPoint x: 422, endPoint y: 486, distance: 78.2
click at [422, 486] on div at bounding box center [397, 483] width 325 height 11
drag, startPoint x: 344, startPoint y: 480, endPoint x: 531, endPoint y: 464, distance: 188.0
click at [414, 481] on div at bounding box center [397, 483] width 325 height 11
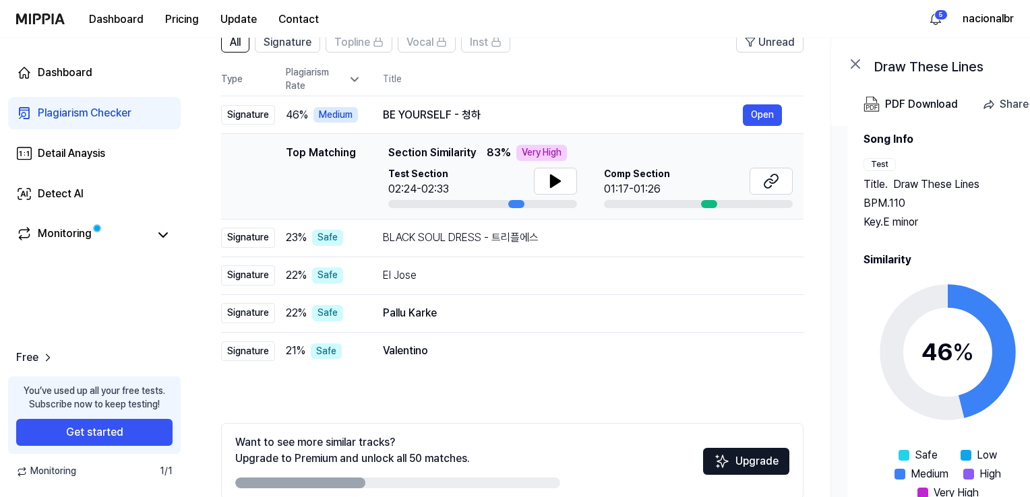
scroll to position [0, 0]
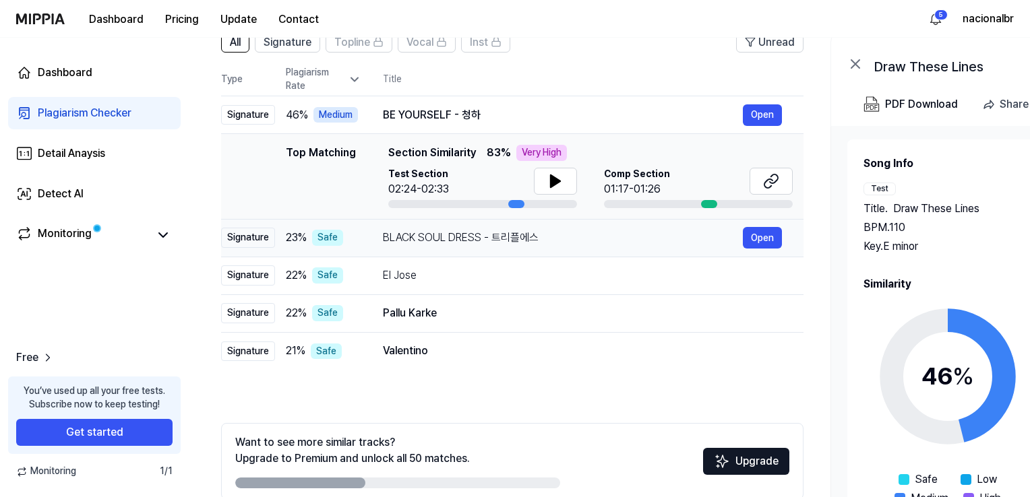
click at [459, 237] on div "BLACK SOUL DRESS - 트리플에스" at bounding box center [563, 238] width 360 height 16
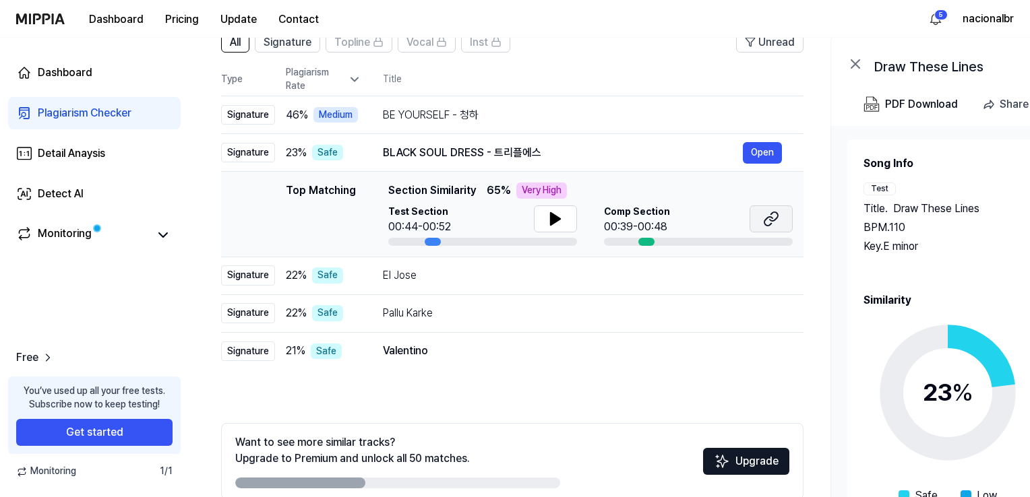
click at [761, 216] on button at bounding box center [770, 219] width 43 height 27
click at [455, 146] on div "BLACK SOUL DRESS - 트리플에스" at bounding box center [563, 153] width 360 height 16
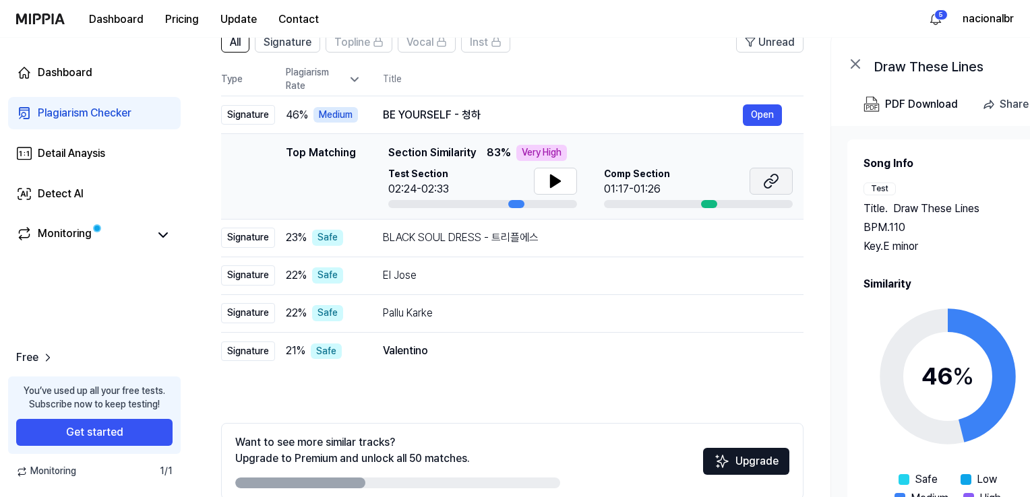
click at [761, 179] on button at bounding box center [770, 181] width 43 height 27
click at [447, 118] on div "BE YOURSELF - 청하" at bounding box center [563, 115] width 360 height 16
click at [435, 108] on div "BE YOURSELF - 청하" at bounding box center [563, 115] width 360 height 16
click at [436, 120] on div "BE YOURSELF - 청하" at bounding box center [563, 115] width 360 height 16
click at [439, 238] on div "BLACK SOUL DRESS - 트리플에스" at bounding box center [563, 238] width 360 height 16
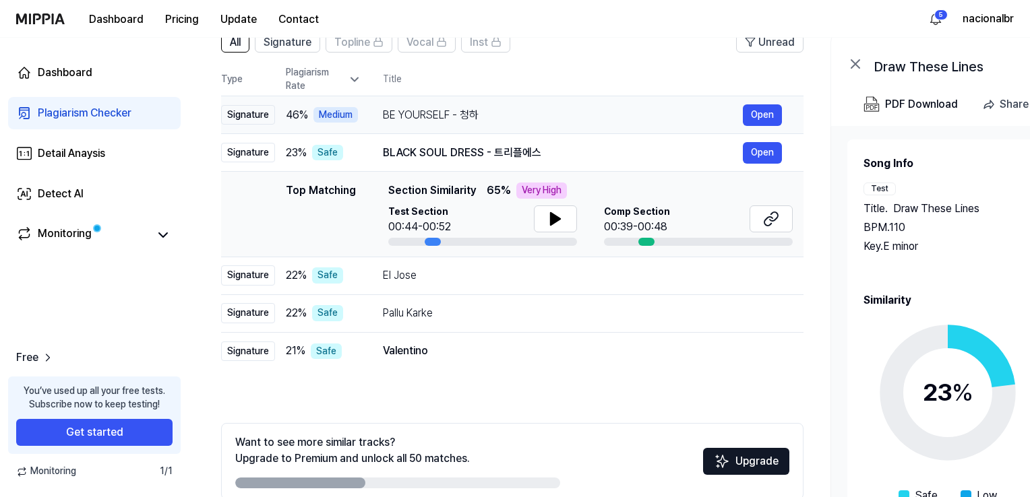
click at [433, 120] on div "BE YOURSELF - 청하" at bounding box center [563, 115] width 360 height 16
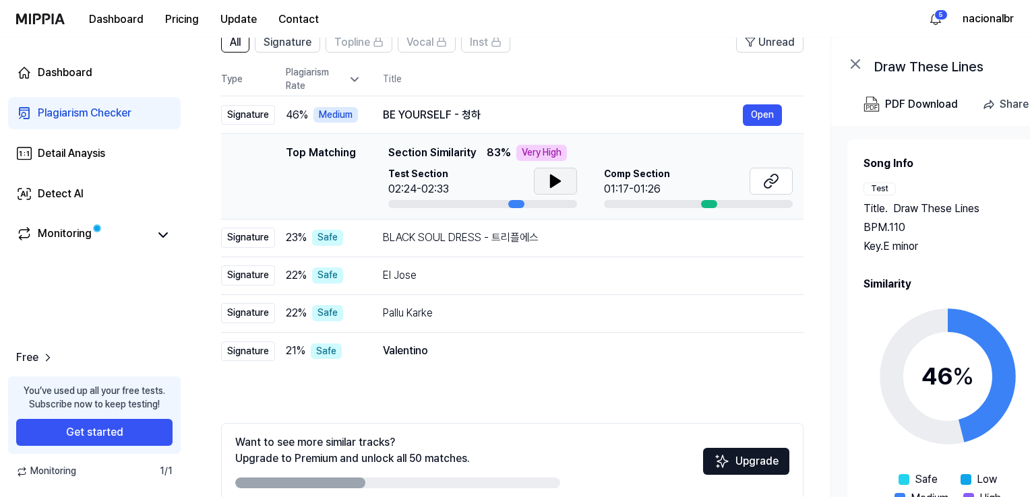
click at [566, 175] on button at bounding box center [555, 181] width 43 height 27
click at [549, 178] on icon at bounding box center [555, 181] width 16 height 16
click at [769, 175] on icon at bounding box center [771, 181] width 16 height 16
click at [405, 116] on div "BE YOURSELF - 청하" at bounding box center [563, 115] width 360 height 16
click at [452, 239] on div "BLACK SOUL DRESS - 트리플에스" at bounding box center [563, 238] width 360 height 16
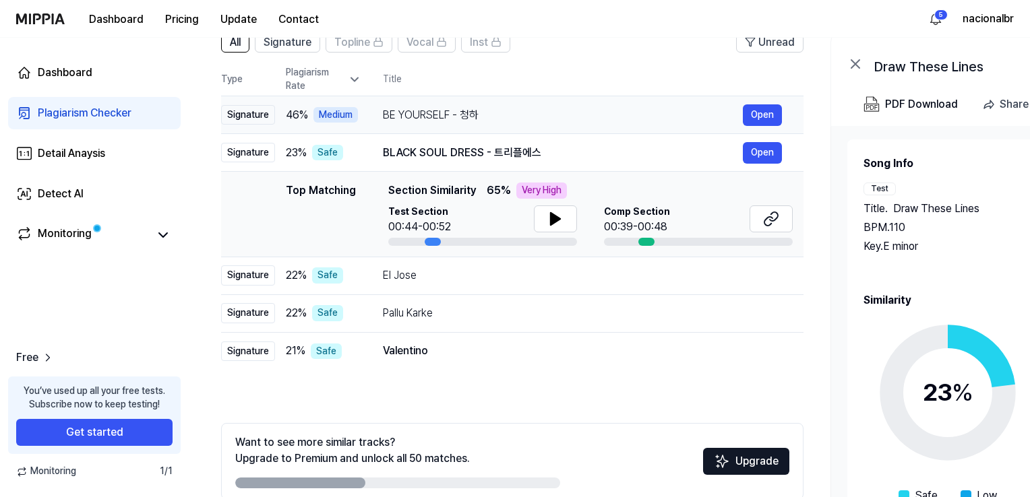
click at [444, 115] on div "BE YOURSELF - 청하" at bounding box center [563, 115] width 360 height 16
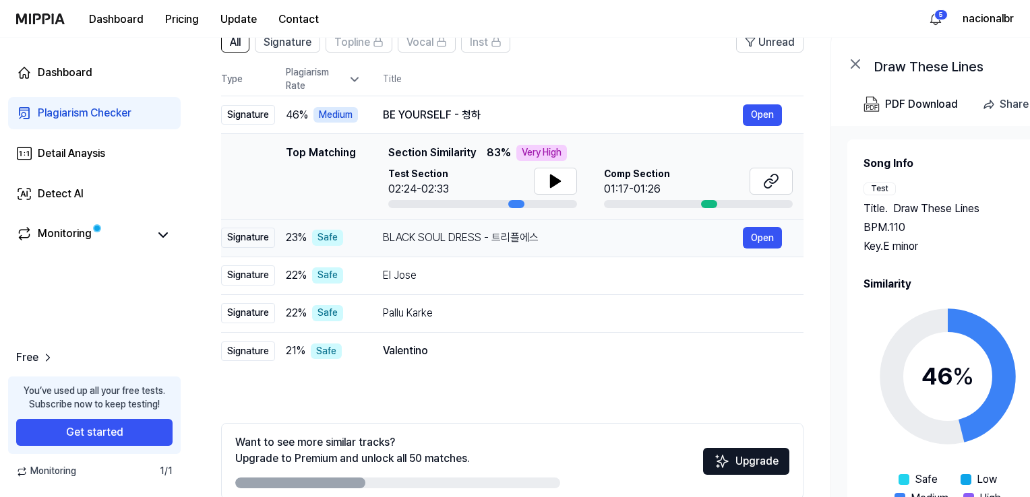
click at [442, 235] on div "BLACK SOUL DRESS - 트리플에스" at bounding box center [563, 238] width 360 height 16
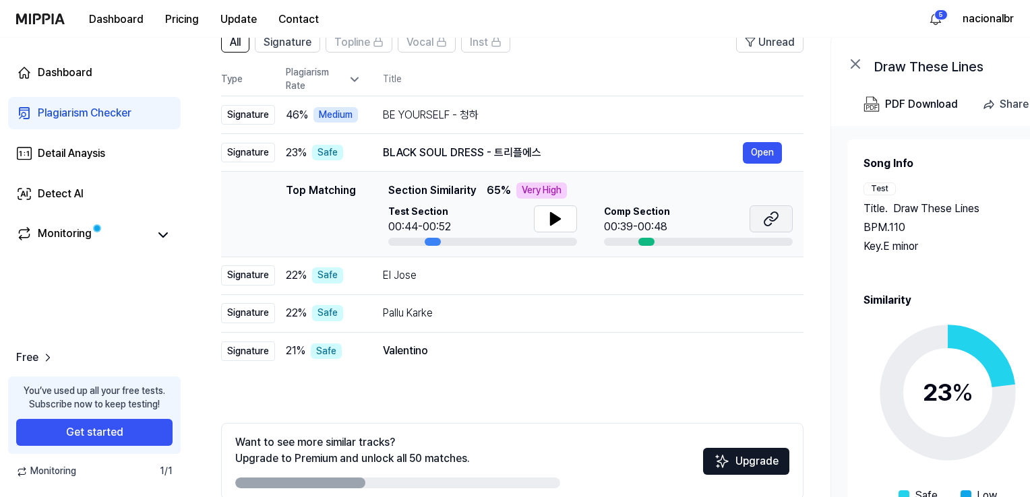
click at [774, 224] on icon at bounding box center [771, 219] width 16 height 16
click at [409, 284] on div "El Jose Open" at bounding box center [582, 276] width 399 height 22
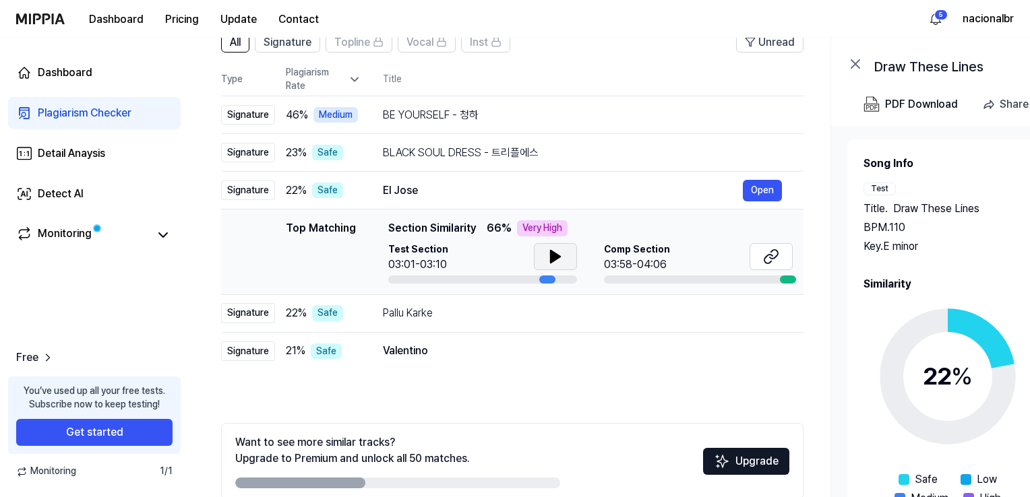
click at [562, 258] on icon at bounding box center [555, 257] width 16 height 16
drag, startPoint x: 620, startPoint y: 491, endPoint x: 668, endPoint y: 489, distance: 48.6
click at [668, 489] on div "Want to see more similar tracks? Upgrade to Premium and unlock all 50 matches. …" at bounding box center [512, 461] width 582 height 77
click at [669, 488] on div "Want to see more similar tracks? Upgrade to Premium and unlock all 50 matches. …" at bounding box center [512, 461] width 582 height 77
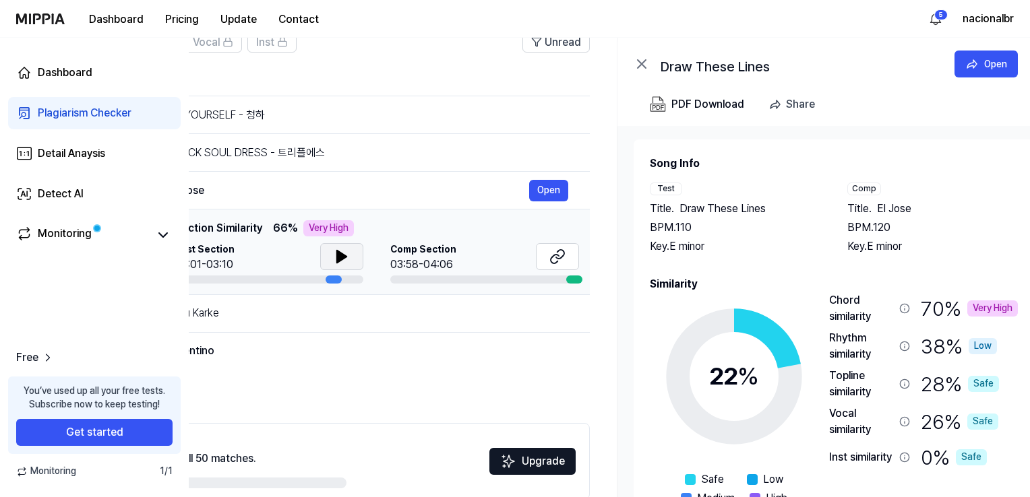
scroll to position [0, 216]
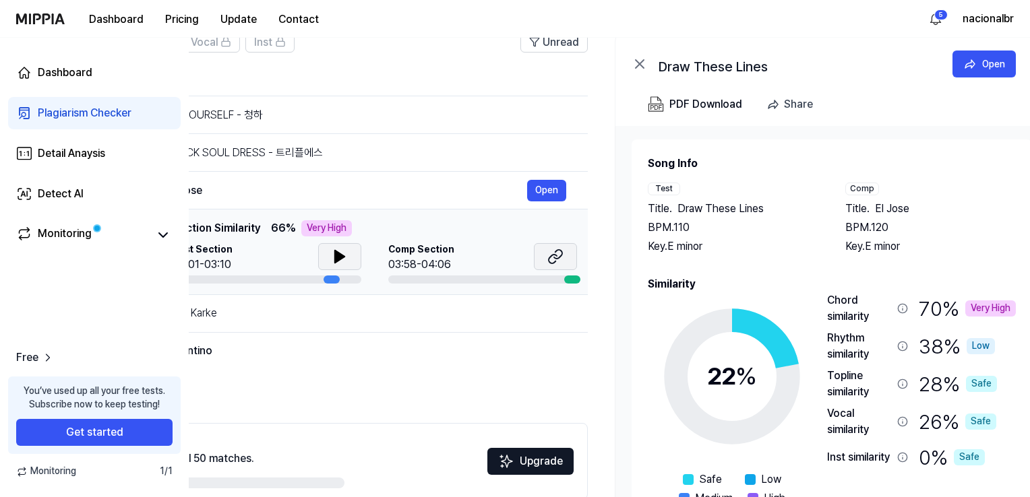
click at [561, 251] on icon at bounding box center [558, 254] width 8 height 9
click at [329, 313] on div "Pallu Karke" at bounding box center [347, 313] width 360 height 16
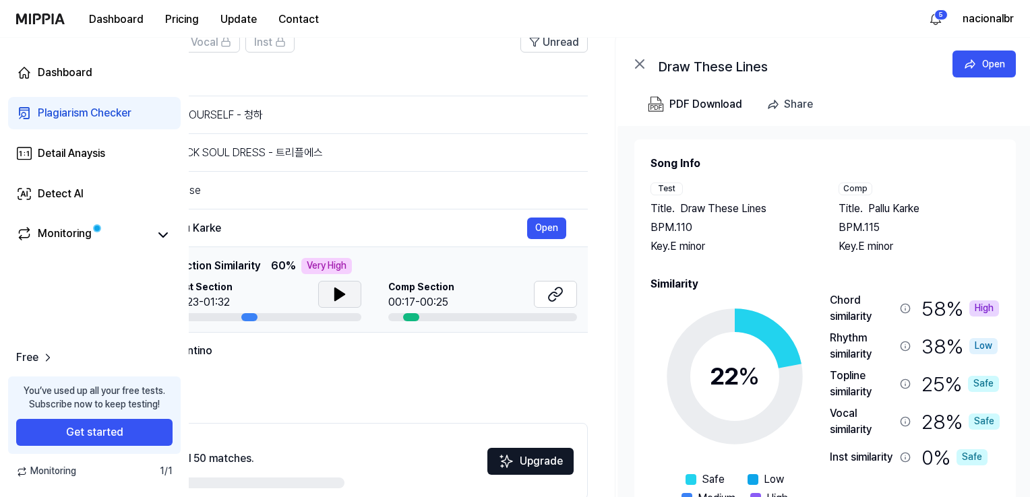
click at [344, 291] on icon at bounding box center [340, 294] width 16 height 16
click at [563, 301] on button at bounding box center [555, 294] width 43 height 27
click at [304, 348] on div "Valentino" at bounding box center [347, 351] width 360 height 16
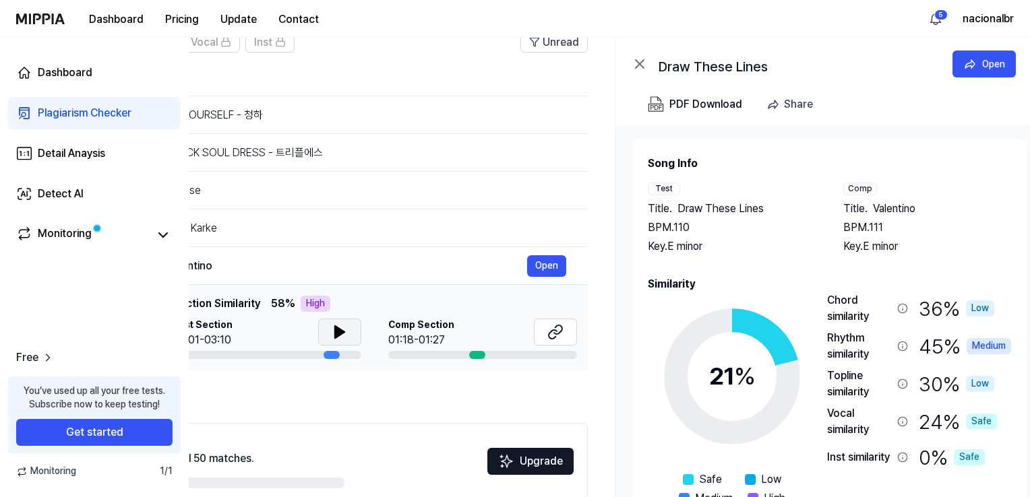
click at [336, 325] on icon at bounding box center [340, 332] width 16 height 16
click at [551, 334] on icon at bounding box center [555, 332] width 16 height 16
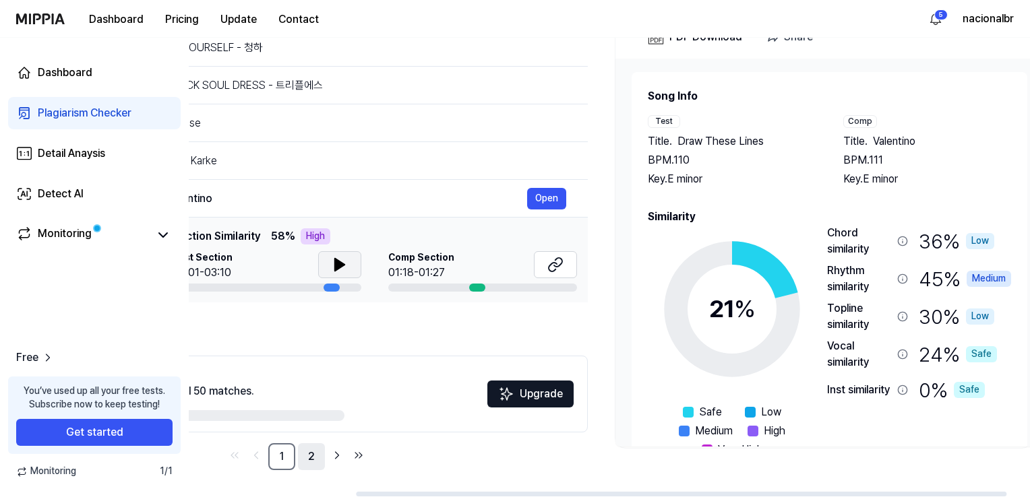
click at [313, 467] on link "2" at bounding box center [311, 456] width 27 height 27
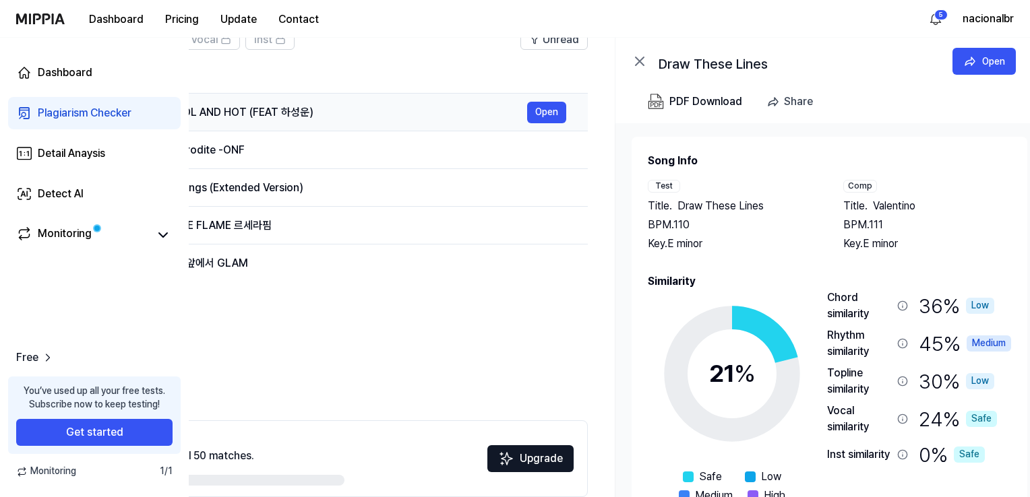
scroll to position [47, 0]
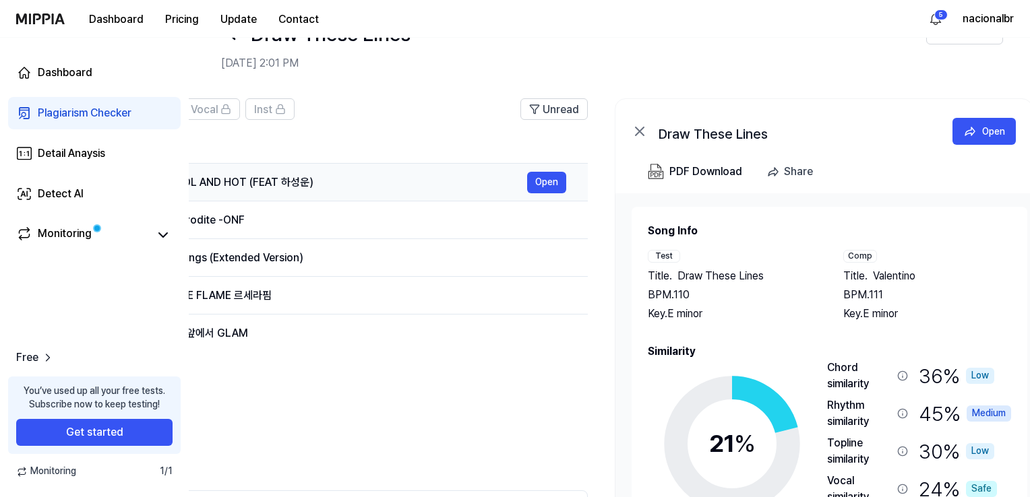
click at [289, 175] on div "COOL AND HOT (FEAT 하성운)" at bounding box center [347, 183] width 360 height 16
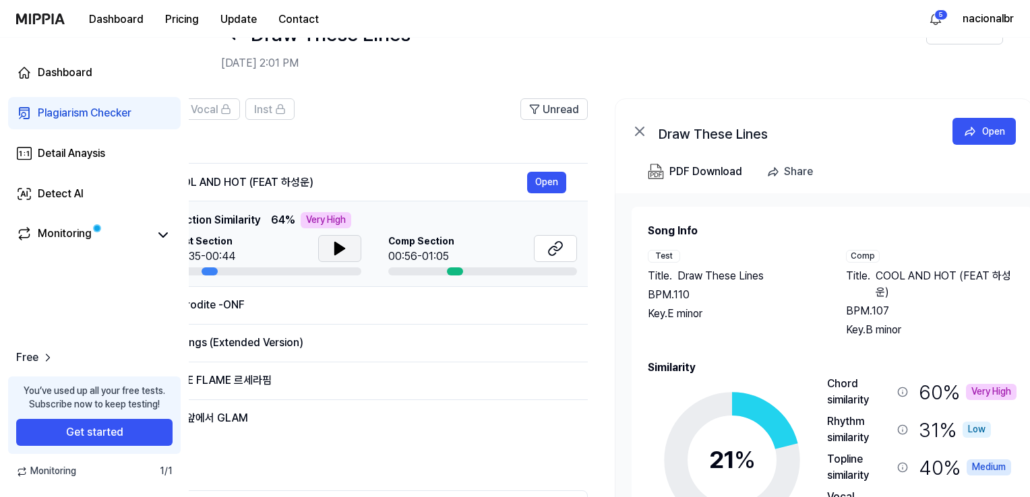
click at [340, 241] on icon at bounding box center [340, 249] width 16 height 16
click at [542, 250] on button at bounding box center [555, 248] width 43 height 27
click at [348, 303] on div "Aphrodite -ONF" at bounding box center [347, 305] width 360 height 16
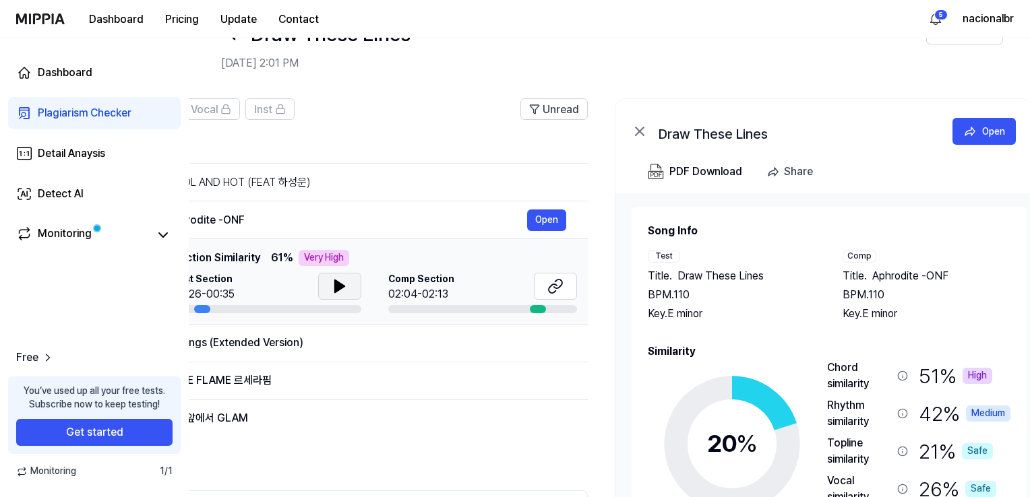
click at [343, 286] on icon at bounding box center [340, 286] width 16 height 16
click at [561, 292] on icon at bounding box center [555, 286] width 16 height 16
click at [371, 340] on div "Feelings (Extended Version)" at bounding box center [347, 343] width 360 height 16
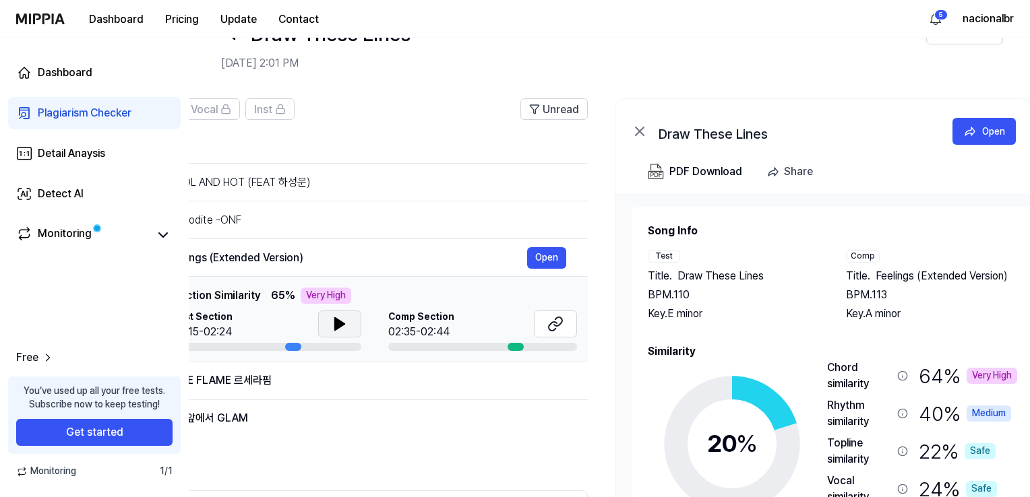
click at [350, 327] on button at bounding box center [339, 324] width 43 height 27
click at [555, 329] on icon at bounding box center [555, 324] width 16 height 16
click at [371, 377] on div "BLUE FLAME 르세라핌" at bounding box center [347, 381] width 360 height 16
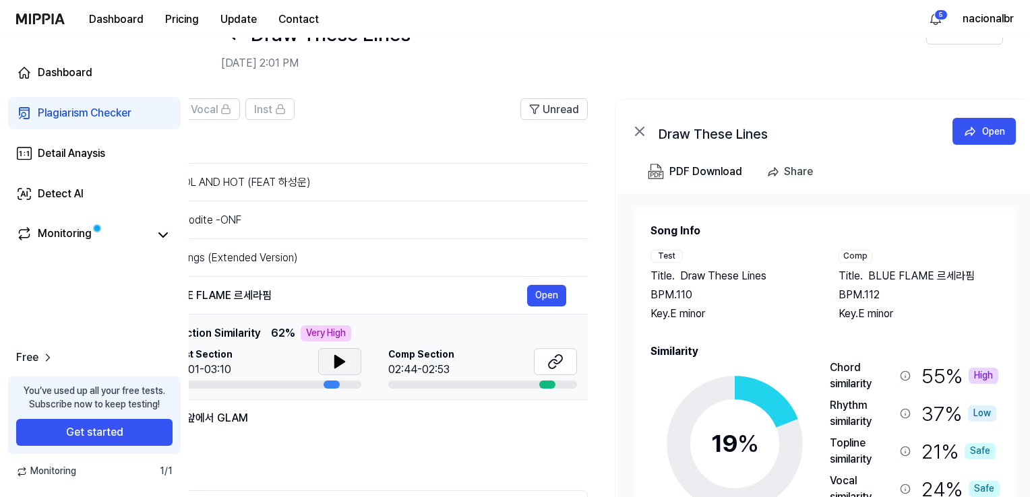
click at [342, 362] on icon at bounding box center [339, 362] width 9 height 12
click at [342, 362] on icon at bounding box center [342, 361] width 3 height 11
click at [554, 369] on icon at bounding box center [555, 362] width 16 height 16
click at [376, 423] on div "거울앞에서 GLAM" at bounding box center [347, 418] width 360 height 16
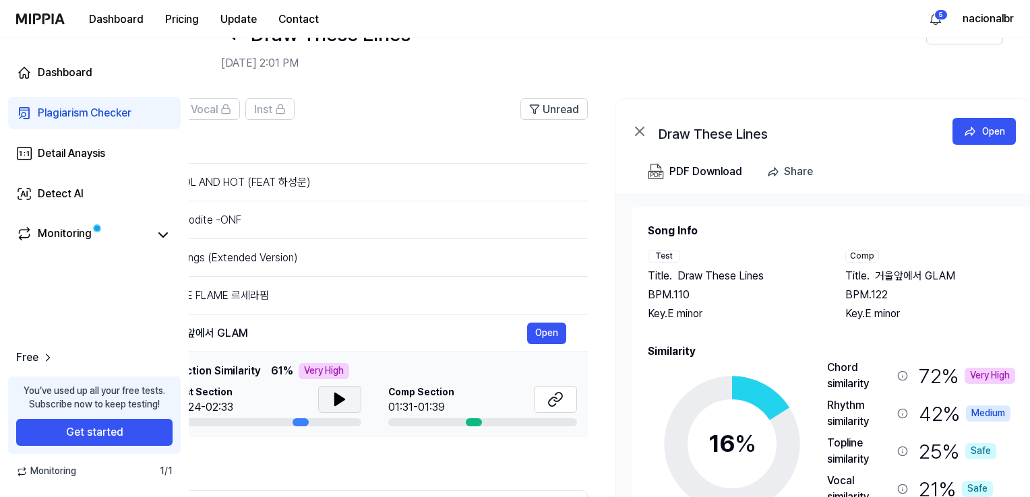
click at [342, 397] on icon at bounding box center [340, 399] width 16 height 16
click at [342, 397] on icon at bounding box center [342, 399] width 3 height 11
click at [552, 401] on icon at bounding box center [555, 399] width 16 height 16
click at [44, 27] on div "Dashboard Pricing Update Contact" at bounding box center [172, 18] width 313 height 37
click at [45, 18] on img at bounding box center [40, 18] width 49 height 11
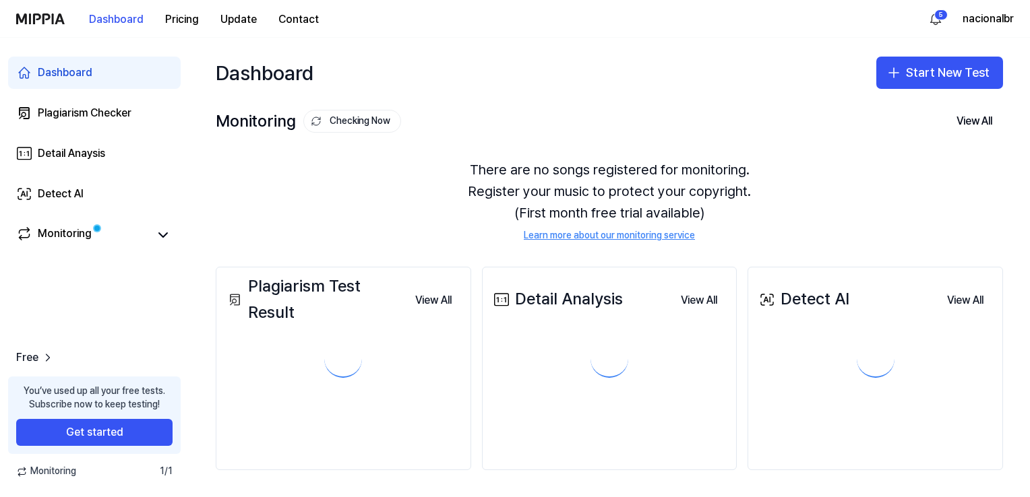
scroll to position [0, 0]
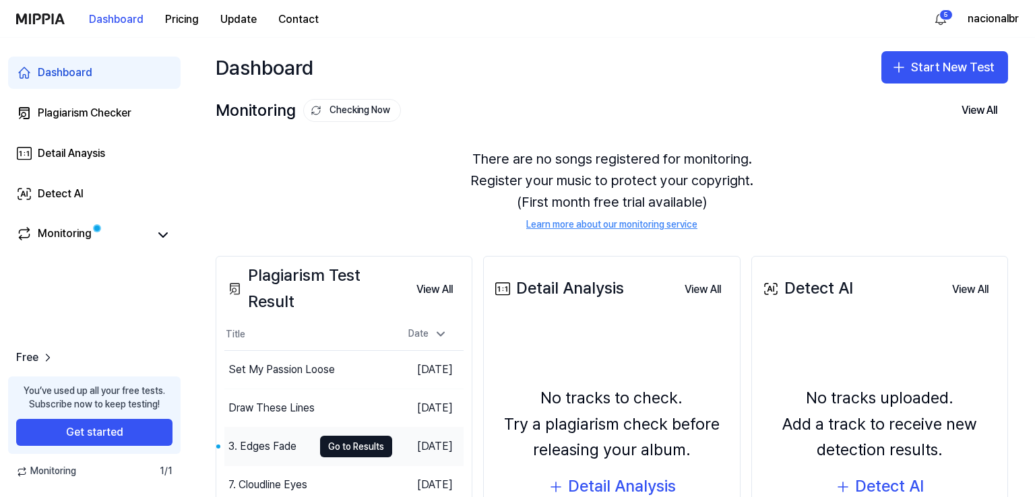
click at [259, 445] on div "3. Edges Fade" at bounding box center [262, 447] width 68 height 16
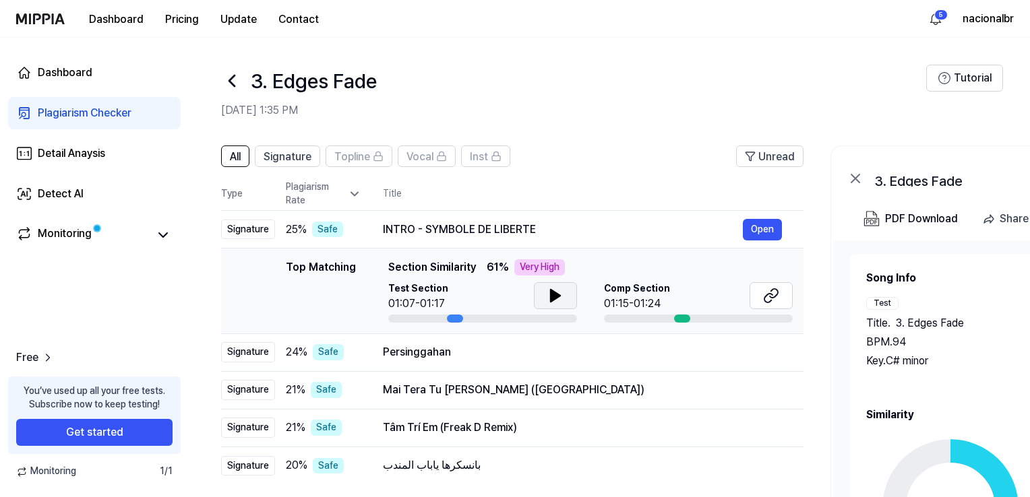
click at [557, 292] on icon at bounding box center [555, 296] width 16 height 16
click at [557, 292] on icon at bounding box center [558, 295] width 3 height 11
click at [783, 295] on button at bounding box center [770, 295] width 43 height 27
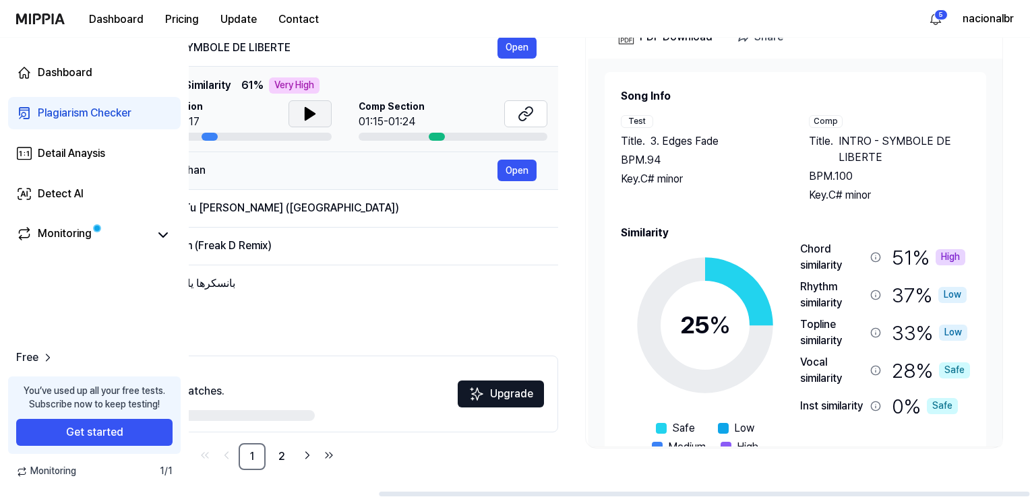
click at [276, 169] on div "Persinggahan" at bounding box center [317, 170] width 360 height 16
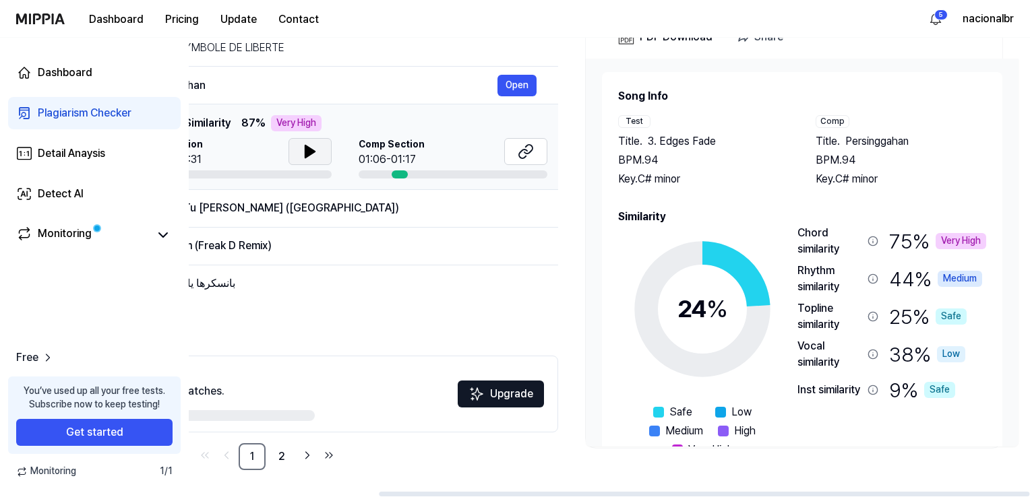
click at [309, 156] on icon at bounding box center [310, 152] width 16 height 16
click at [533, 157] on icon at bounding box center [525, 152] width 16 height 16
click at [299, 208] on div "Mai Tera Tu Mera Kanha (Bhojpuri)" at bounding box center [317, 208] width 360 height 16
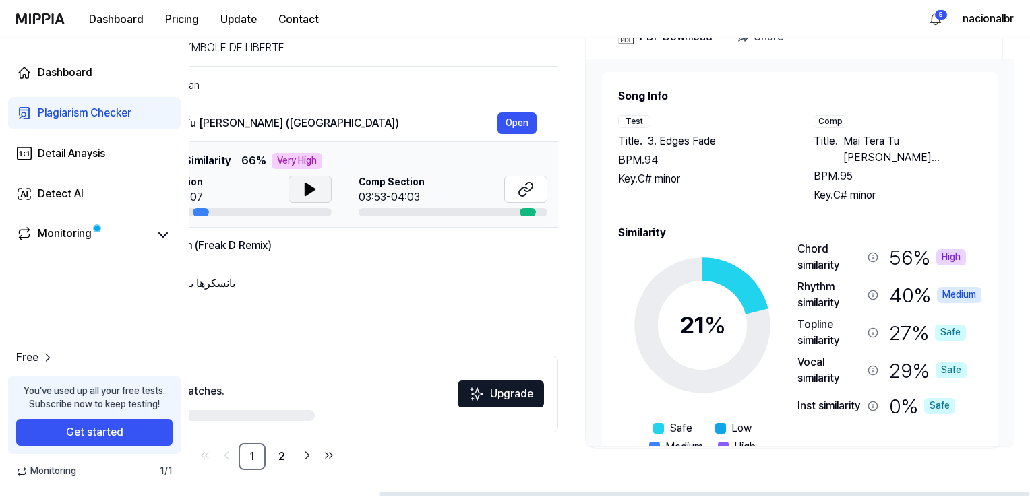
click at [296, 188] on button at bounding box center [309, 189] width 43 height 27
click at [520, 198] on button at bounding box center [525, 189] width 43 height 27
click at [257, 242] on div "Tâm Trí Em (Freak D Remix)" at bounding box center [317, 246] width 360 height 16
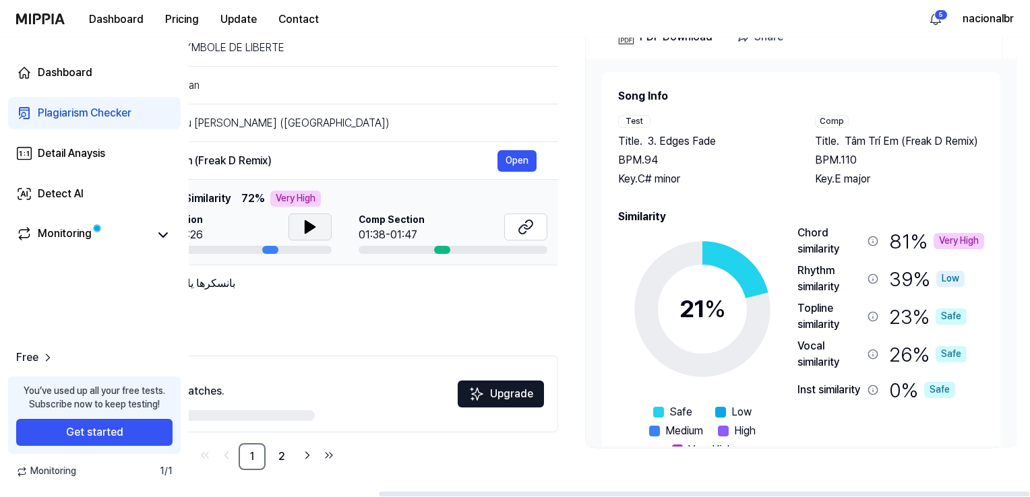
click at [313, 230] on icon at bounding box center [310, 227] width 16 height 16
click at [522, 226] on icon at bounding box center [523, 229] width 8 height 9
click at [267, 286] on div "بانسكرها ياباب المندب" at bounding box center [317, 284] width 360 height 16
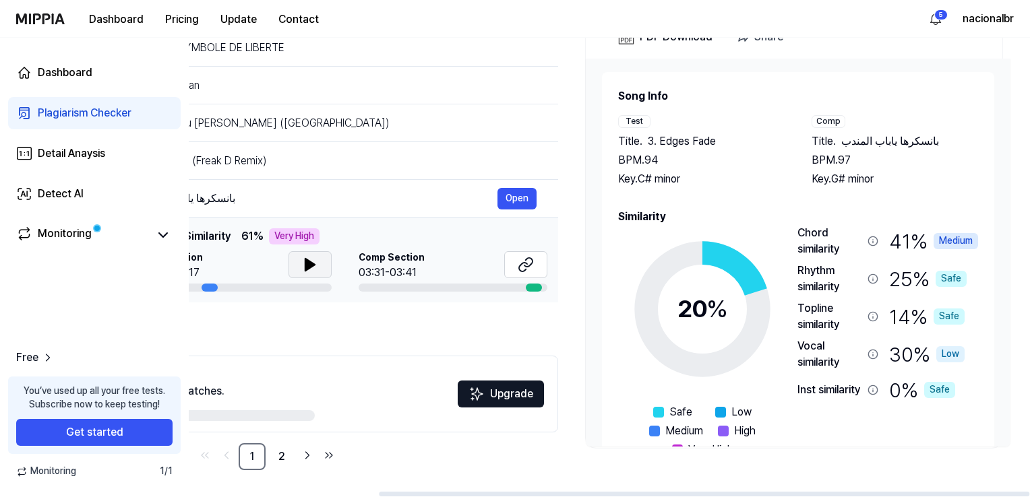
click at [314, 272] on icon at bounding box center [310, 265] width 16 height 16
click at [522, 272] on icon at bounding box center [525, 265] width 16 height 16
click at [277, 455] on link "2" at bounding box center [281, 456] width 27 height 27
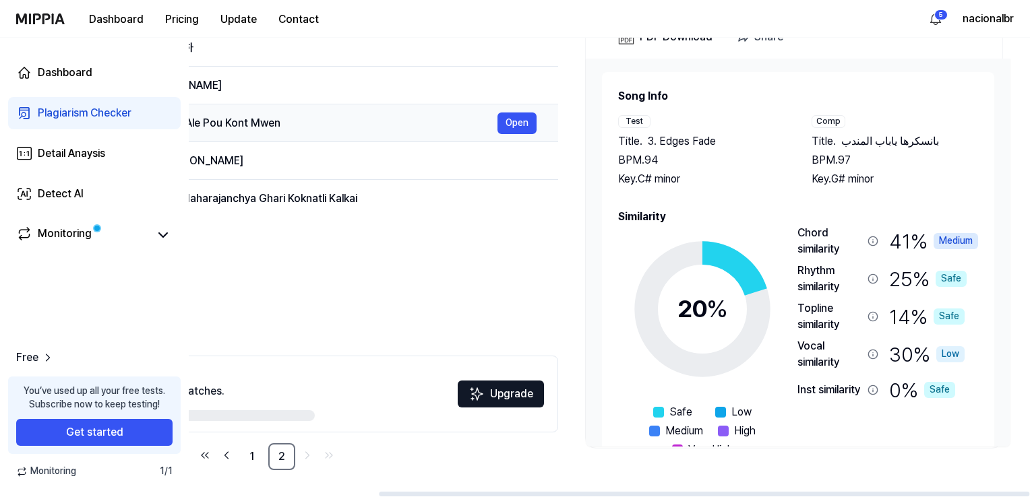
click at [285, 119] on div "Mwen Ka Ale Pou Kont Mwen" at bounding box center [317, 123] width 360 height 16
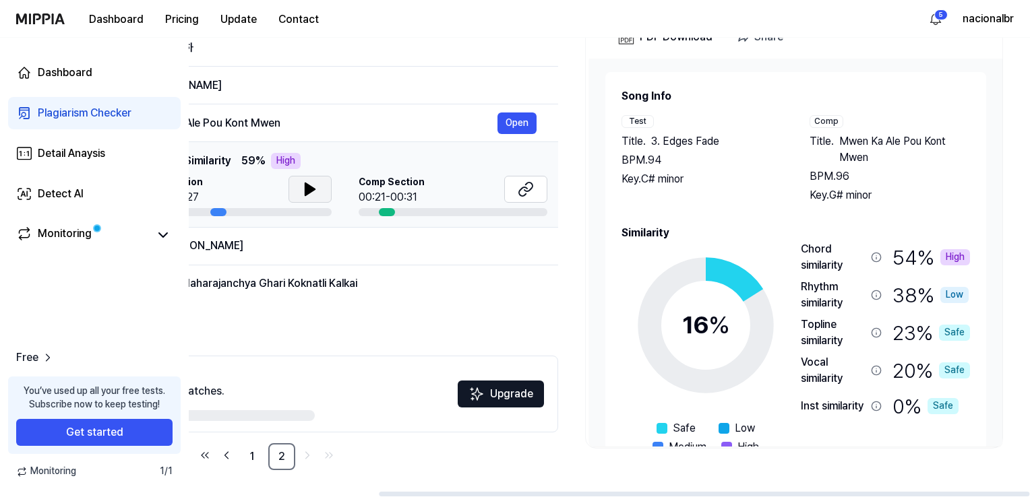
click at [321, 190] on button at bounding box center [309, 189] width 43 height 27
click at [524, 186] on icon at bounding box center [525, 189] width 16 height 16
click at [329, 247] on div "Sab Chalo Haridwar" at bounding box center [317, 246] width 360 height 16
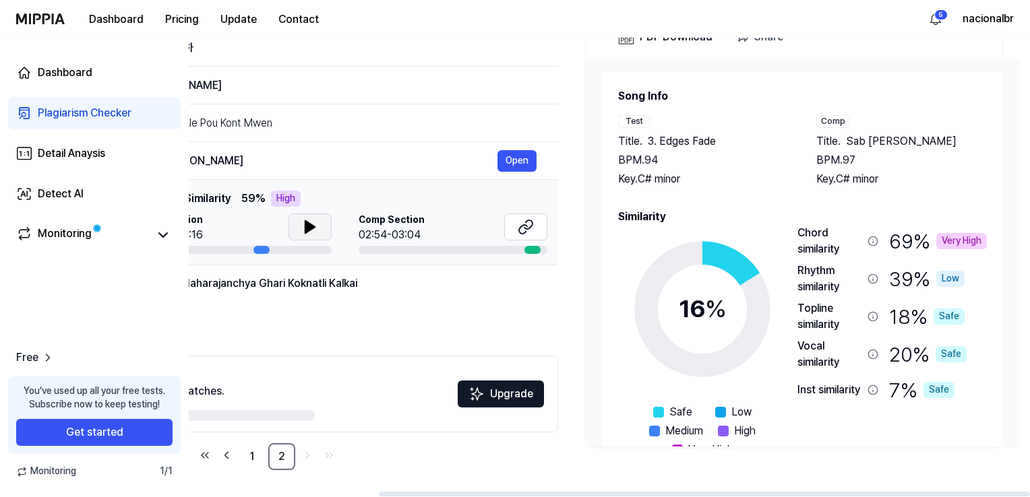
click at [321, 230] on button at bounding box center [309, 227] width 43 height 27
click at [512, 232] on button at bounding box center [525, 227] width 43 height 27
click at [310, 288] on div "Namdev Maharajanchya Ghari Koknatli Kalkai" at bounding box center [317, 284] width 360 height 16
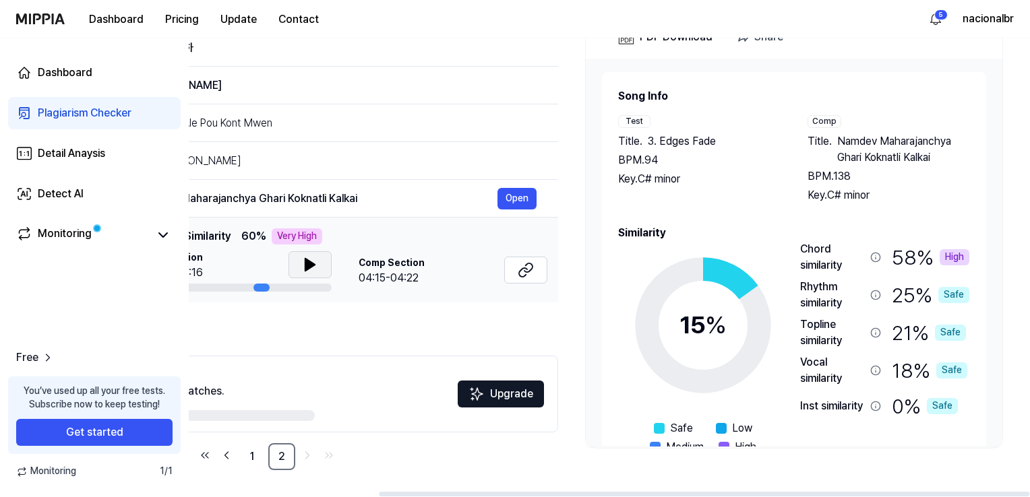
click at [317, 262] on button at bounding box center [309, 264] width 43 height 27
click at [508, 273] on button at bounding box center [525, 270] width 43 height 27
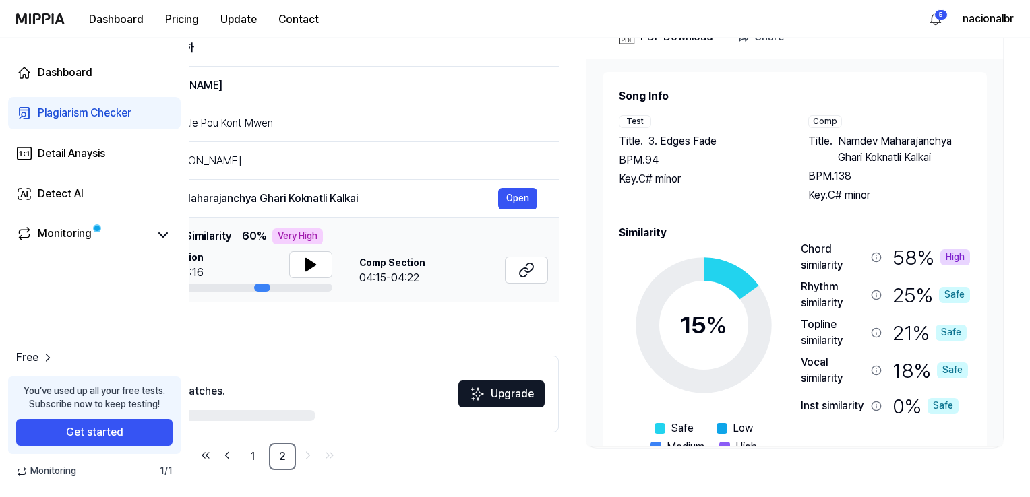
click at [42, 9] on div "Dashboard Pricing Update Contact" at bounding box center [172, 18] width 313 height 37
click at [42, 19] on img at bounding box center [40, 18] width 49 height 11
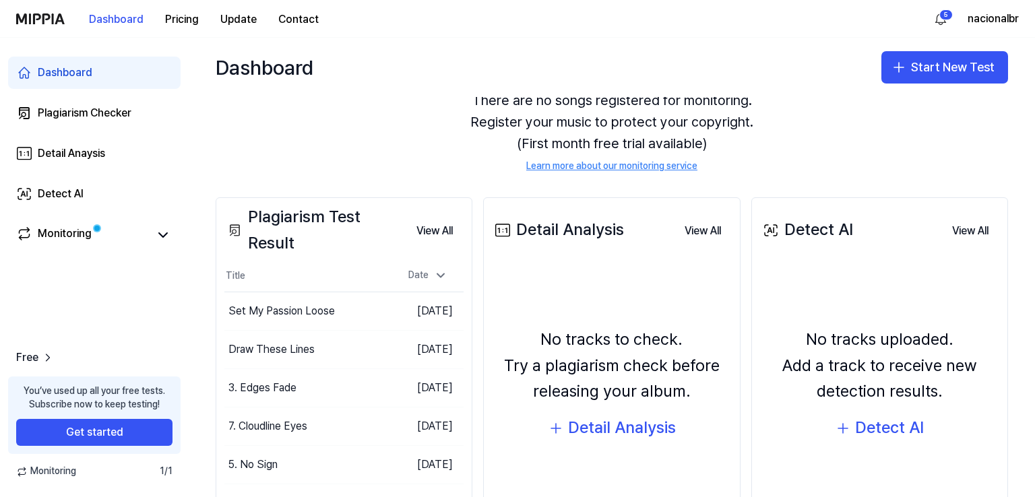
scroll to position [140, 0]
